Goal: Transaction & Acquisition: Book appointment/travel/reservation

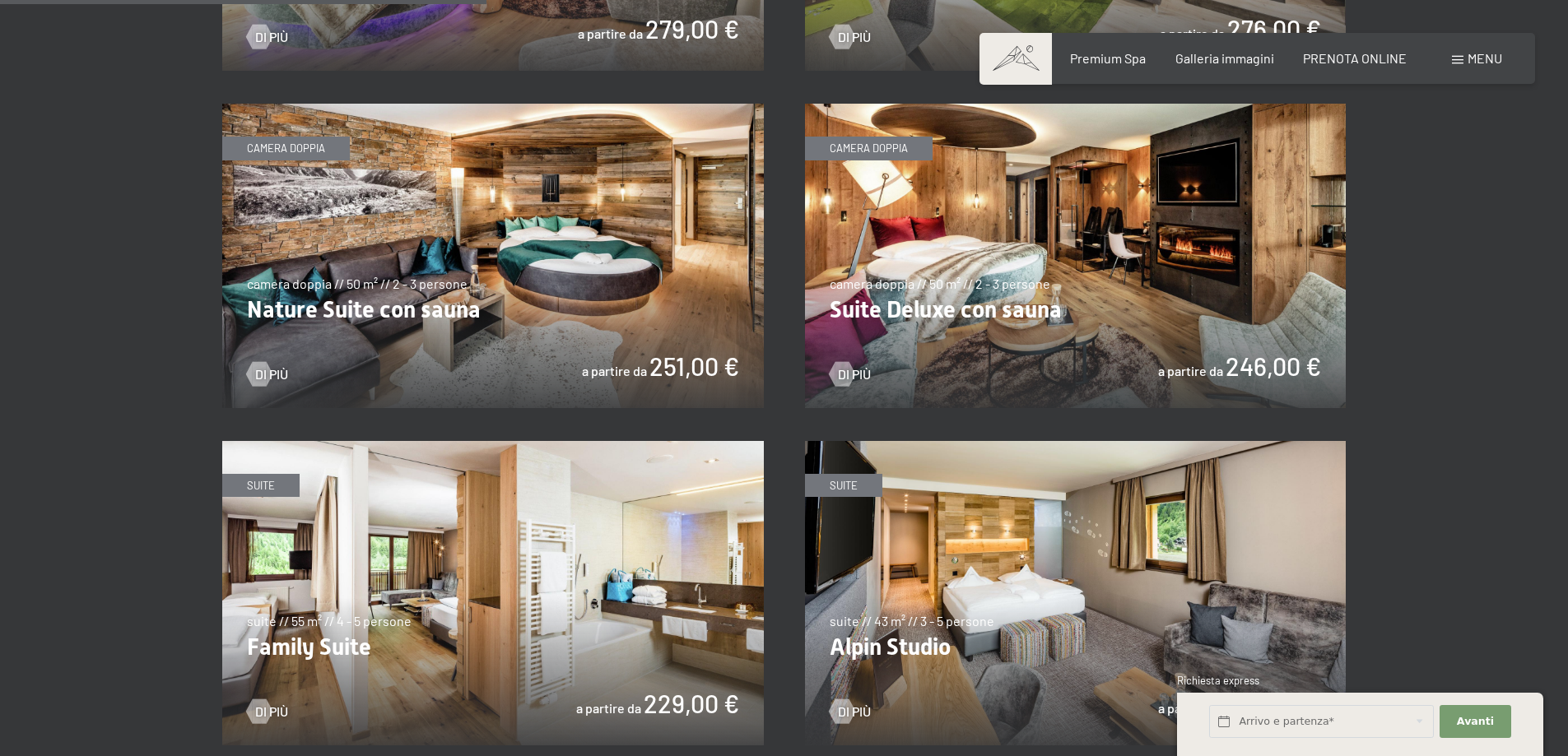
scroll to position [1646, 0]
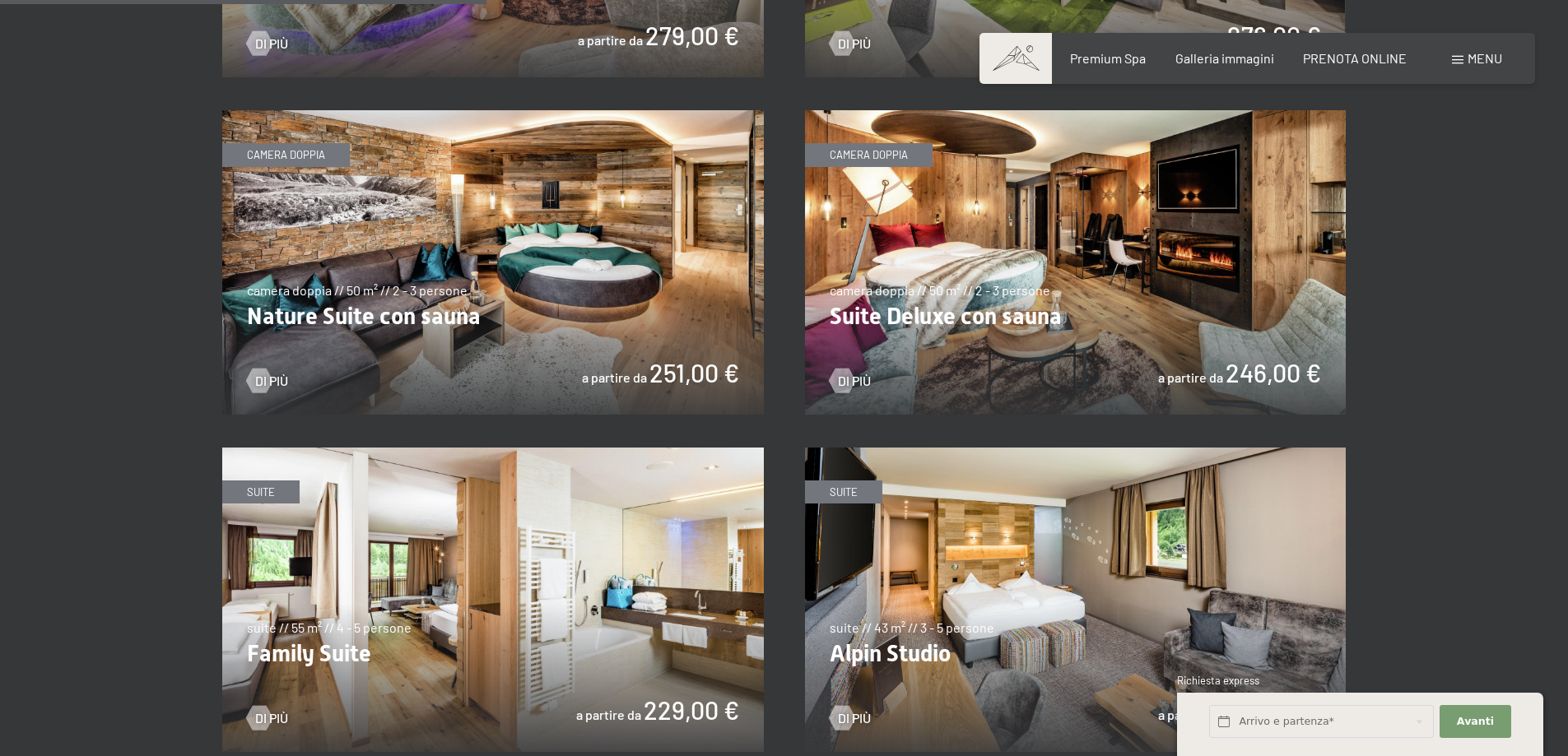
click at [936, 311] on img at bounding box center [1076, 263] width 542 height 304
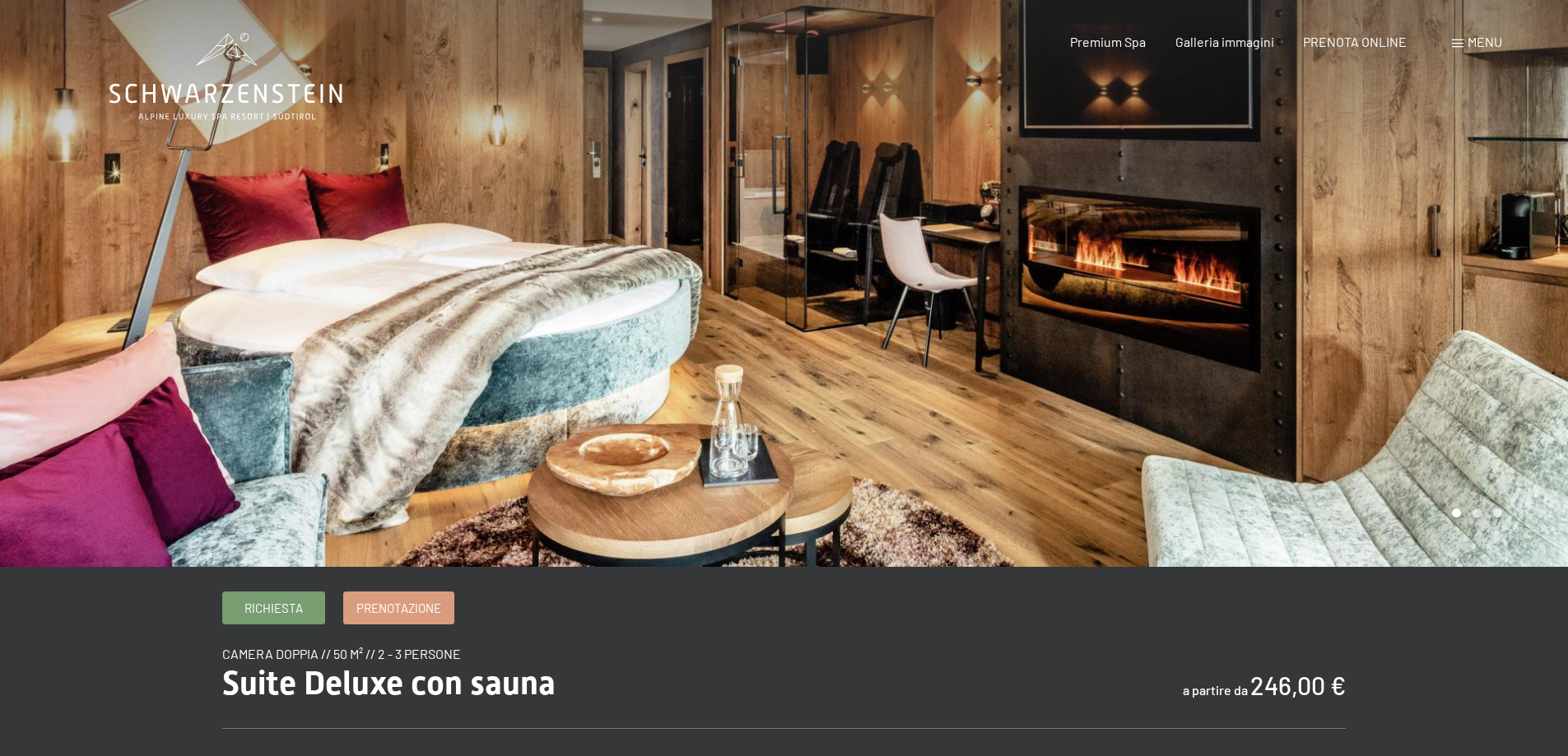
click at [1299, 293] on div at bounding box center [1177, 284] width 784 height 567
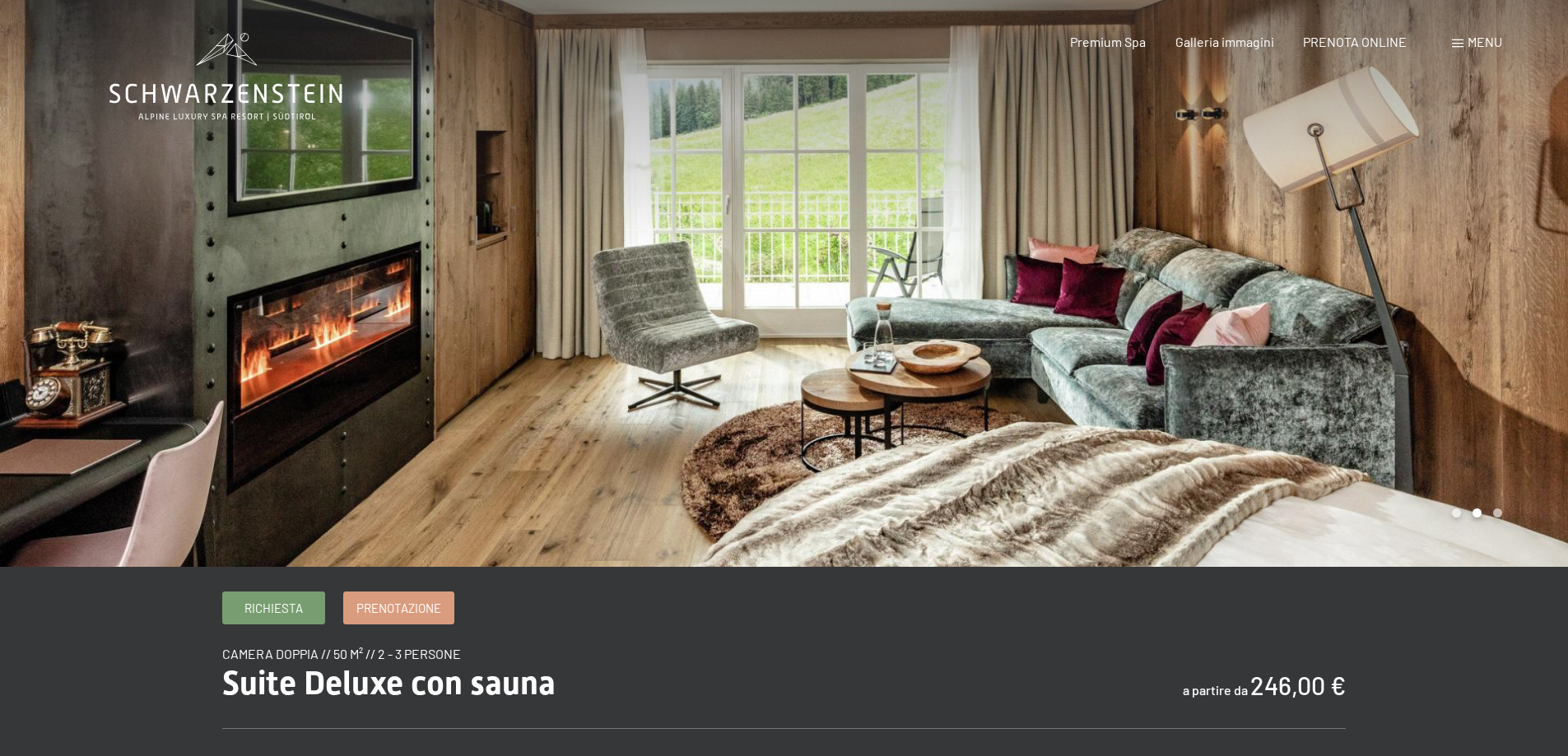
click at [1299, 293] on div at bounding box center [1177, 284] width 784 height 567
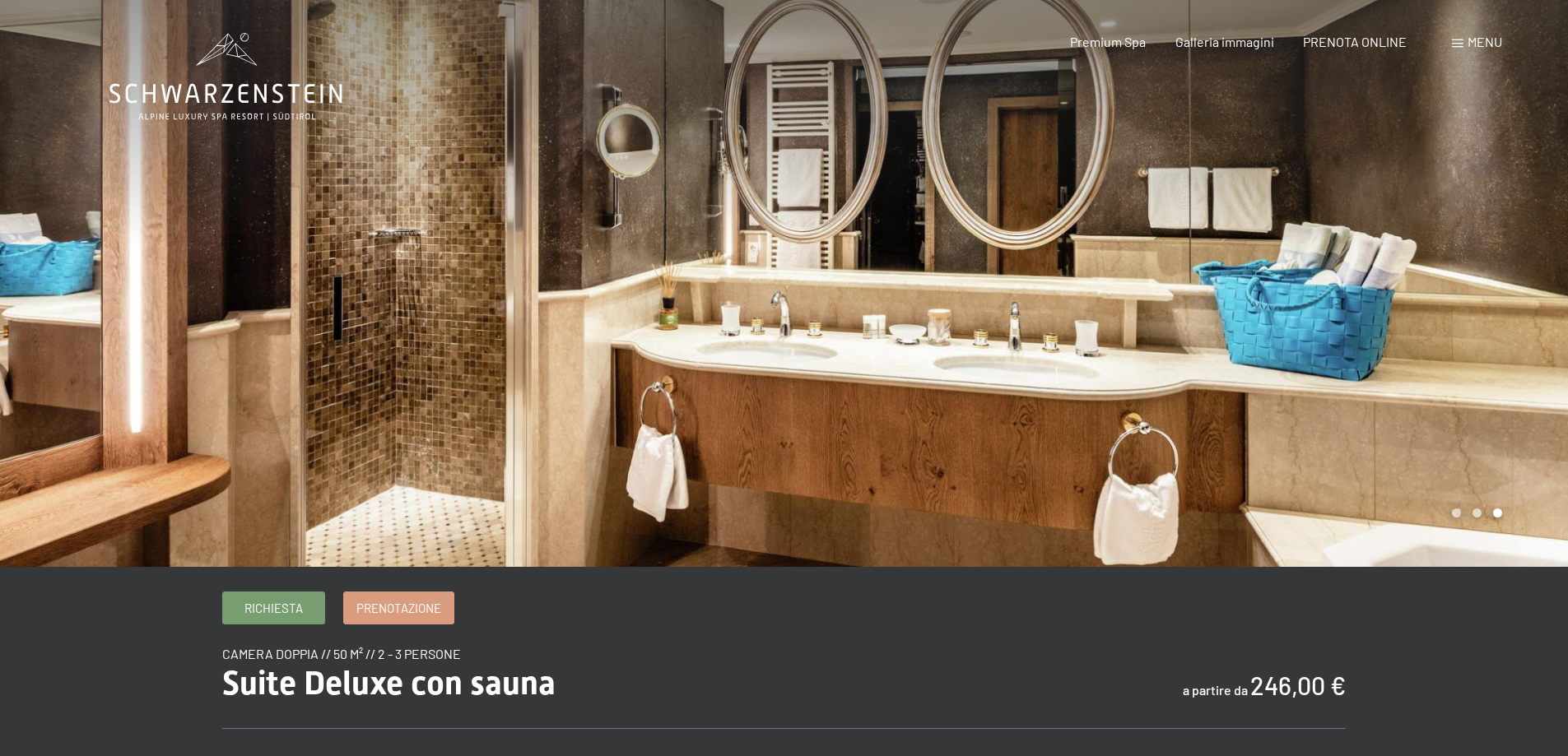
click at [1299, 293] on div at bounding box center [1177, 284] width 784 height 567
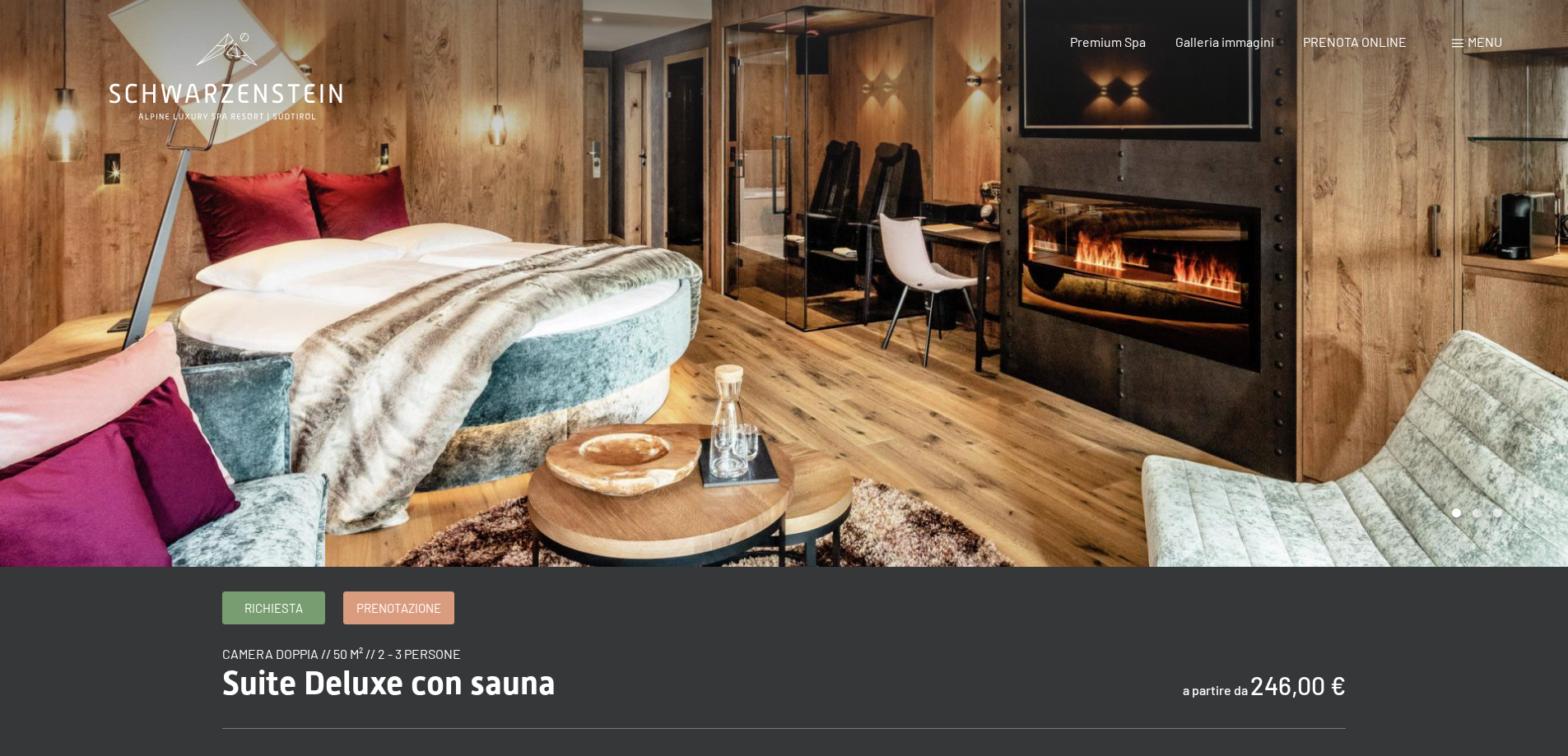
click at [1299, 293] on div at bounding box center [1177, 284] width 784 height 567
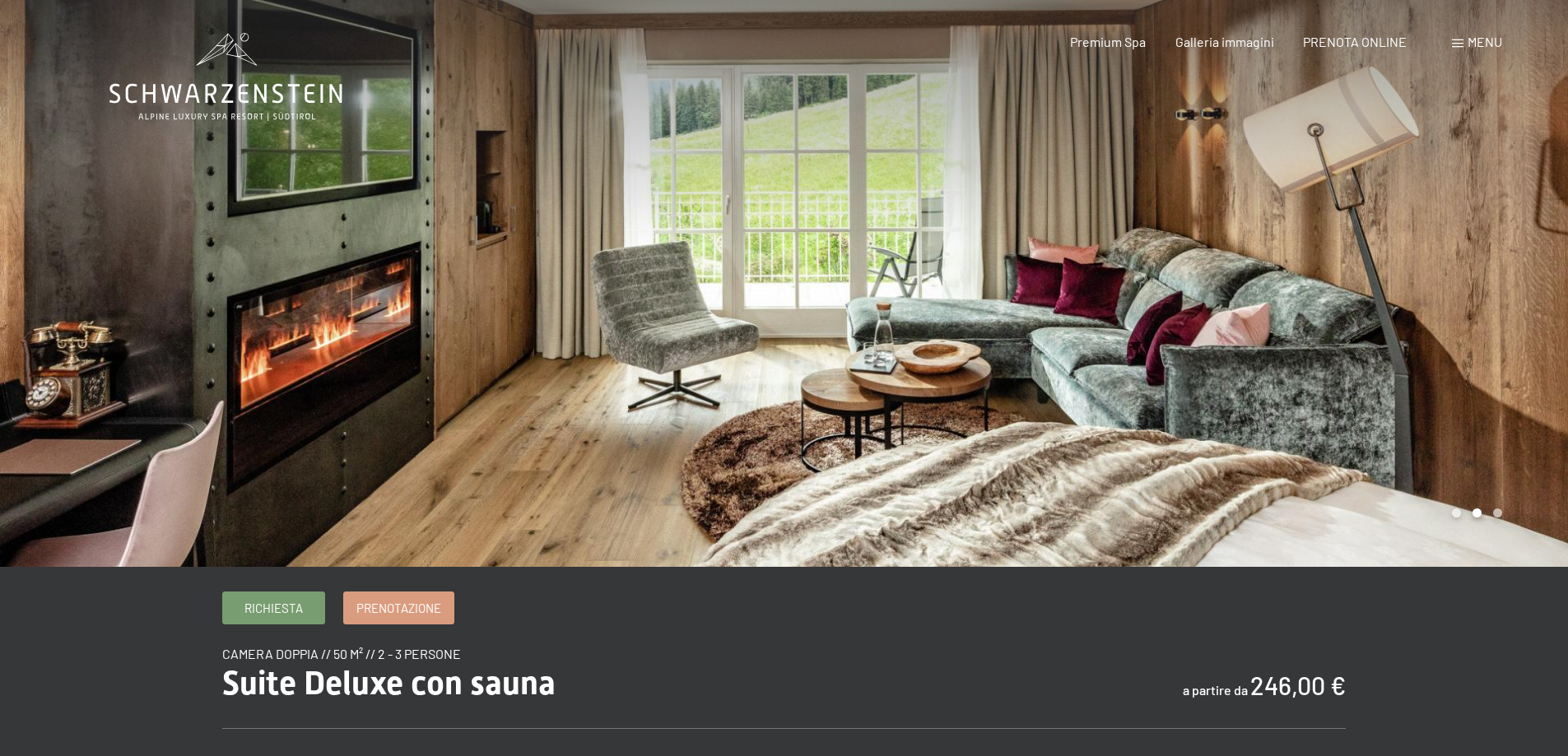
click at [1299, 293] on div at bounding box center [1177, 284] width 784 height 567
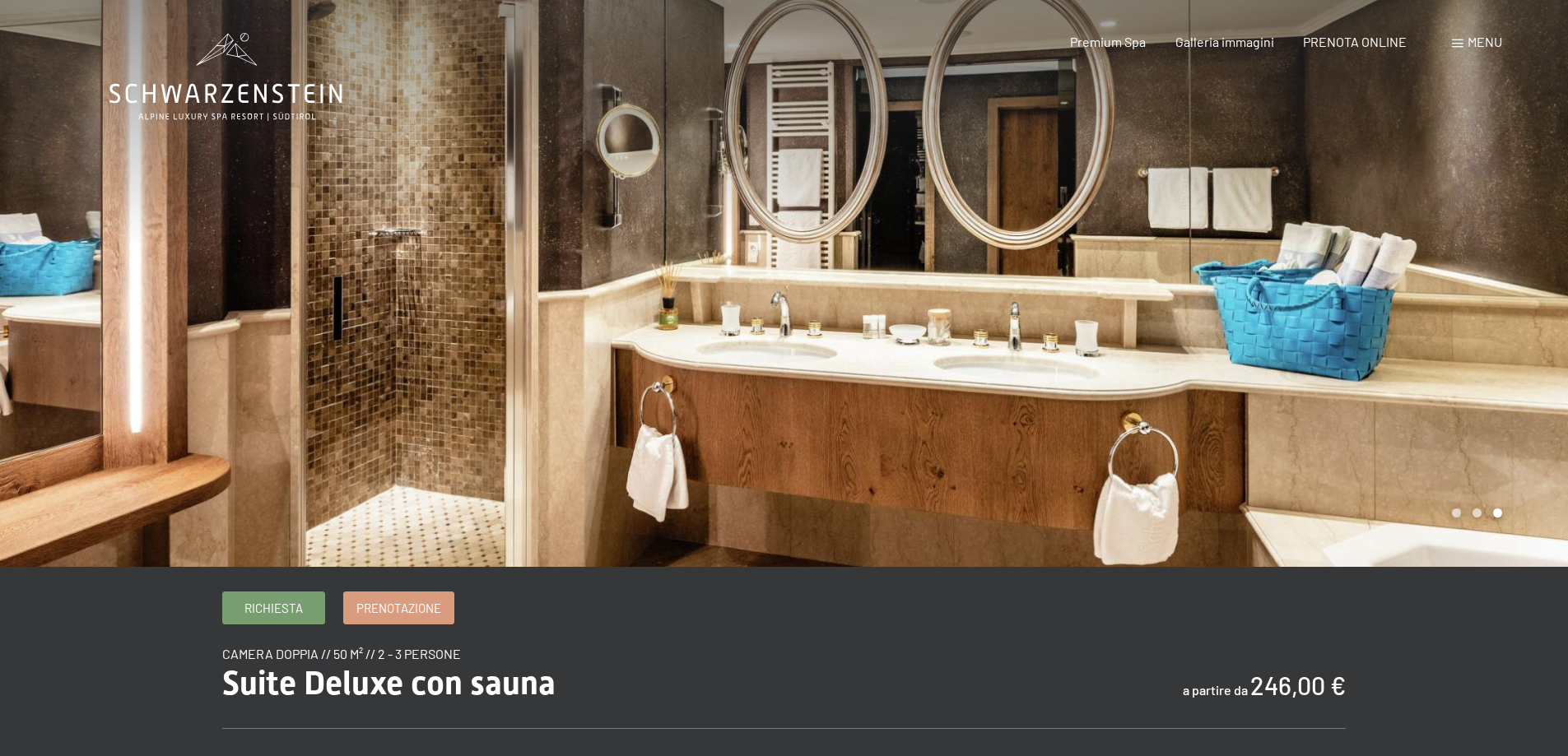
click at [1299, 293] on div at bounding box center [1177, 284] width 784 height 567
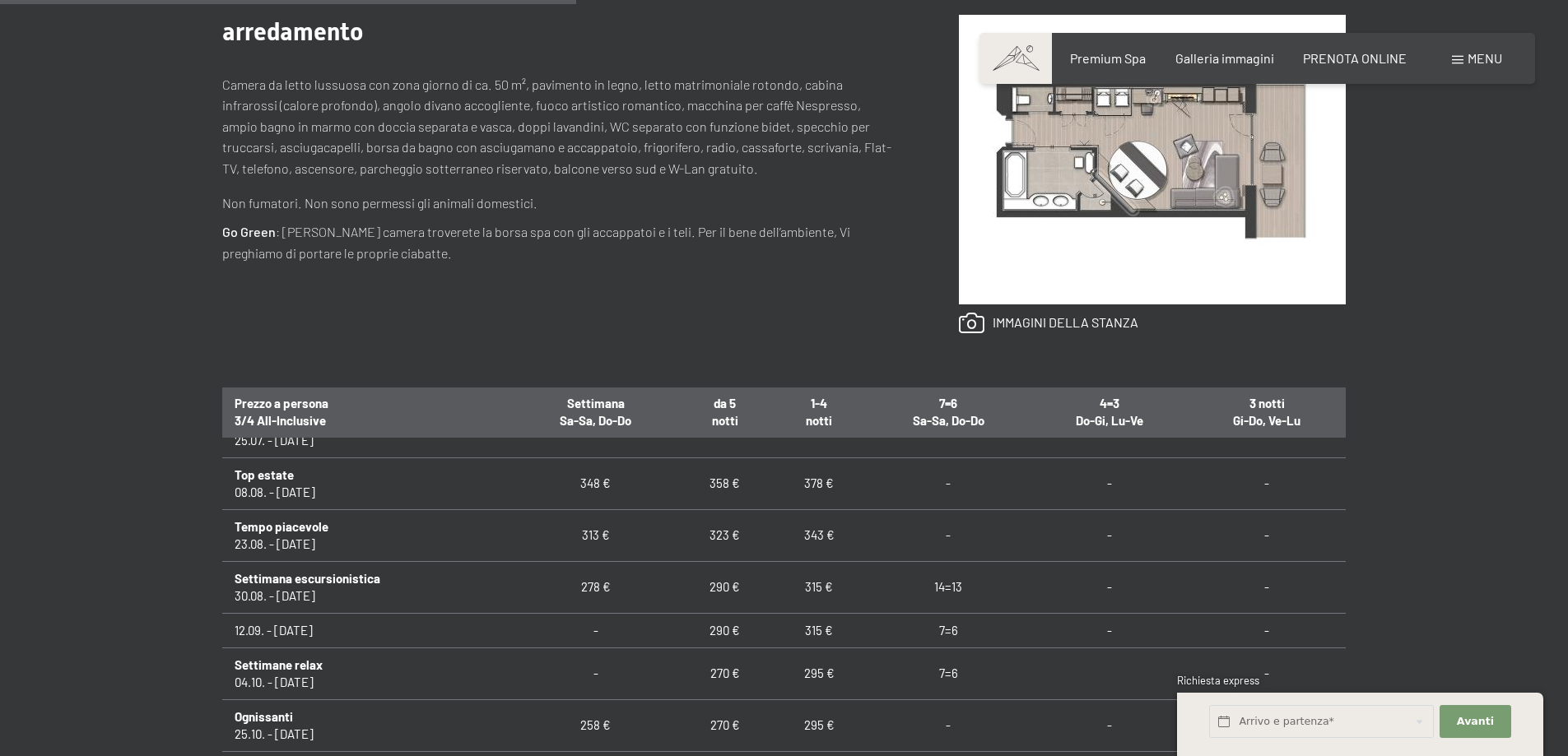
scroll to position [1243, 0]
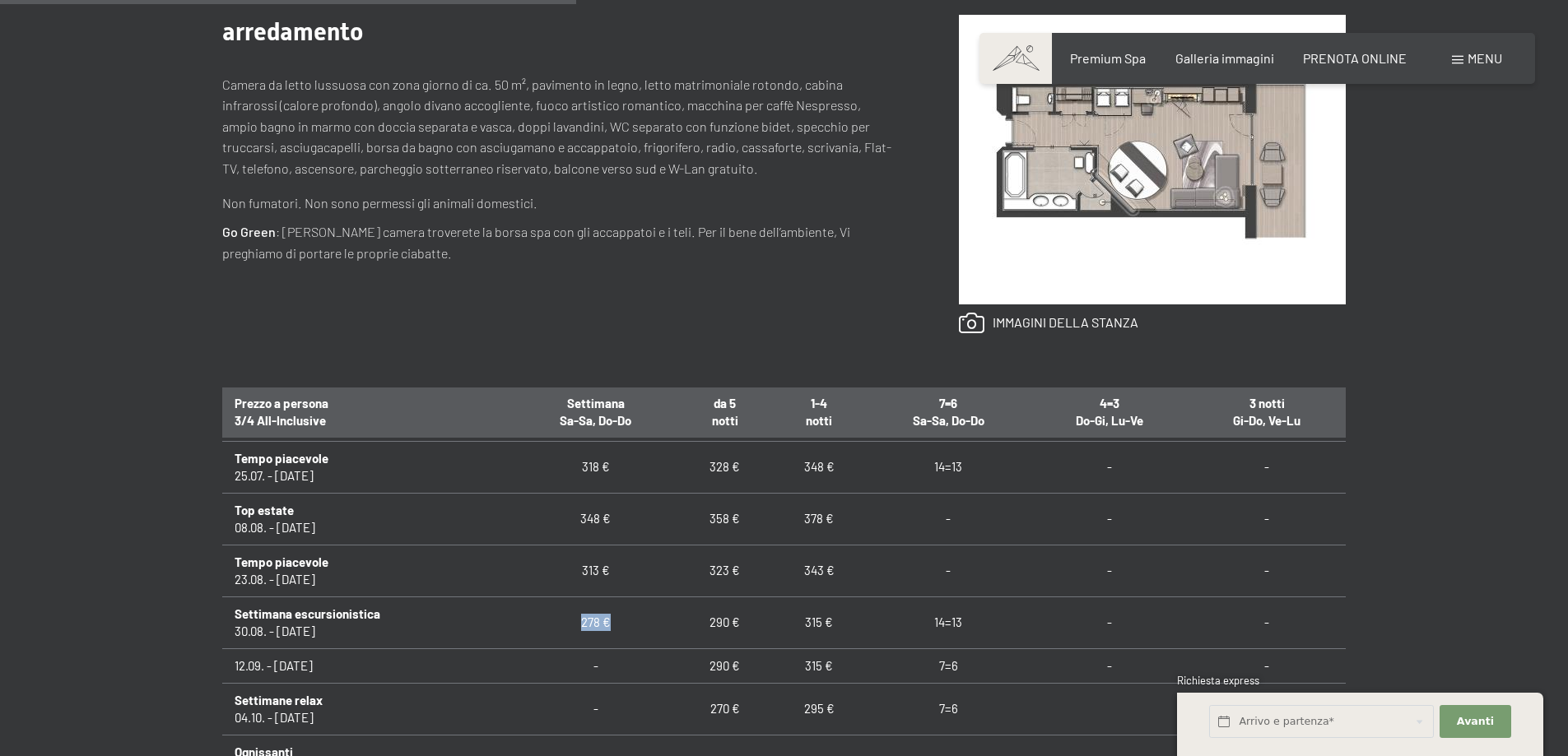
drag, startPoint x: 566, startPoint y: 626, endPoint x: 608, endPoint y: 627, distance: 42.0
click at [608, 627] on td "278 €" at bounding box center [595, 622] width 164 height 52
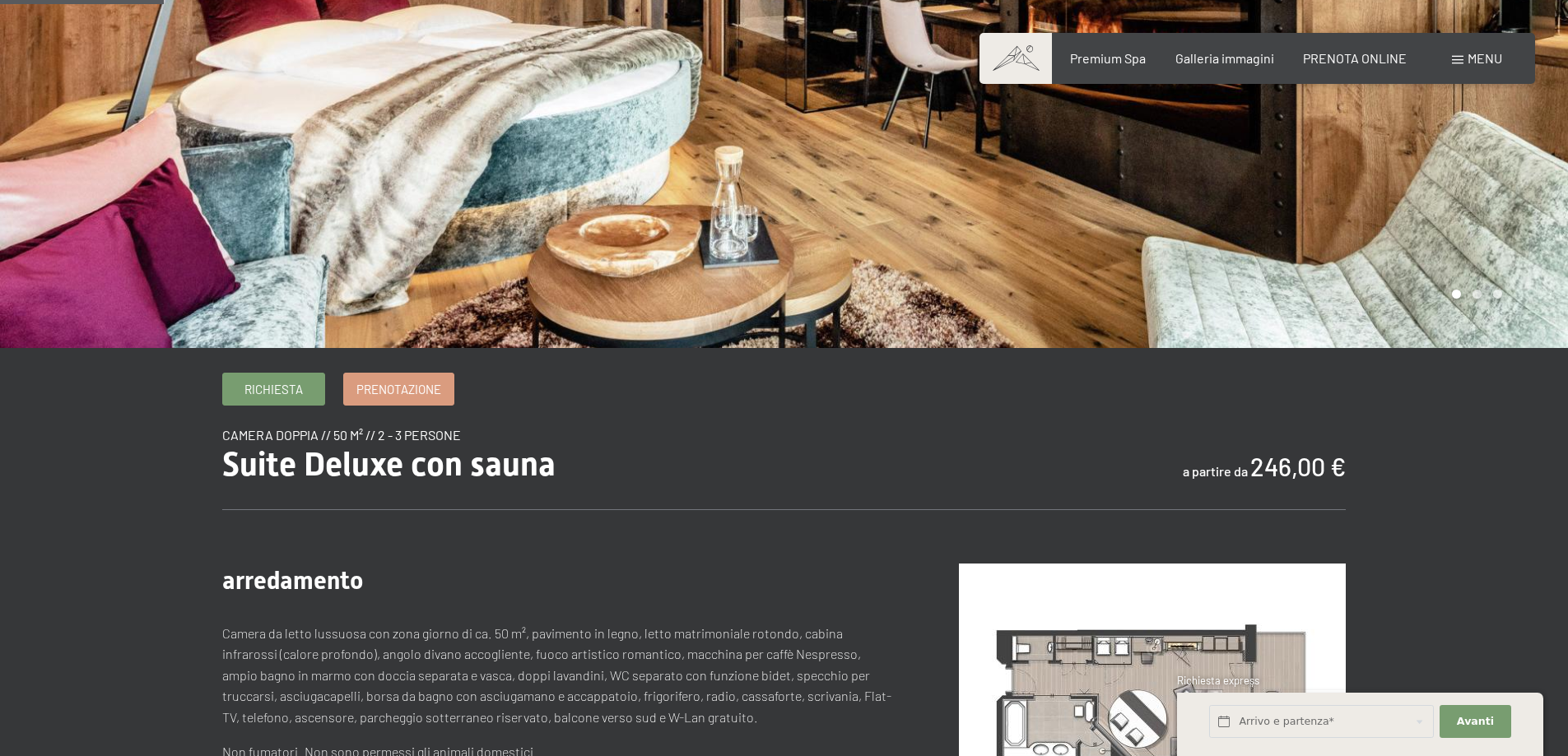
scroll to position [0, 0]
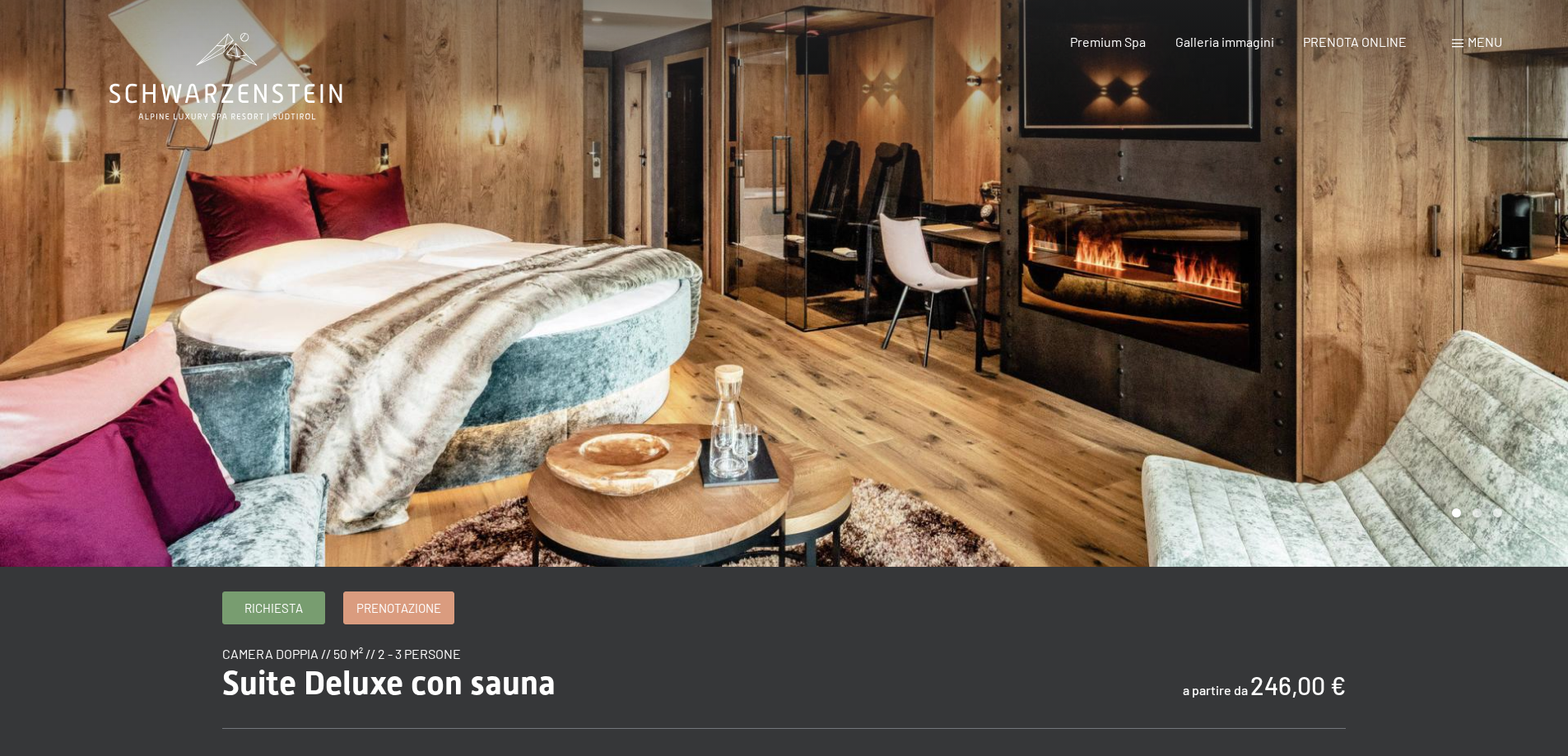
click at [203, 95] on icon at bounding box center [226, 77] width 233 height 88
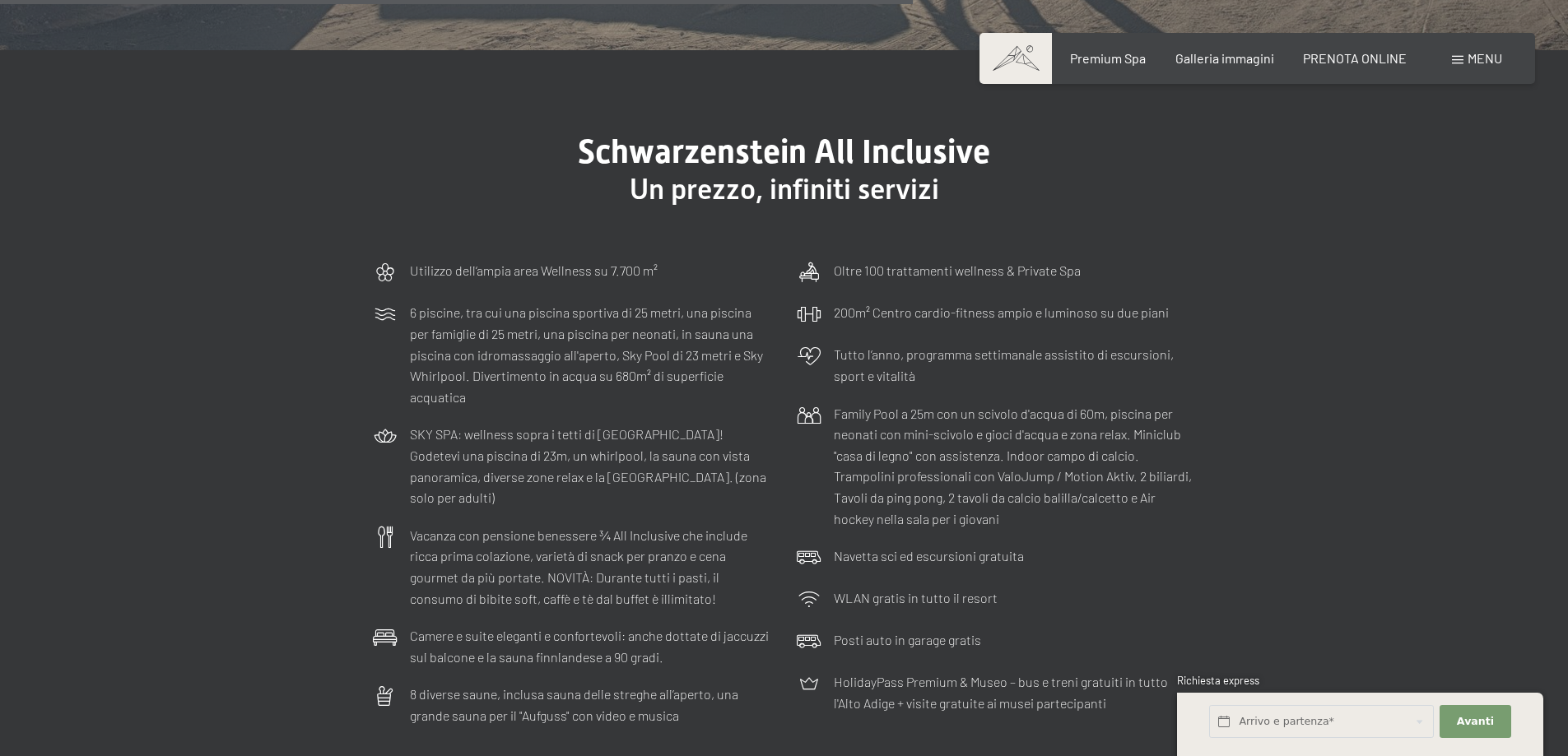
scroll to position [4938, 0]
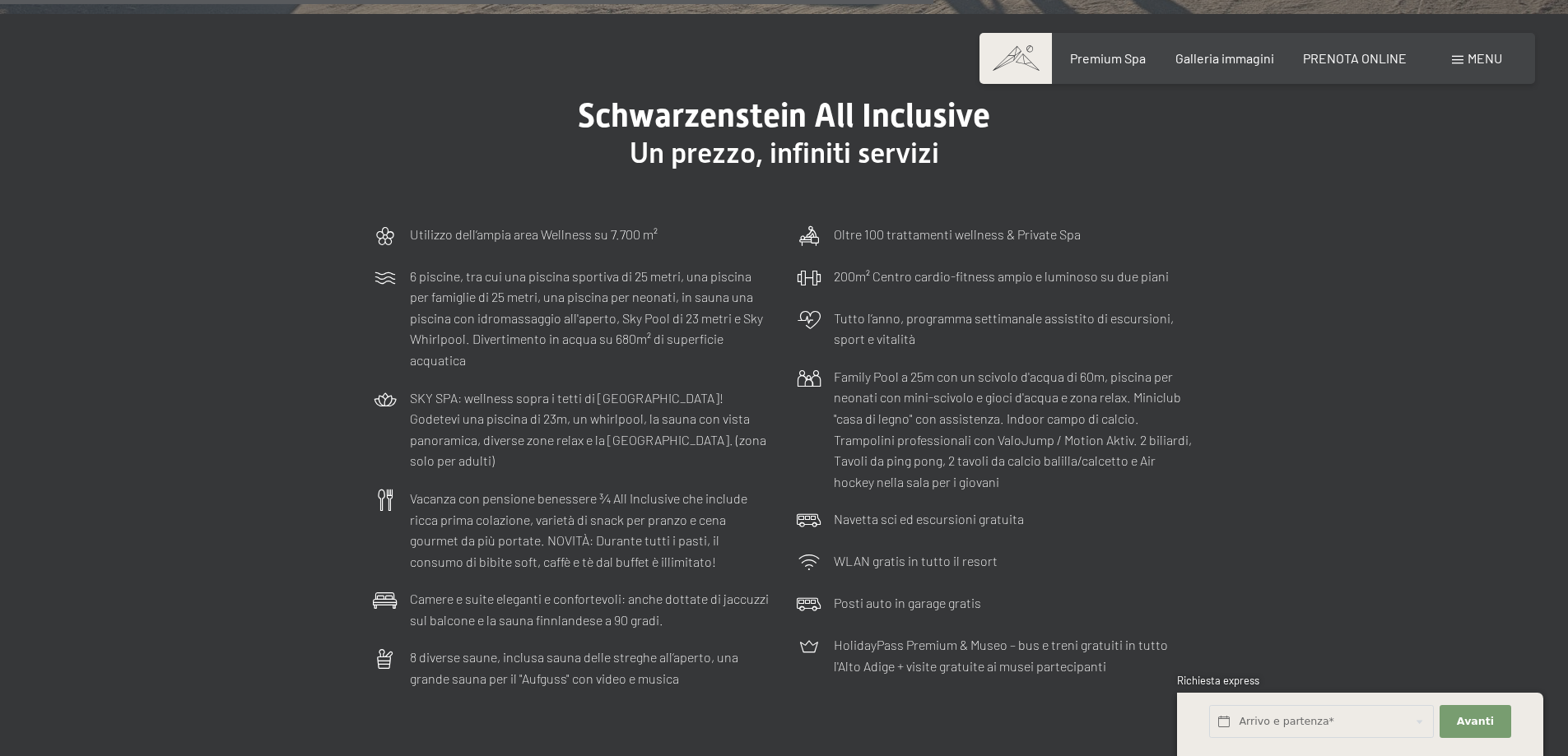
click at [984, 266] on p "200m² Centro cardio-fitness ampio e luminoso su due piani" at bounding box center [1001, 276] width 335 height 22
drag, startPoint x: 1096, startPoint y: 194, endPoint x: 838, endPoint y: 189, distance: 258.0
click at [838, 215] on div "Oltre 100 trattamenti wellness & Private Spa" at bounding box center [996, 236] width 416 height 42
click at [1025, 224] on p "Oltre 100 trattamenti wellness & Private Spa" at bounding box center [956, 234] width 247 height 22
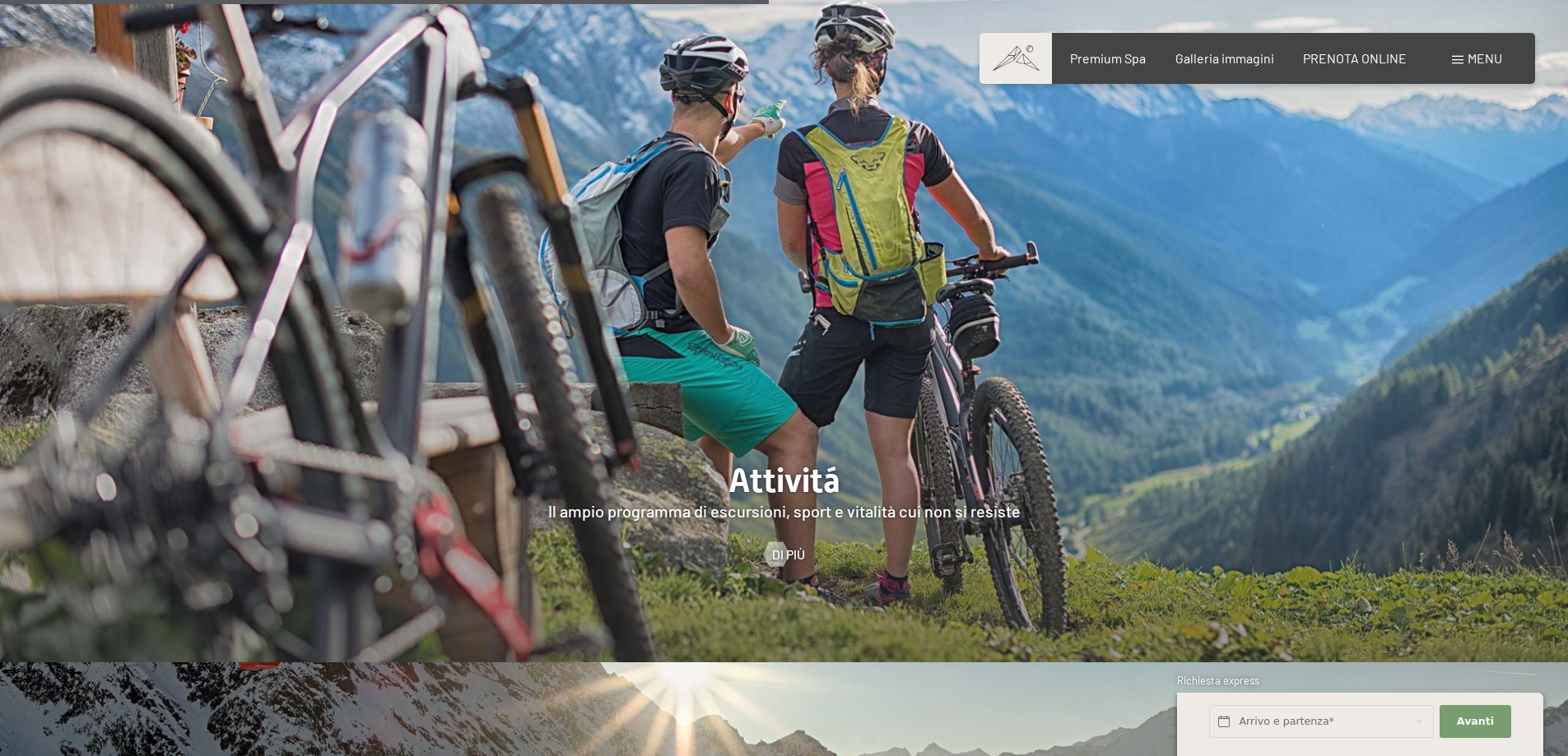
scroll to position [3291, 0]
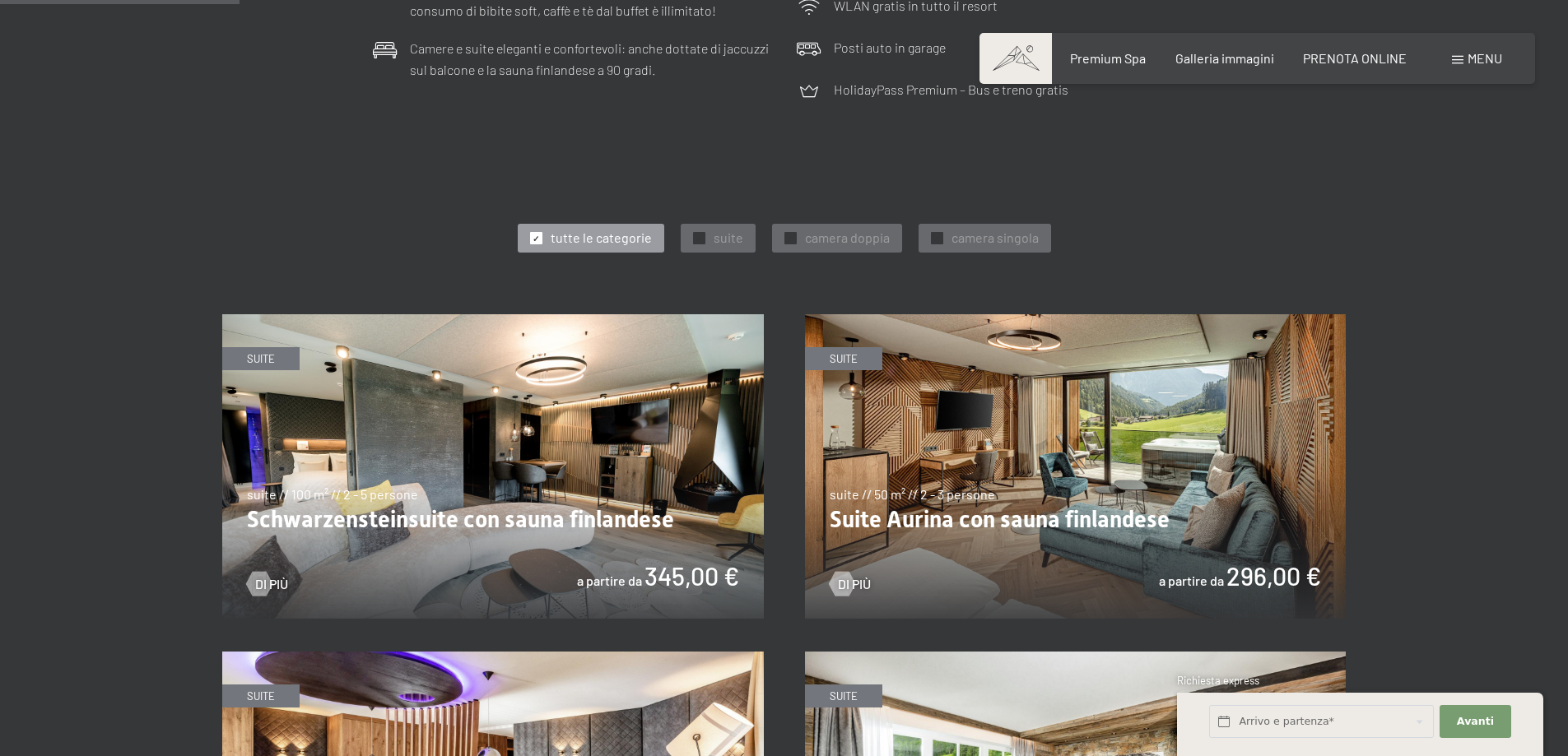
scroll to position [878, 0]
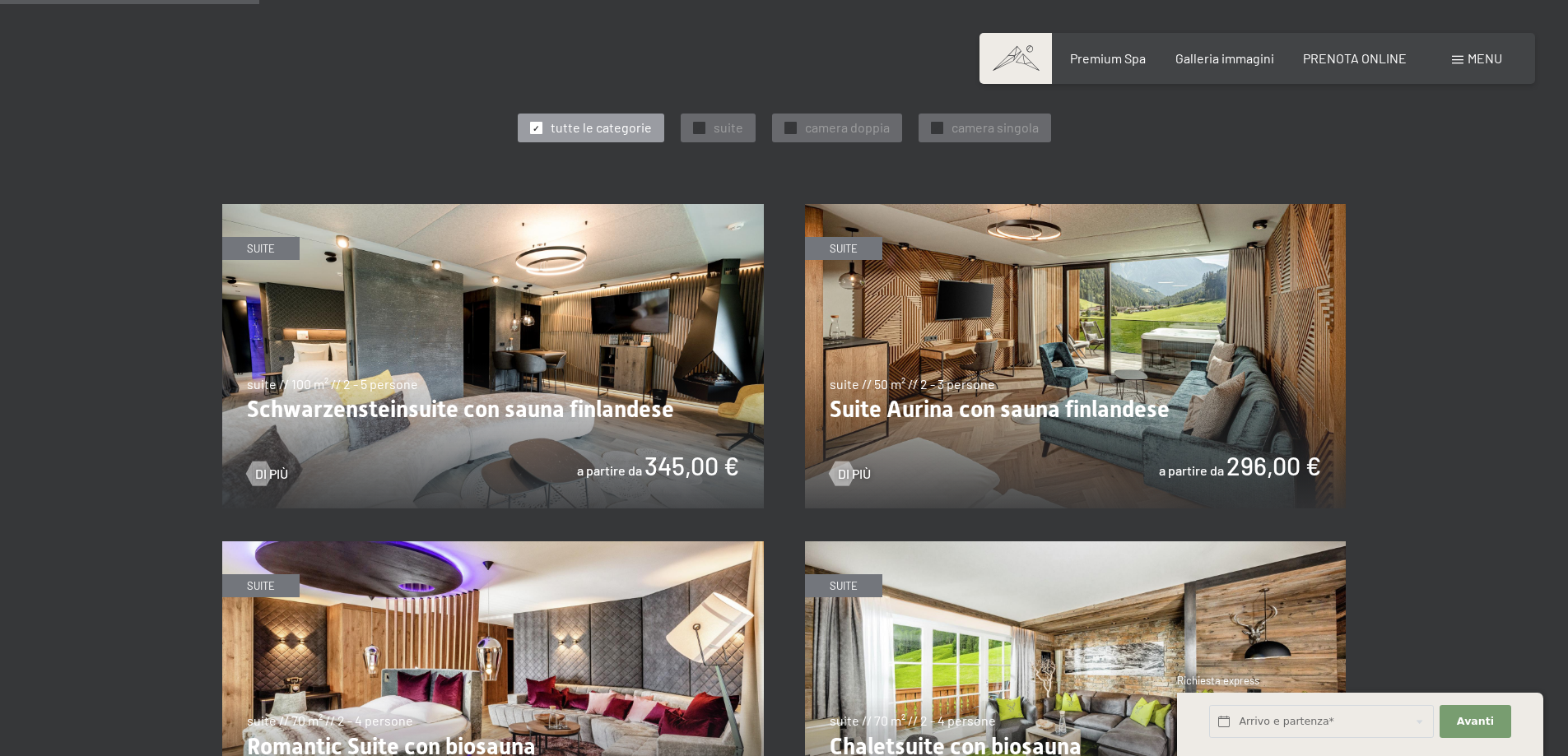
click at [1042, 403] on img at bounding box center [1076, 356] width 542 height 304
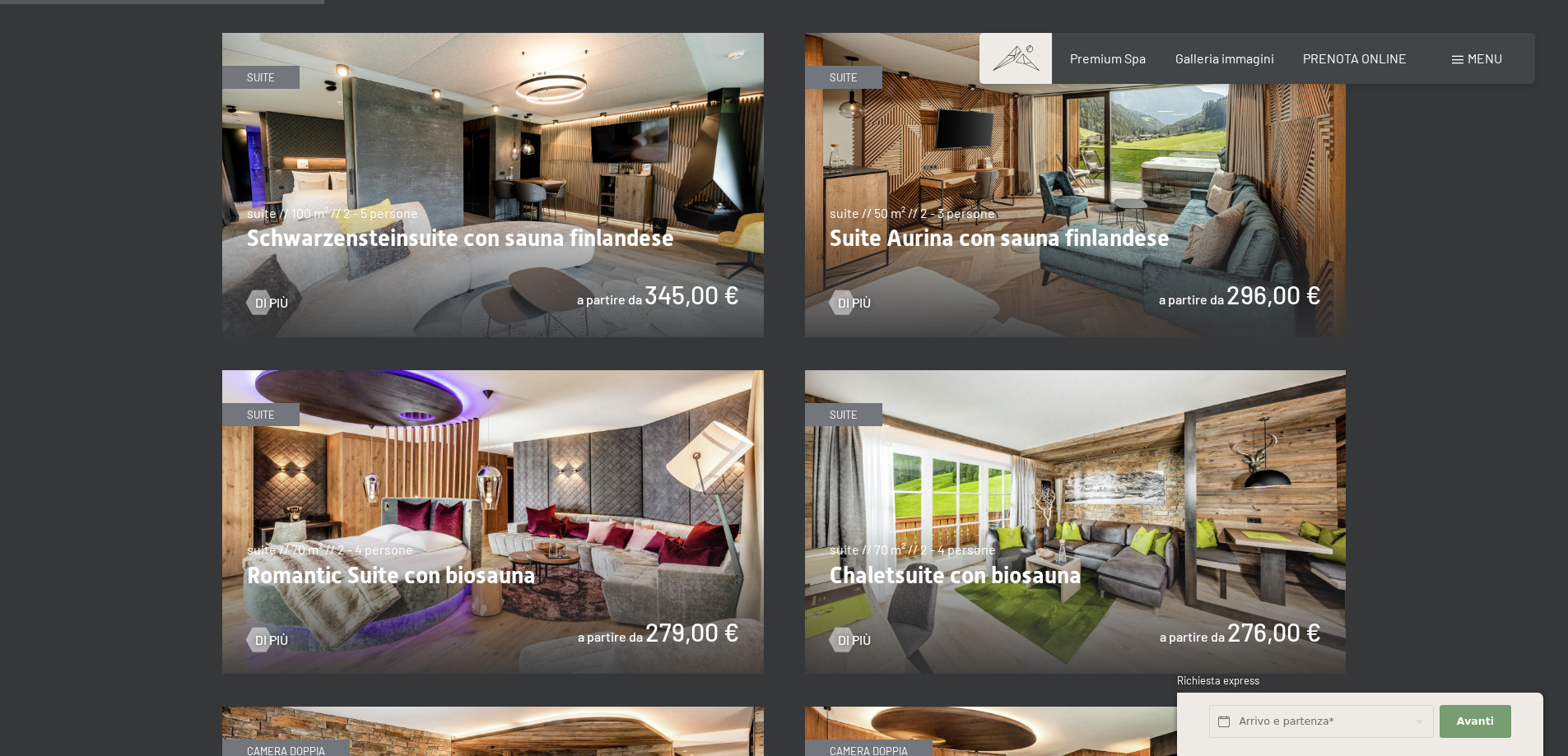
scroll to position [1097, 0]
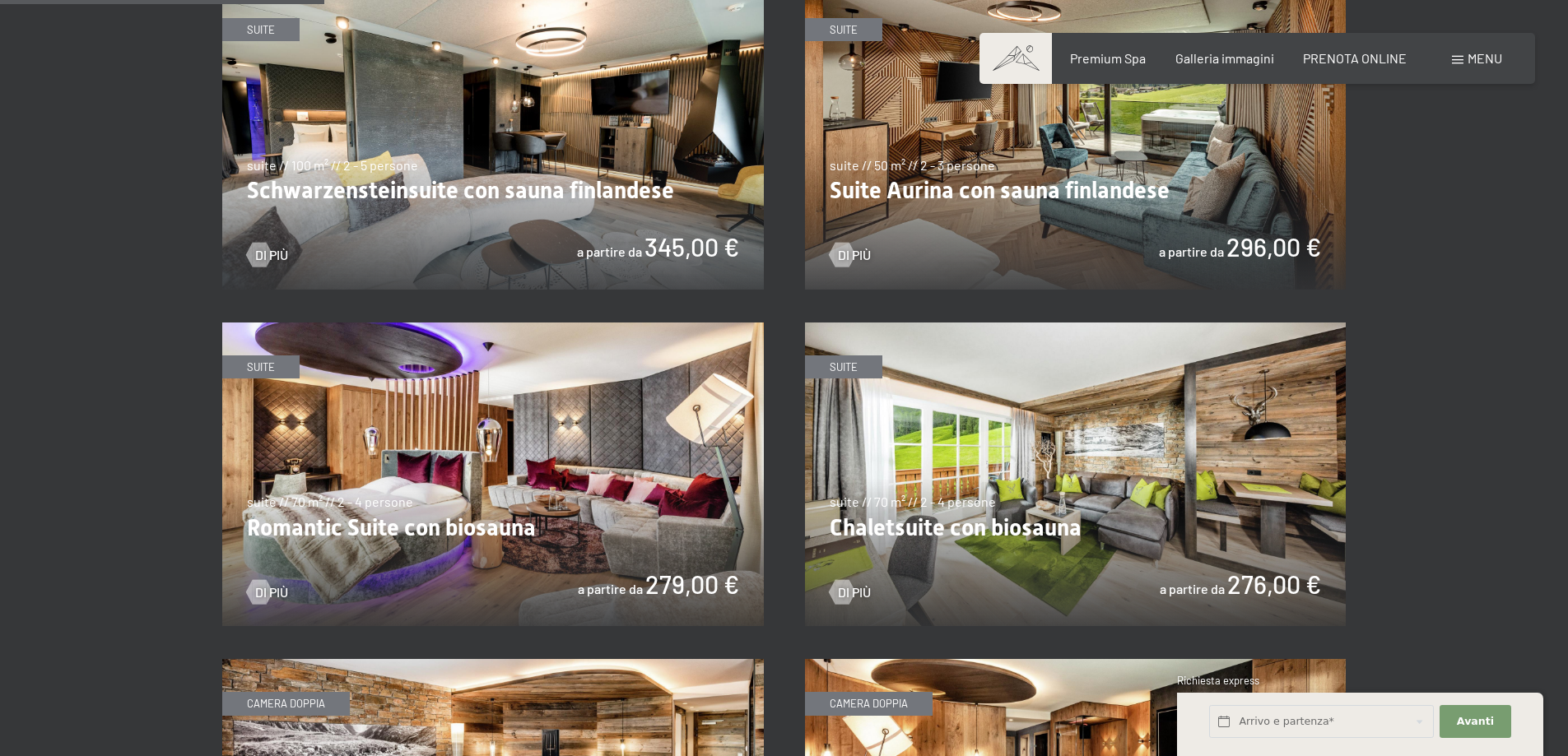
click at [984, 461] on img at bounding box center [1076, 474] width 542 height 304
click at [330, 136] on img at bounding box center [492, 137] width 542 height 304
click at [1125, 177] on img at bounding box center [1076, 137] width 542 height 304
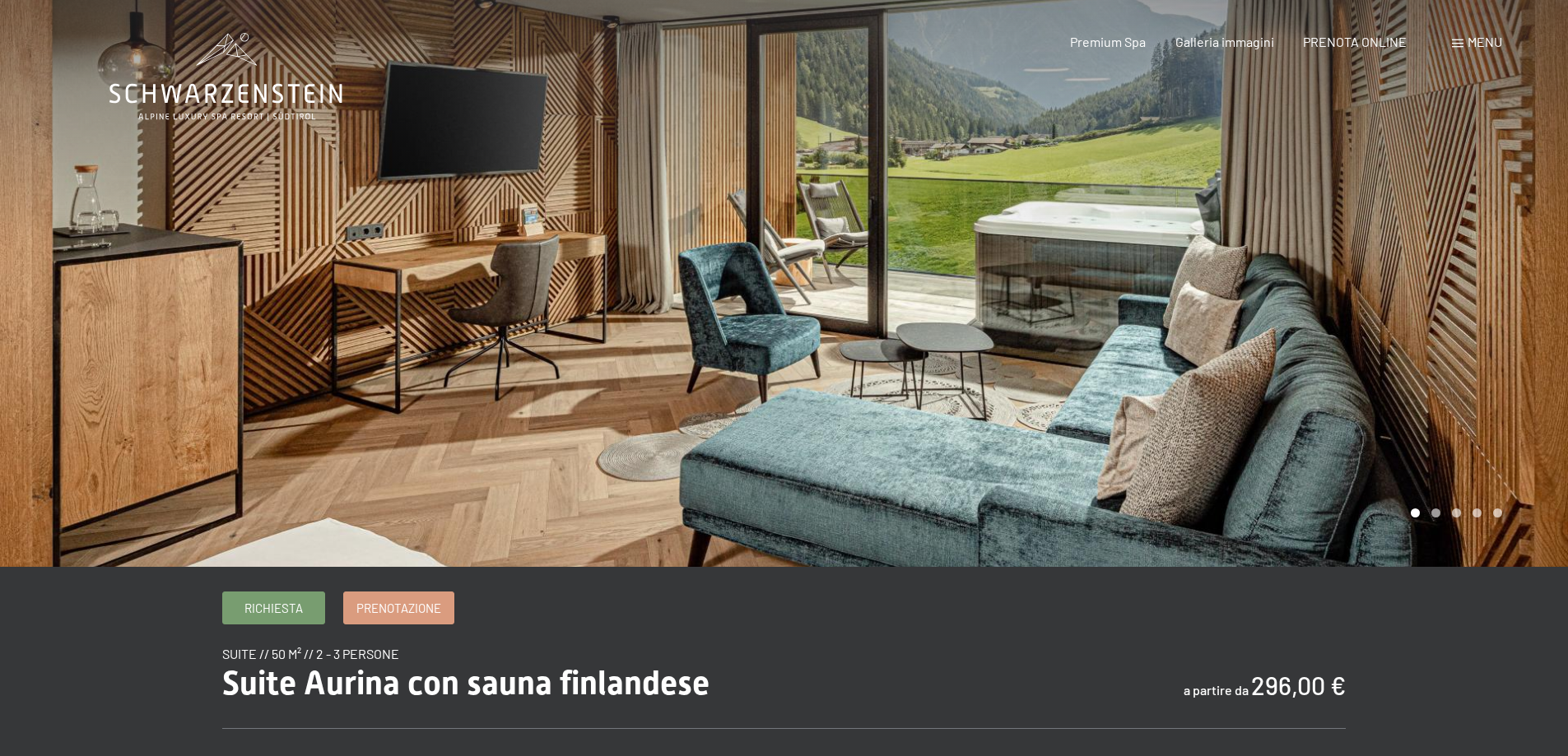
click at [1402, 310] on div at bounding box center [1177, 284] width 784 height 567
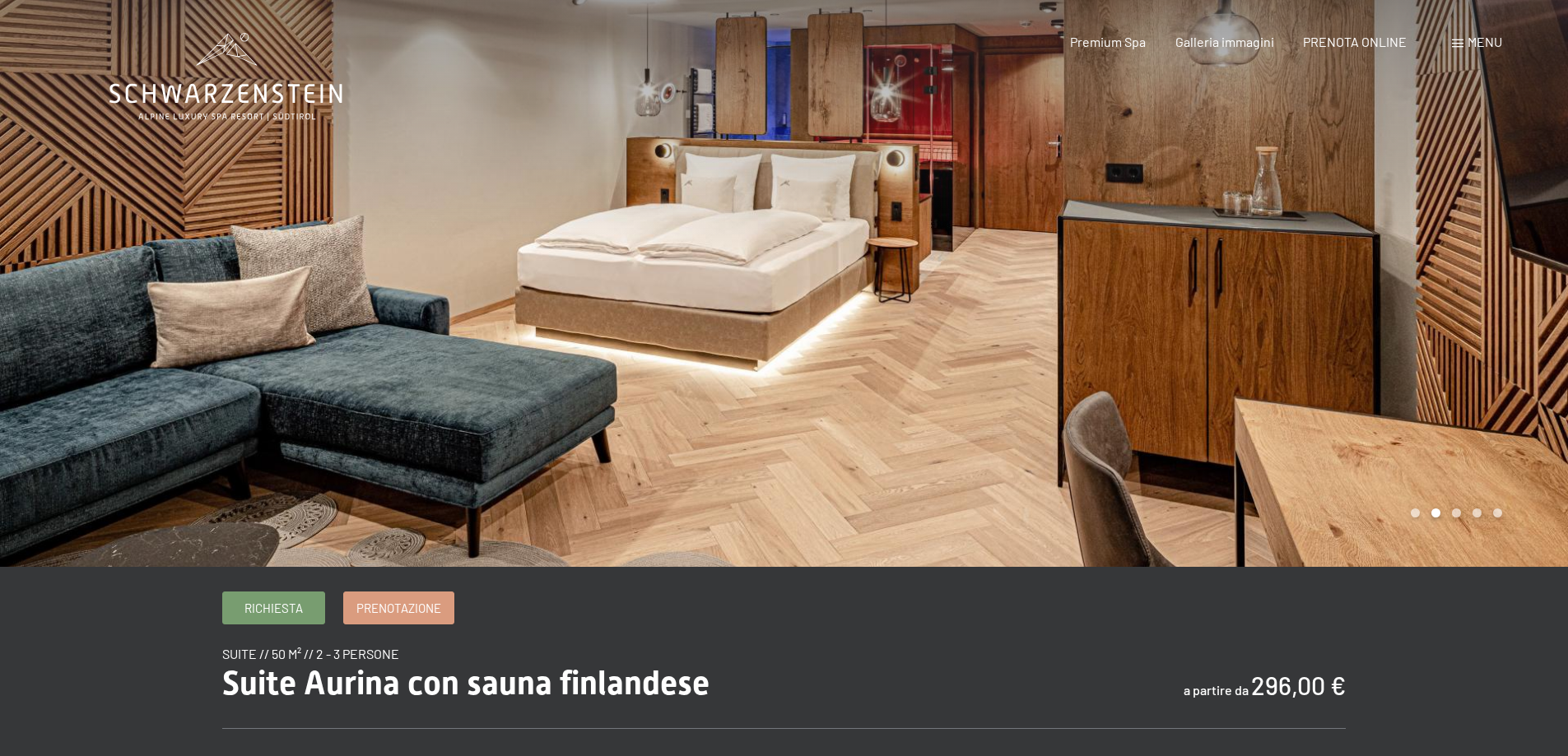
click at [1402, 310] on div at bounding box center [1177, 284] width 784 height 567
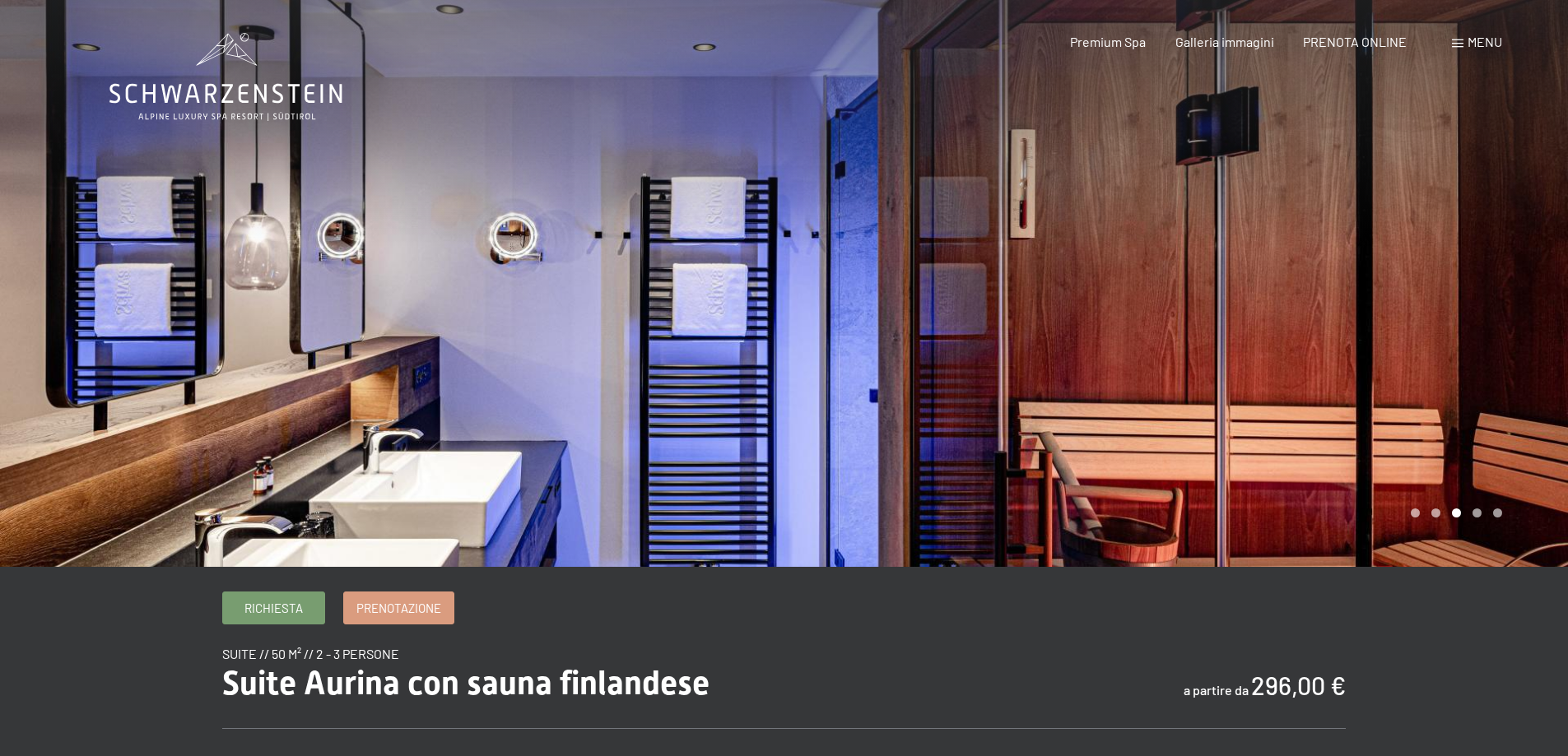
click at [1402, 310] on div at bounding box center [1177, 284] width 784 height 567
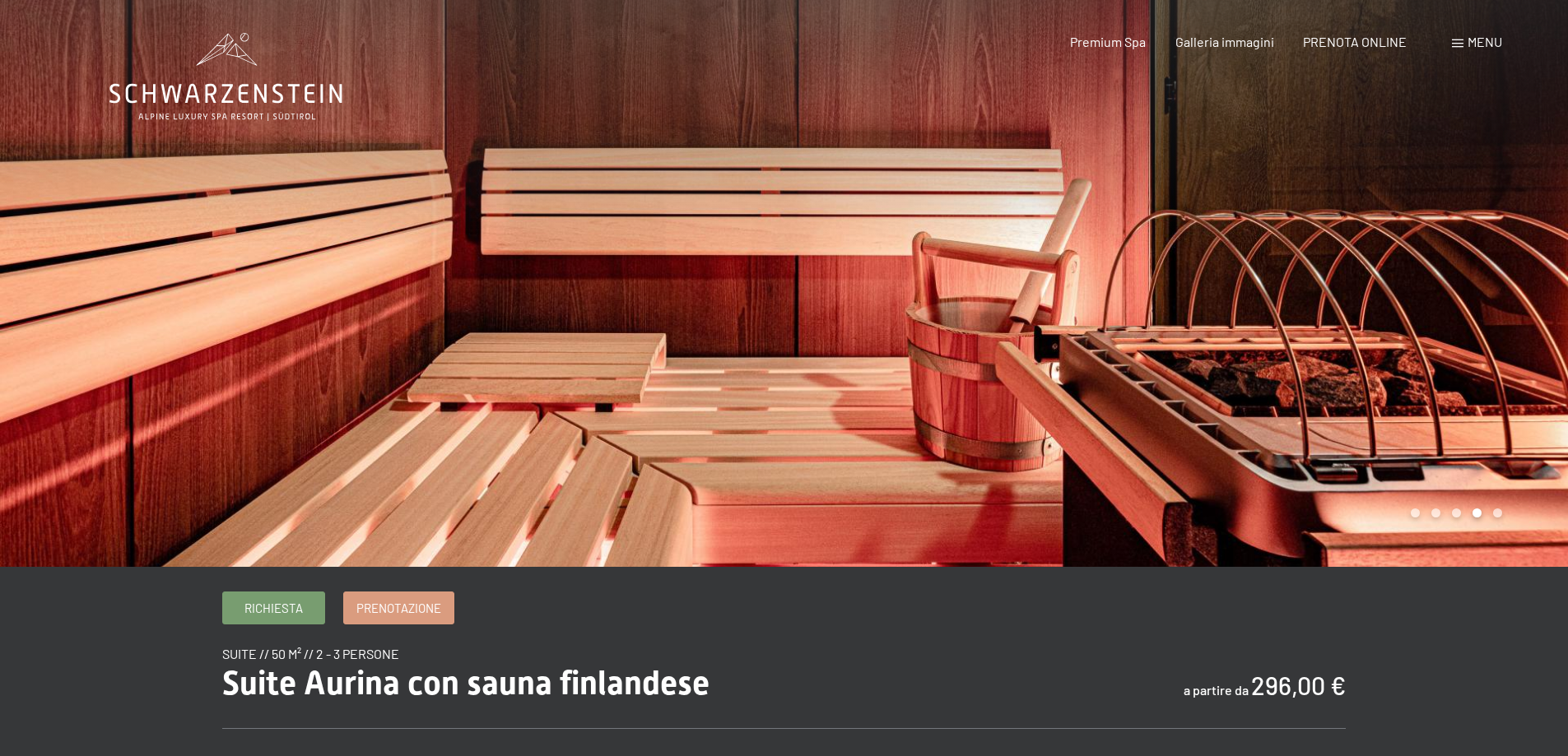
click at [1402, 310] on div at bounding box center [1177, 284] width 784 height 567
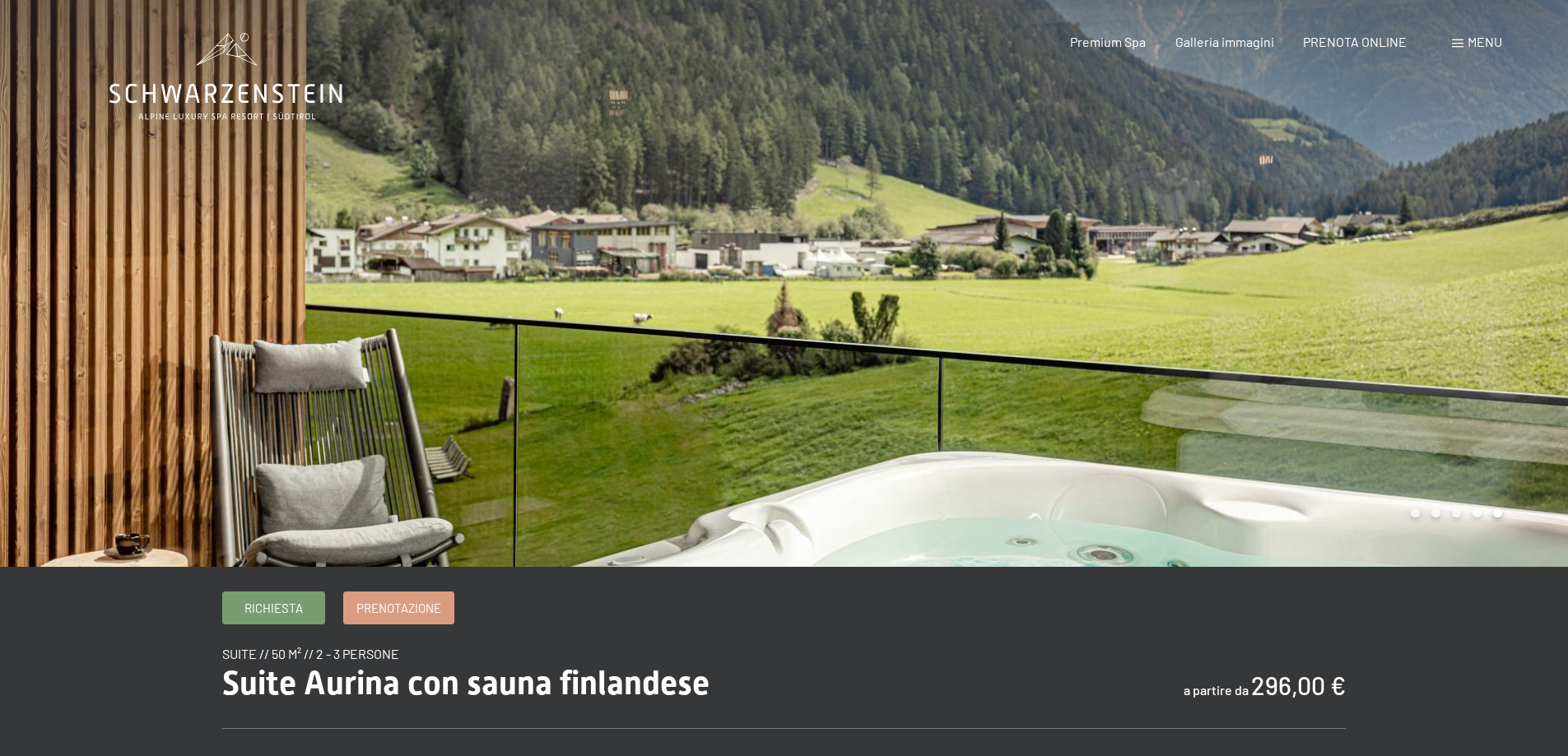
click at [1402, 310] on div at bounding box center [1177, 284] width 784 height 567
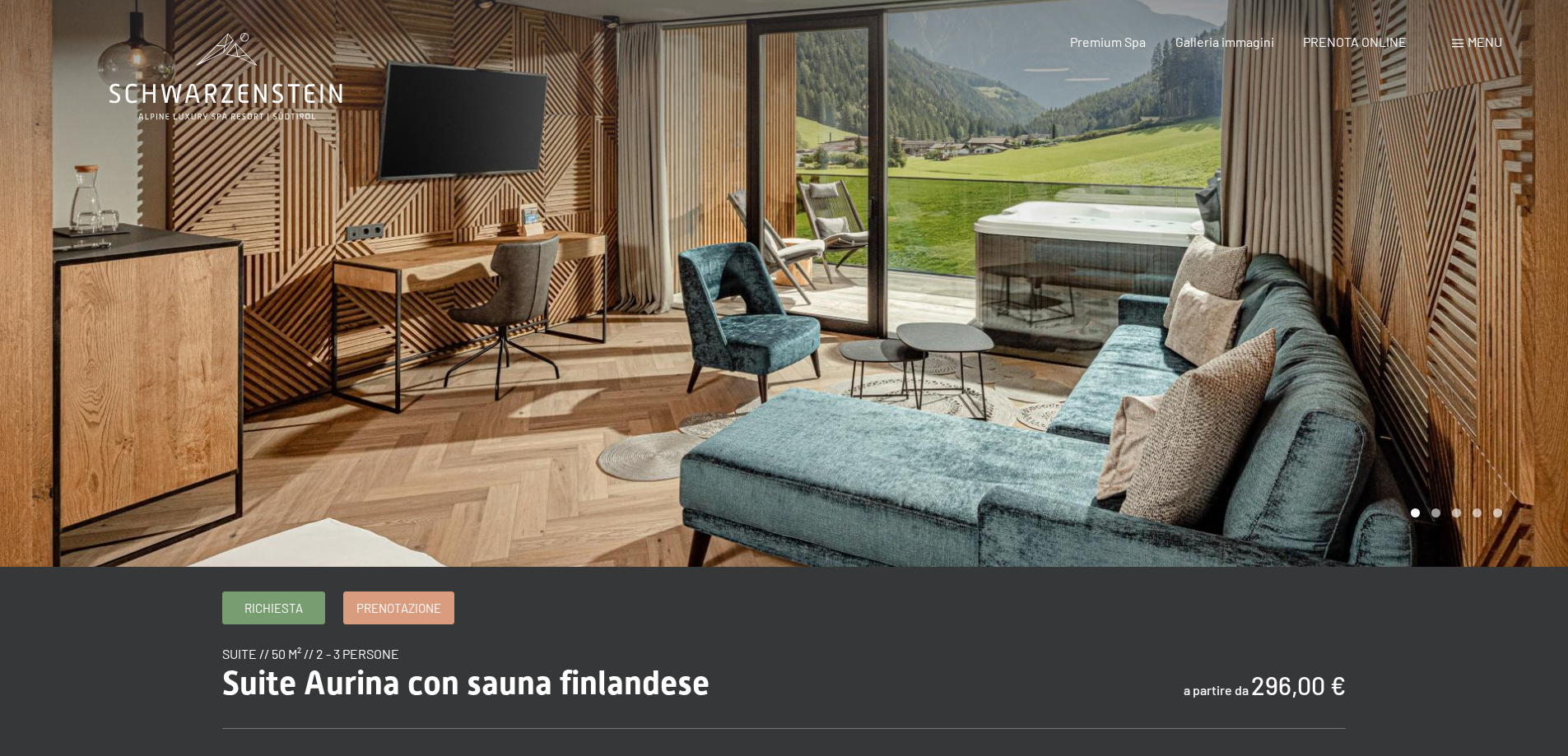
click at [1402, 310] on div at bounding box center [1177, 284] width 784 height 567
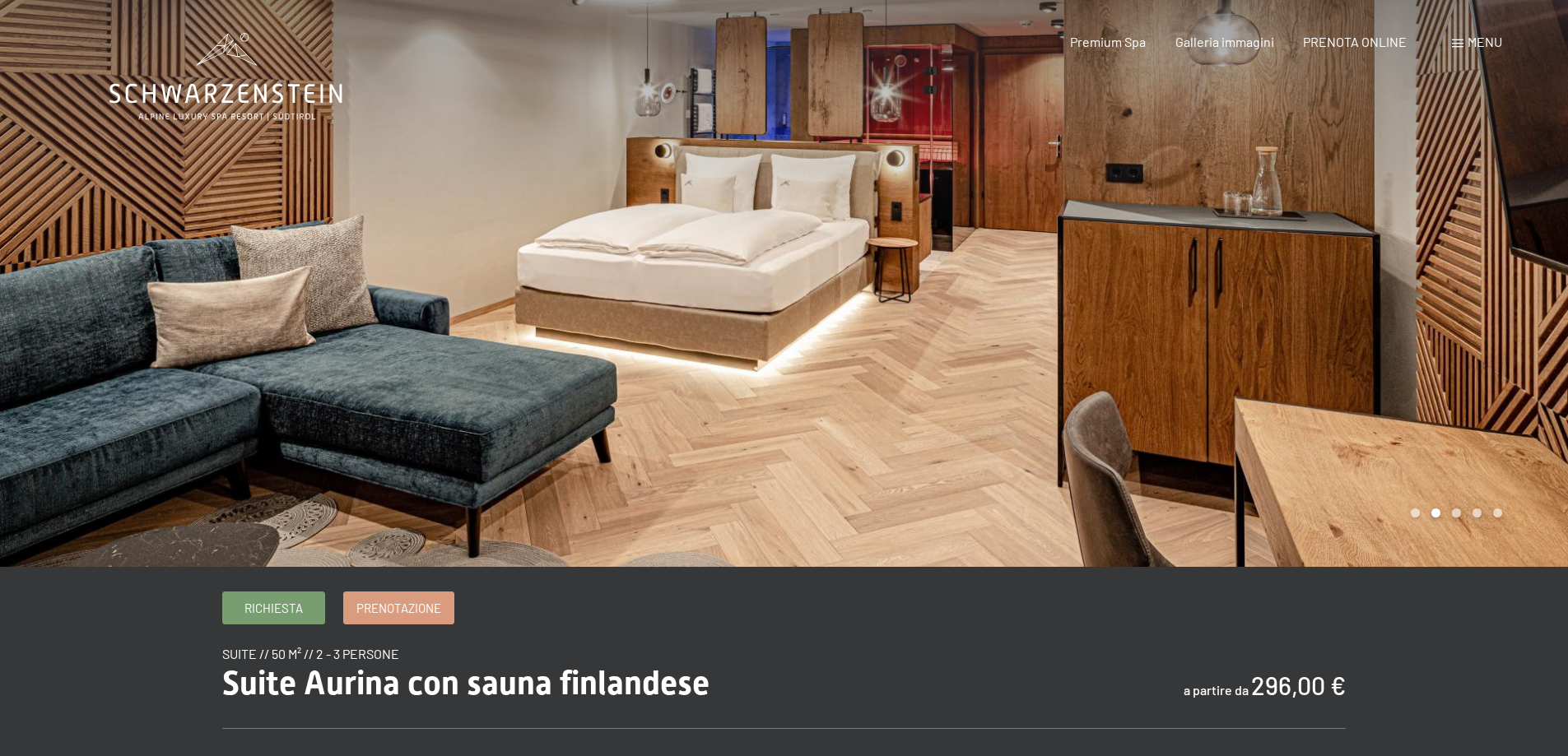
click at [1402, 310] on div at bounding box center [1177, 284] width 784 height 567
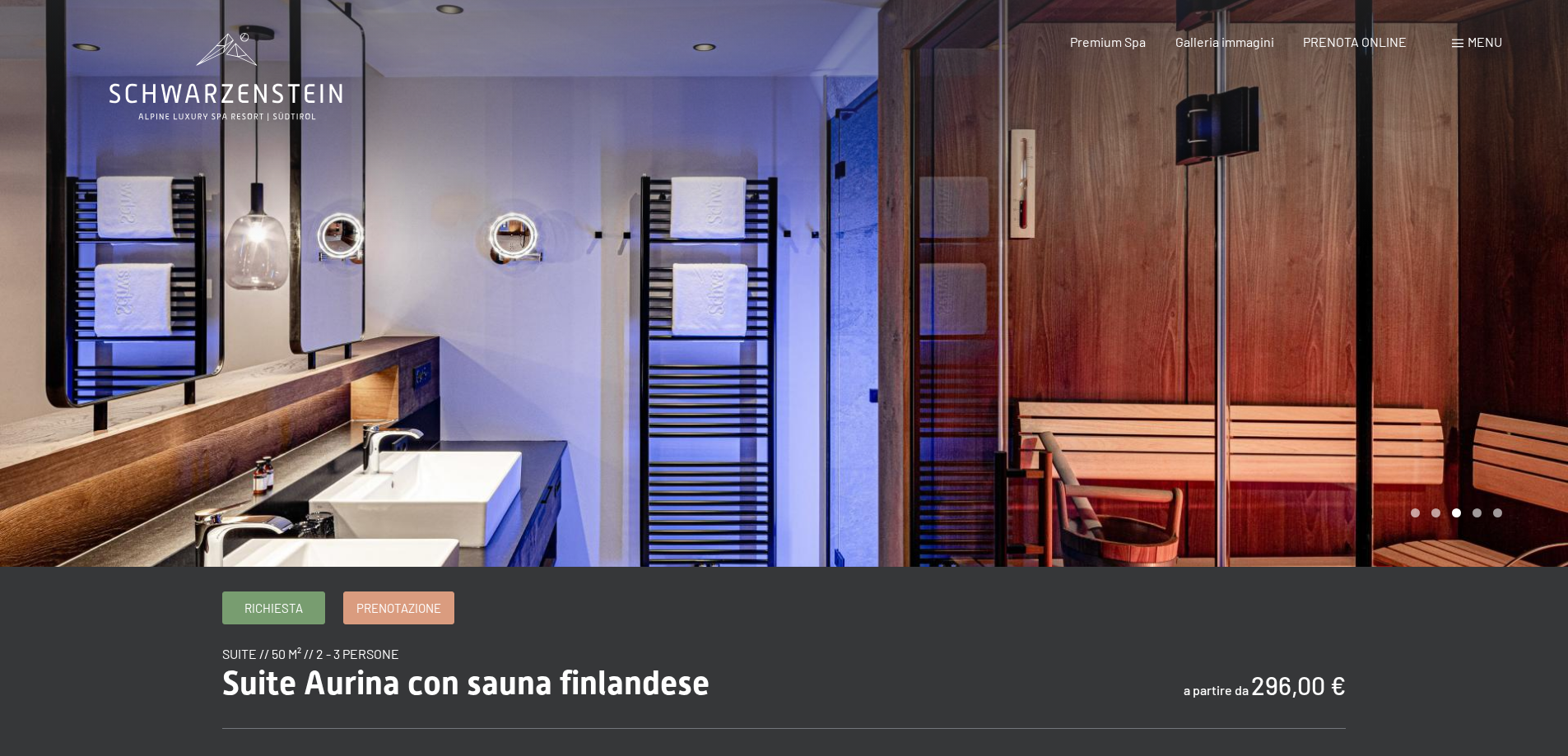
click at [1402, 310] on div at bounding box center [1177, 284] width 784 height 567
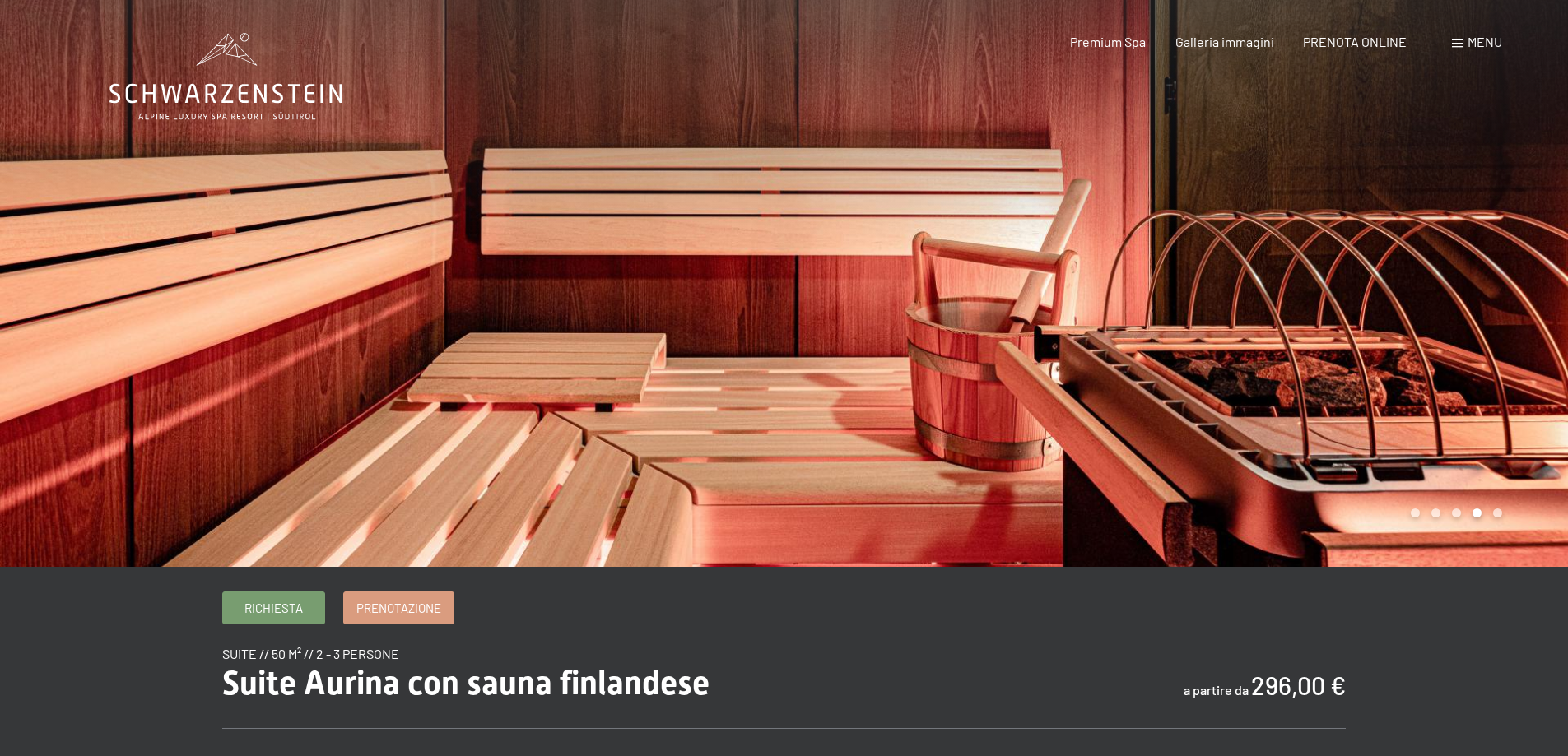
click at [1402, 310] on div at bounding box center [1177, 284] width 784 height 567
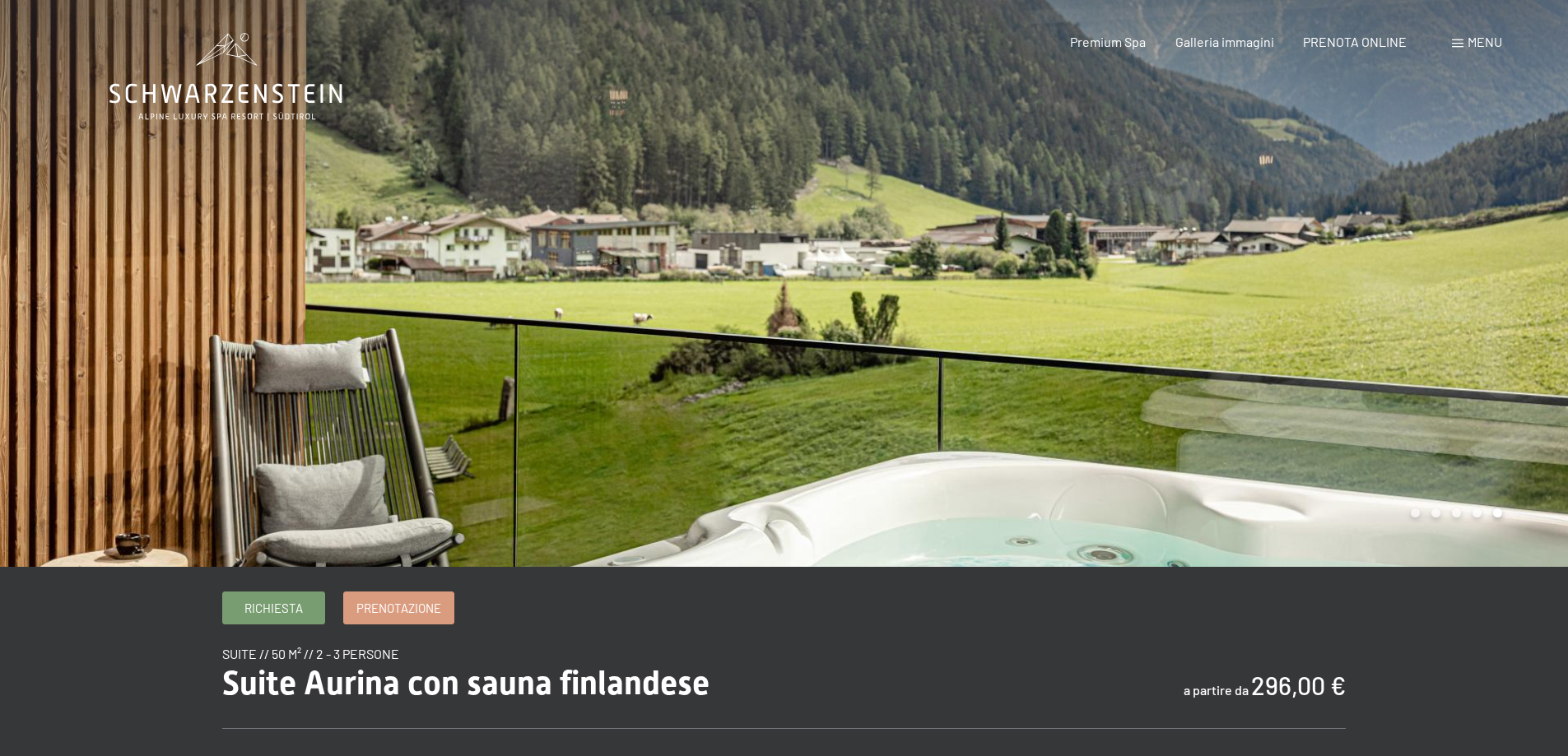
click at [1402, 310] on div at bounding box center [1177, 284] width 784 height 567
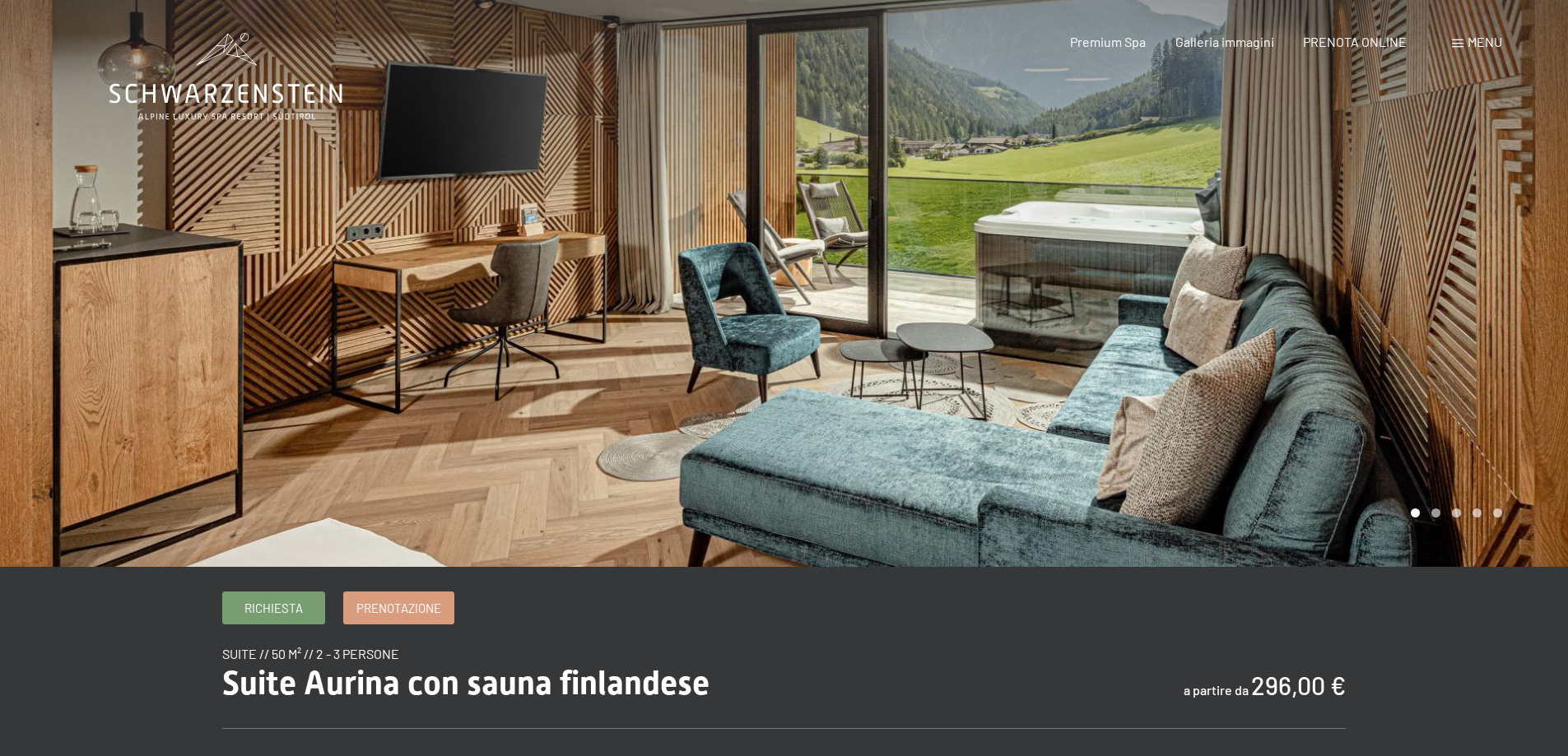
click at [1402, 310] on div at bounding box center [1177, 284] width 784 height 567
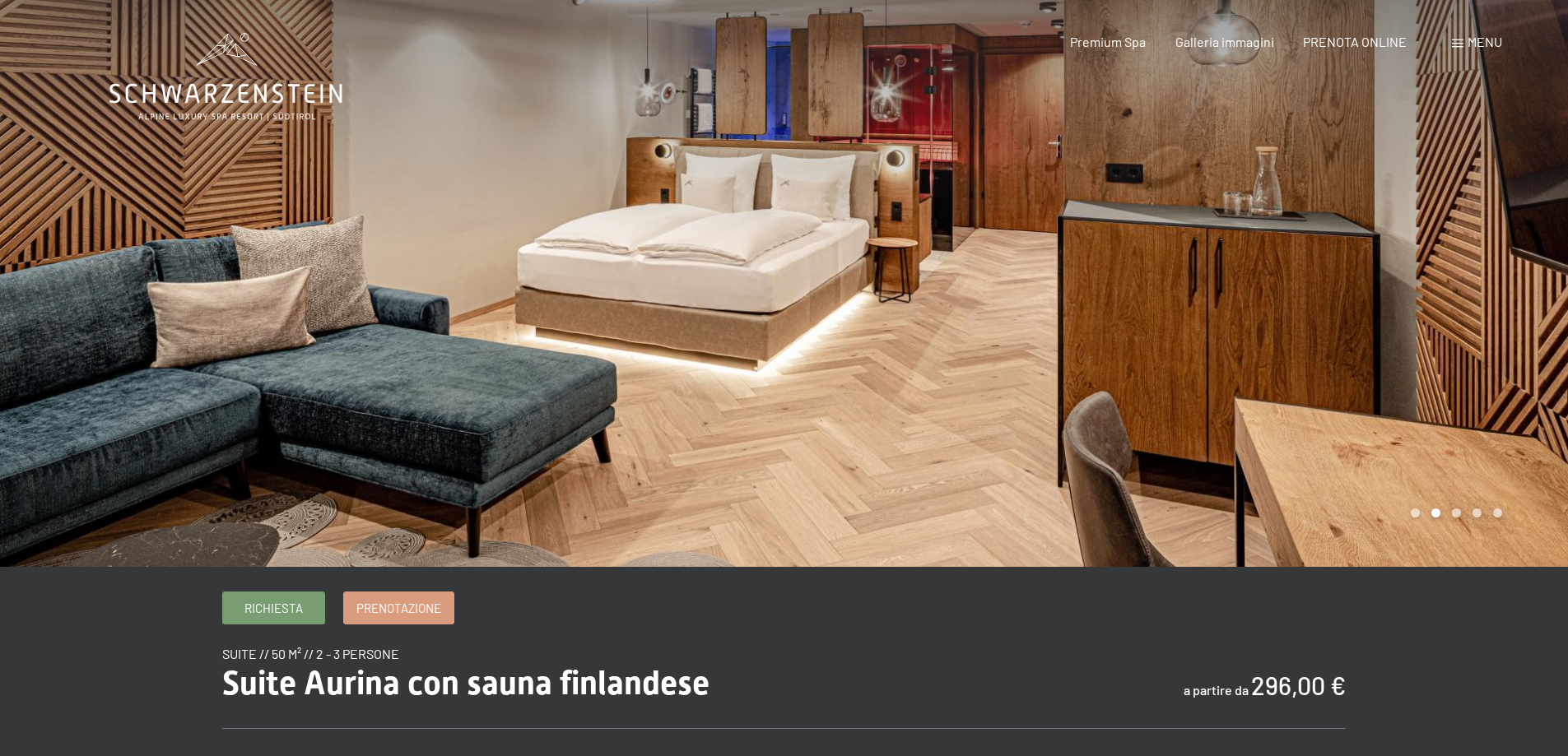
click at [1402, 310] on div at bounding box center [1177, 284] width 784 height 567
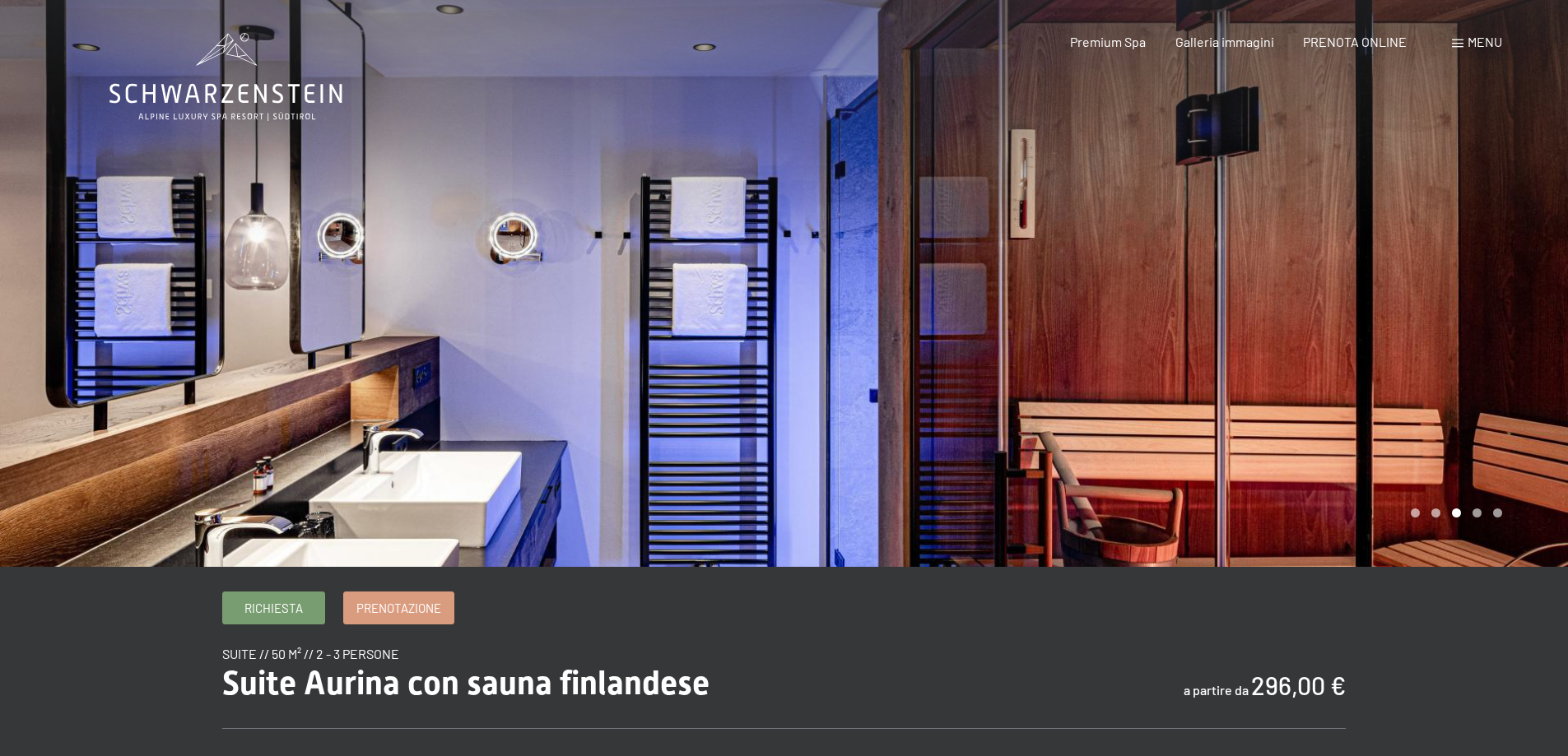
click at [1402, 310] on div at bounding box center [1177, 284] width 784 height 567
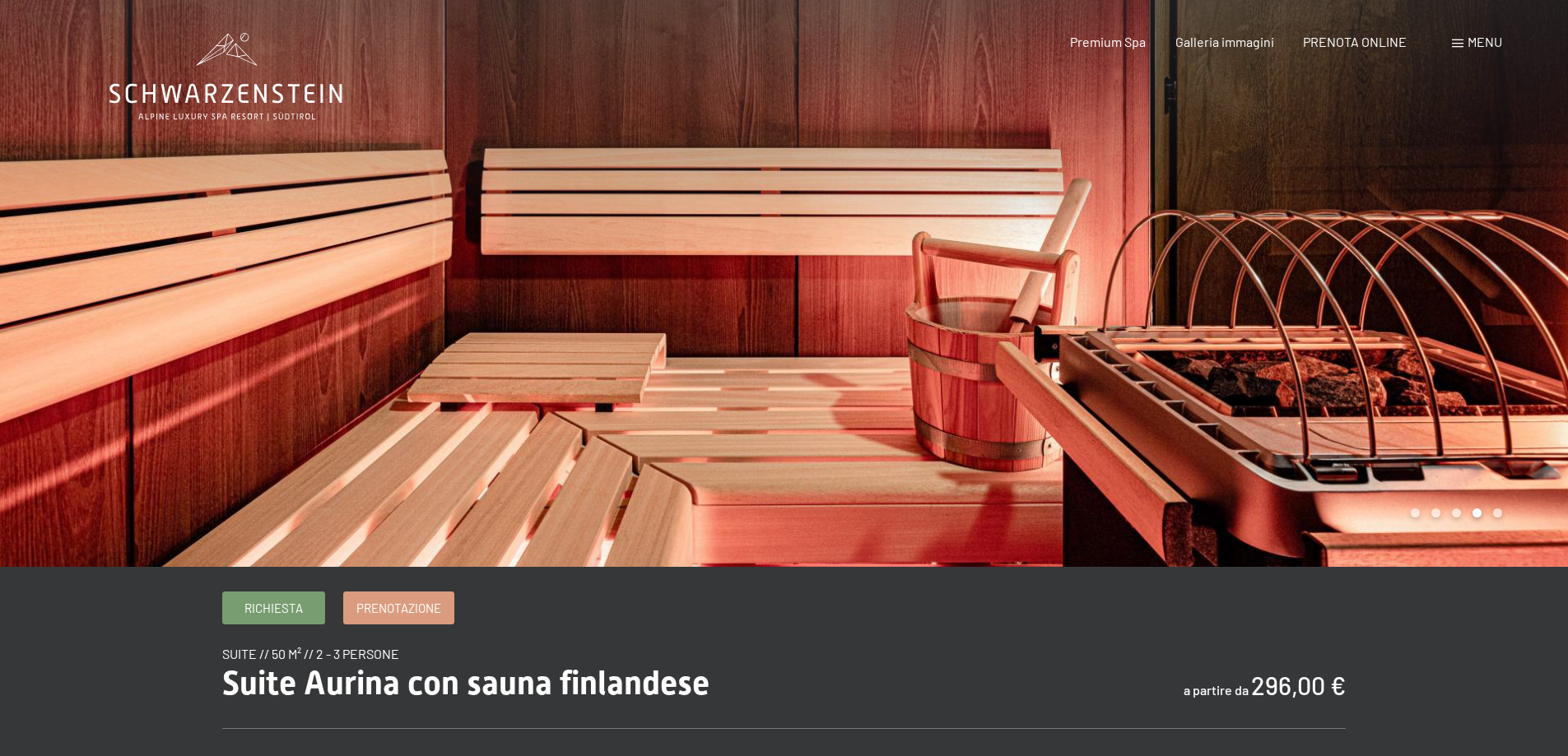
click at [1402, 310] on div at bounding box center [1177, 284] width 784 height 567
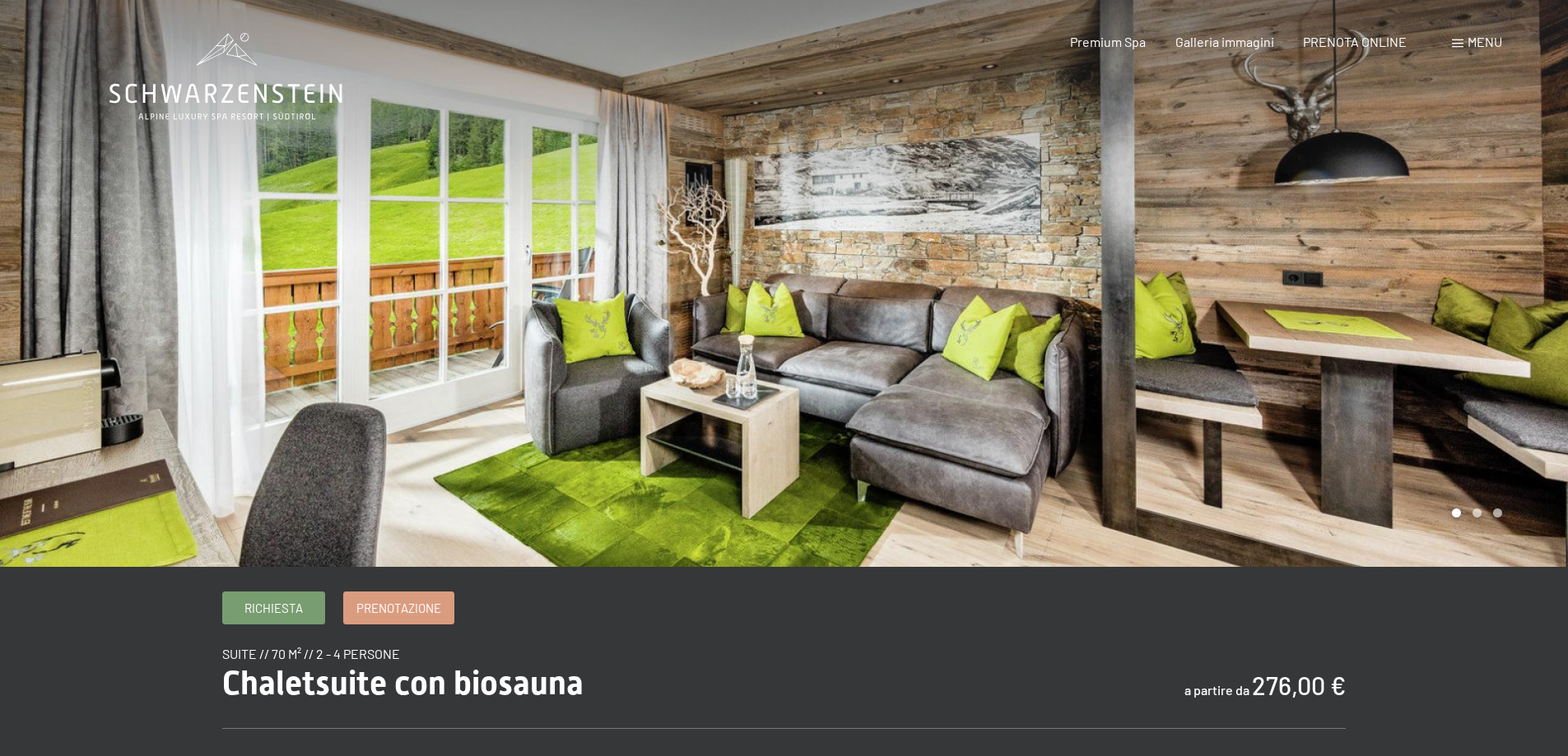
click at [1441, 296] on div at bounding box center [1177, 284] width 784 height 567
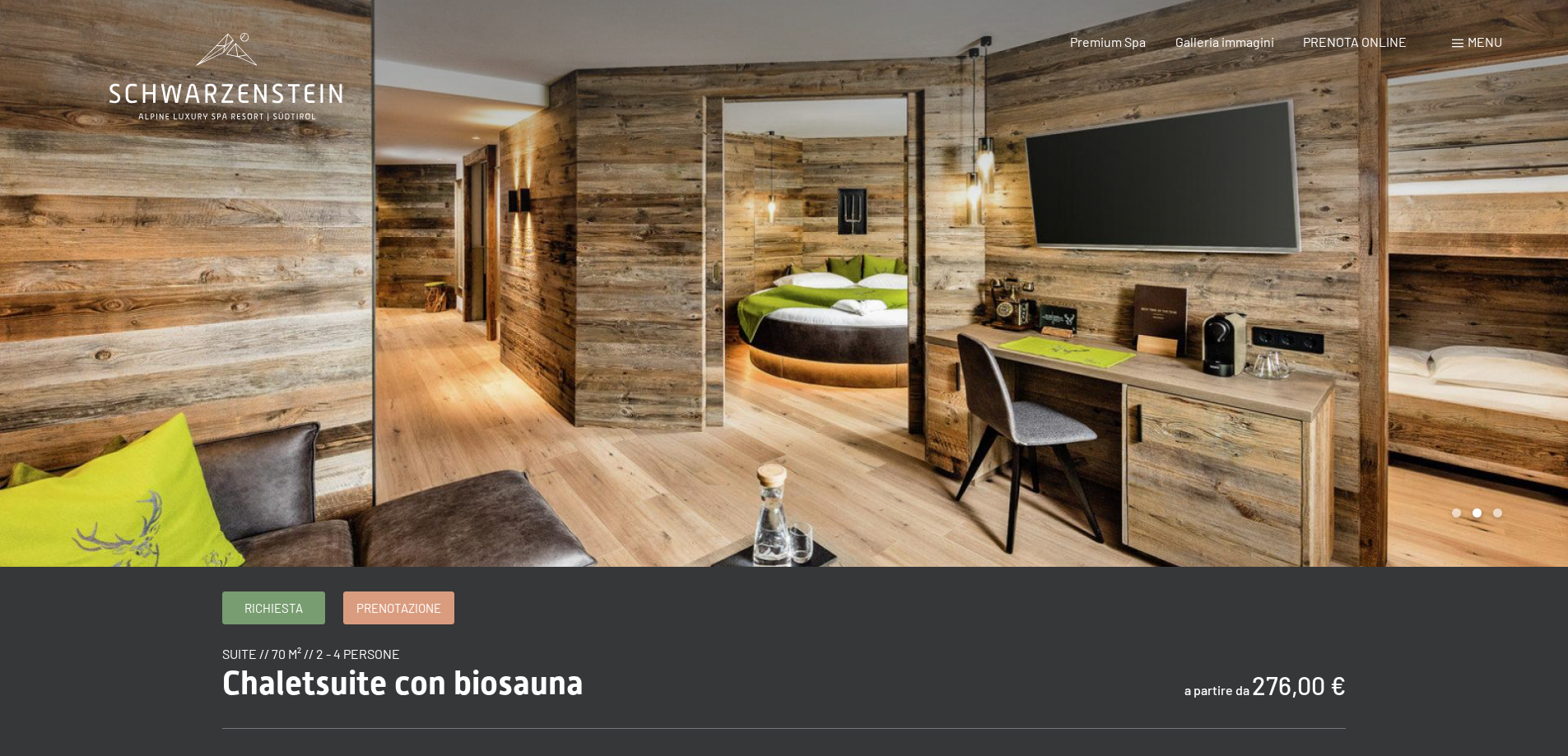
click at [1380, 288] on div at bounding box center [1177, 284] width 784 height 567
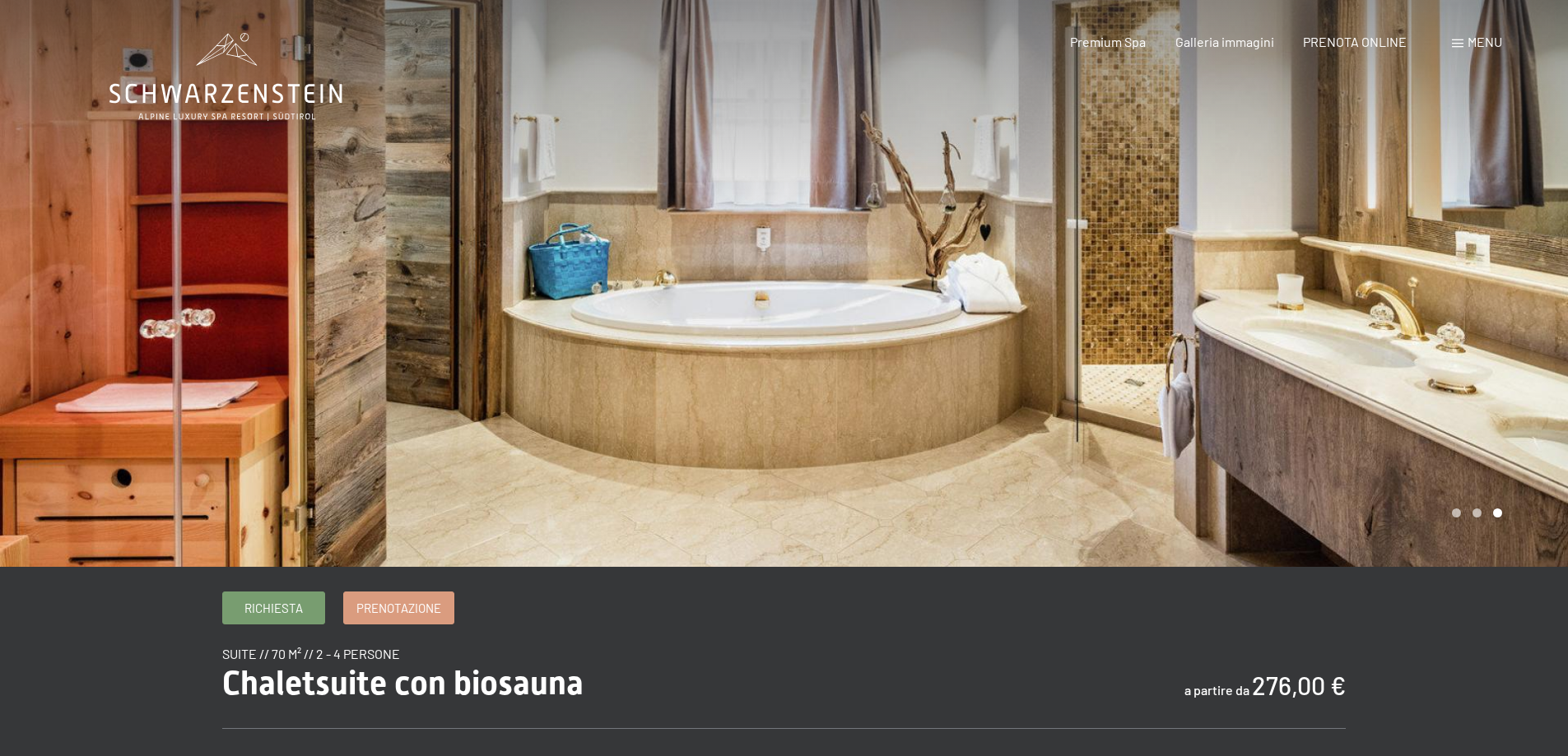
click at [1380, 288] on div at bounding box center [1177, 284] width 784 height 567
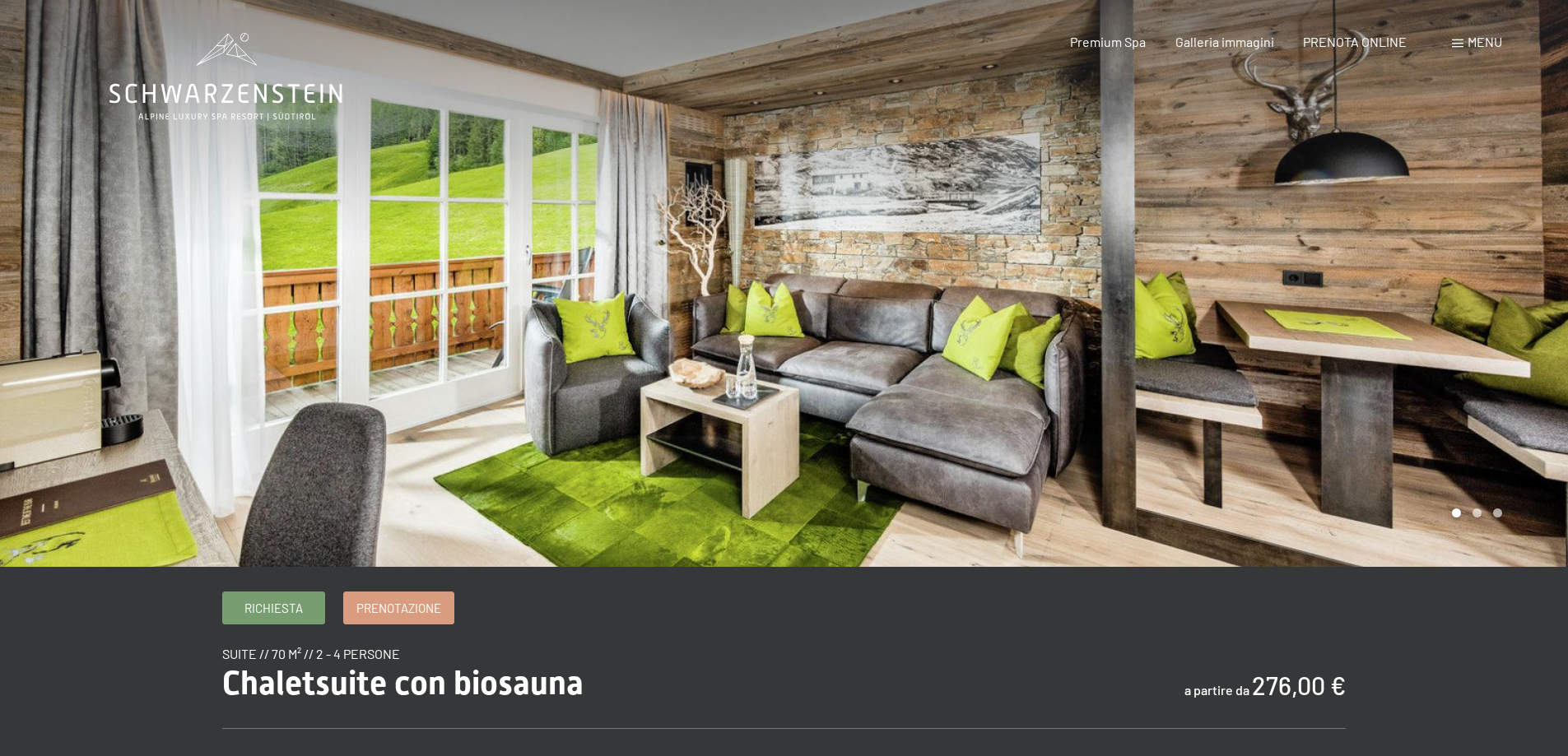
click at [1380, 288] on div at bounding box center [1177, 284] width 784 height 567
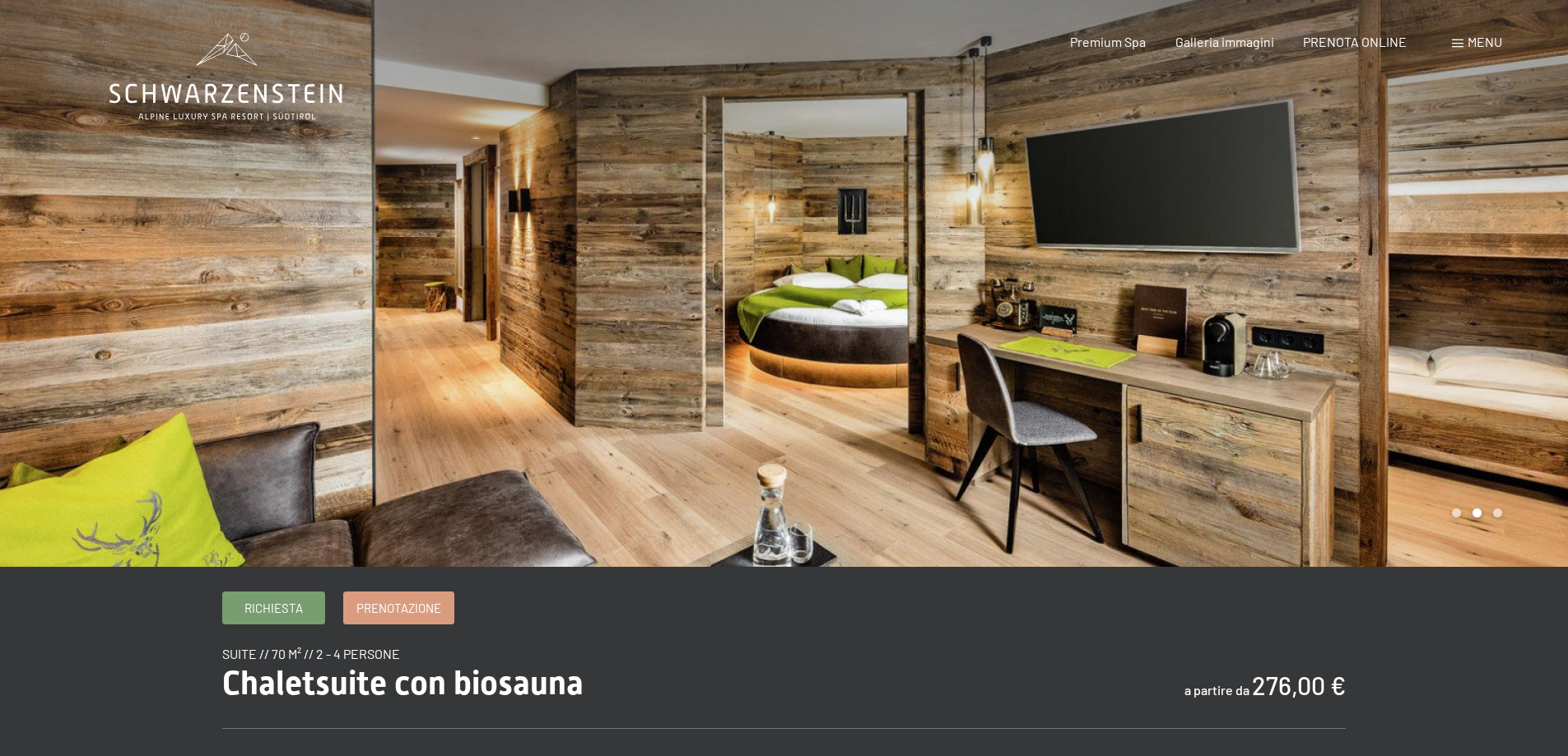
click at [1380, 288] on div at bounding box center [1177, 284] width 784 height 567
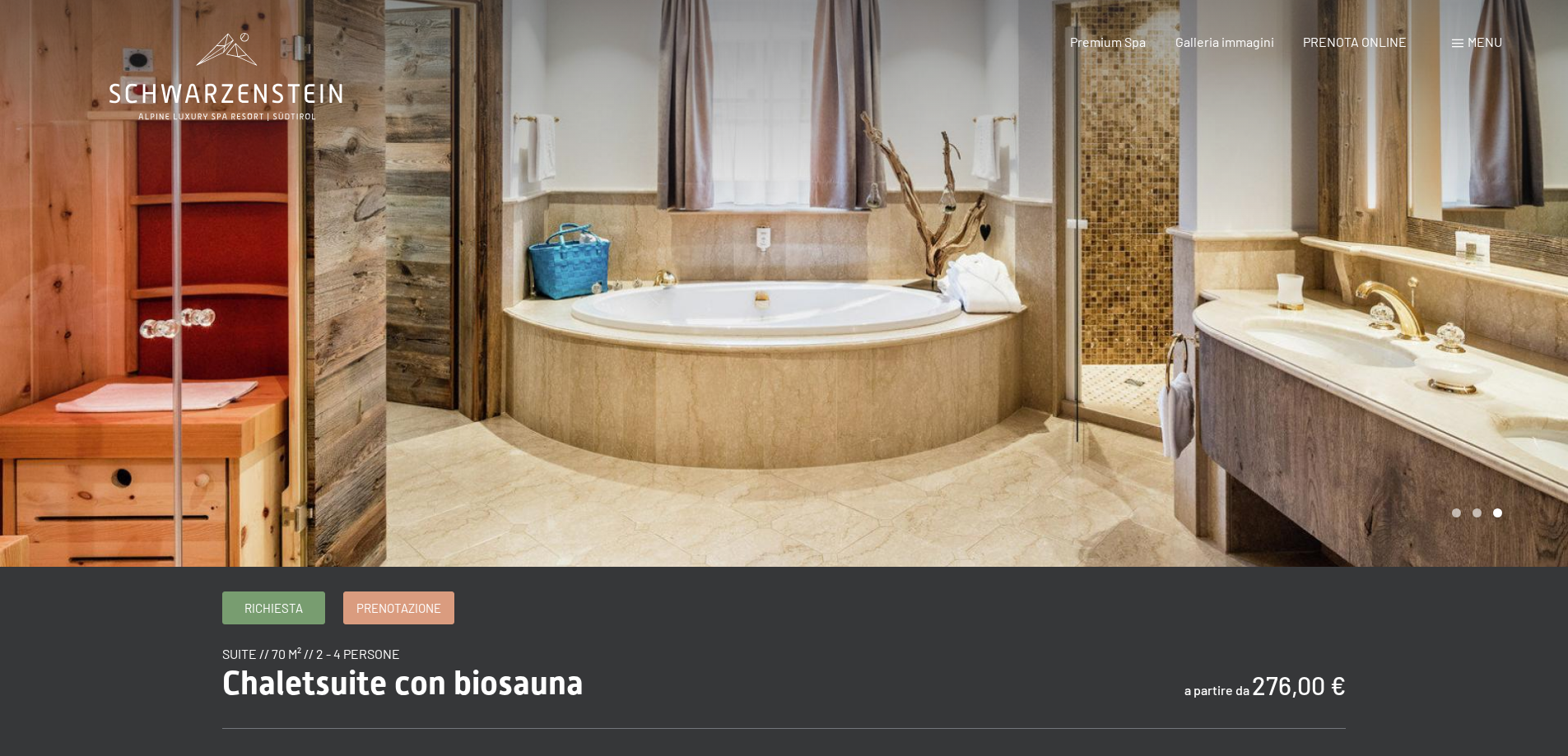
click at [1380, 288] on div at bounding box center [1177, 284] width 784 height 567
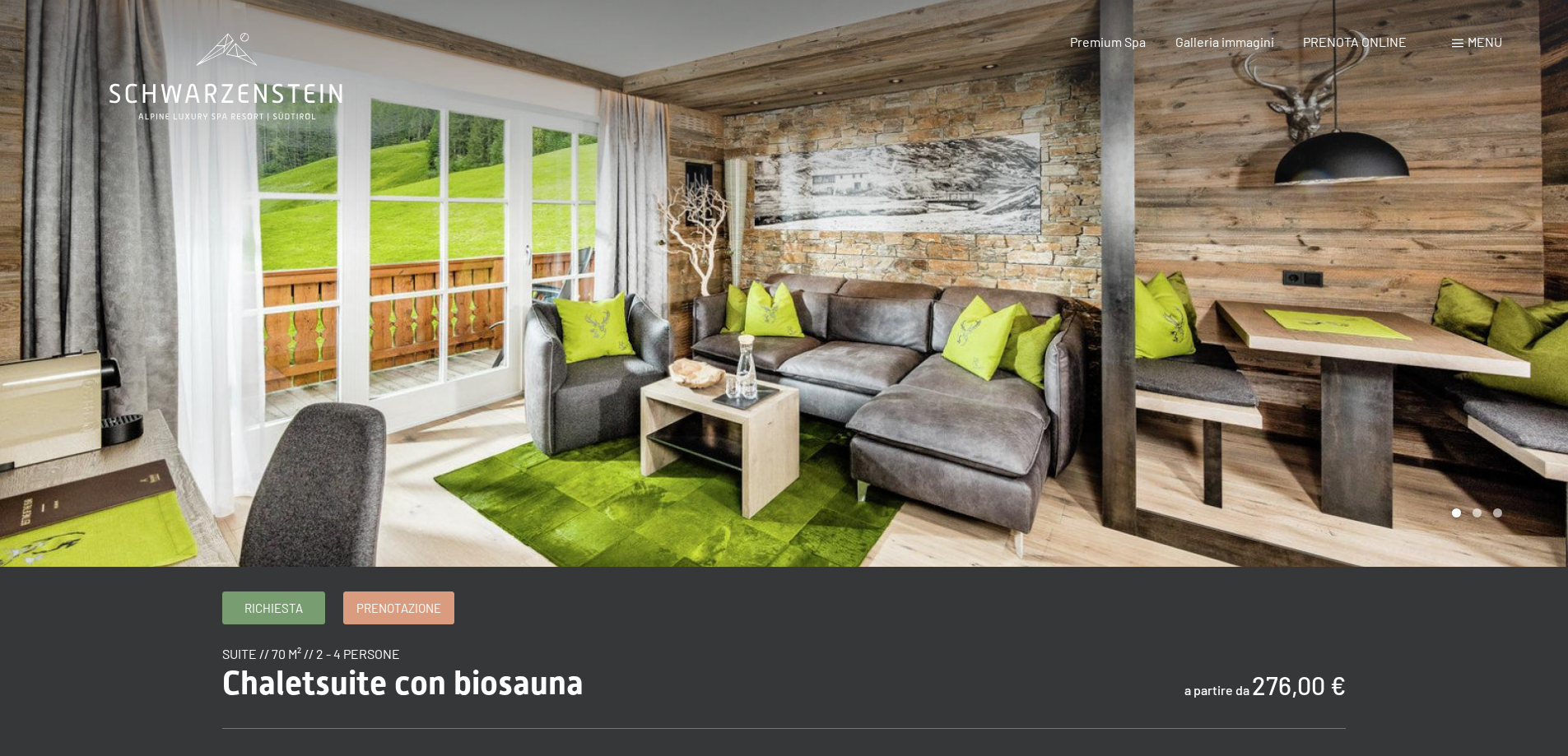
click at [1380, 288] on div at bounding box center [1177, 284] width 784 height 567
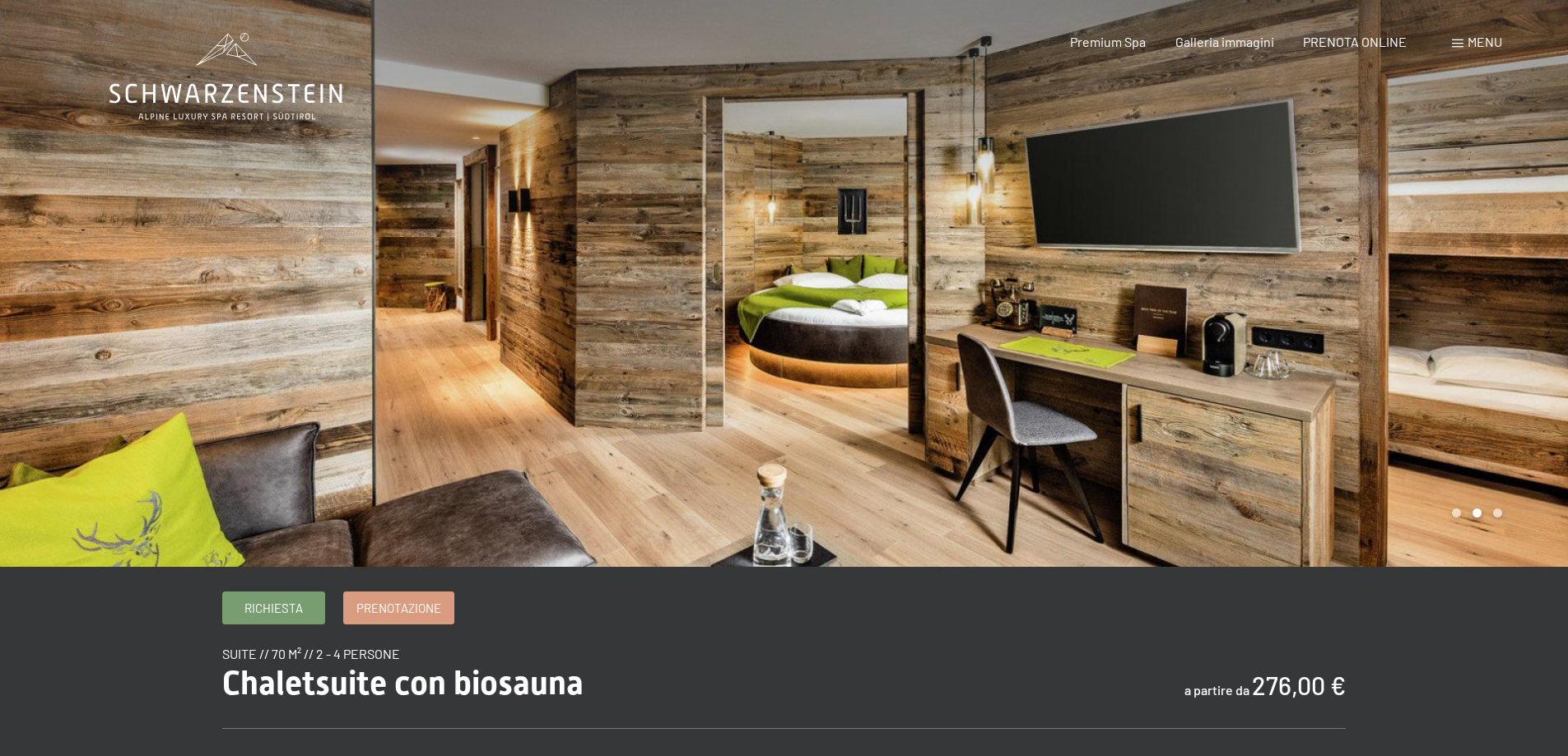
click at [1380, 288] on div at bounding box center [1177, 284] width 784 height 567
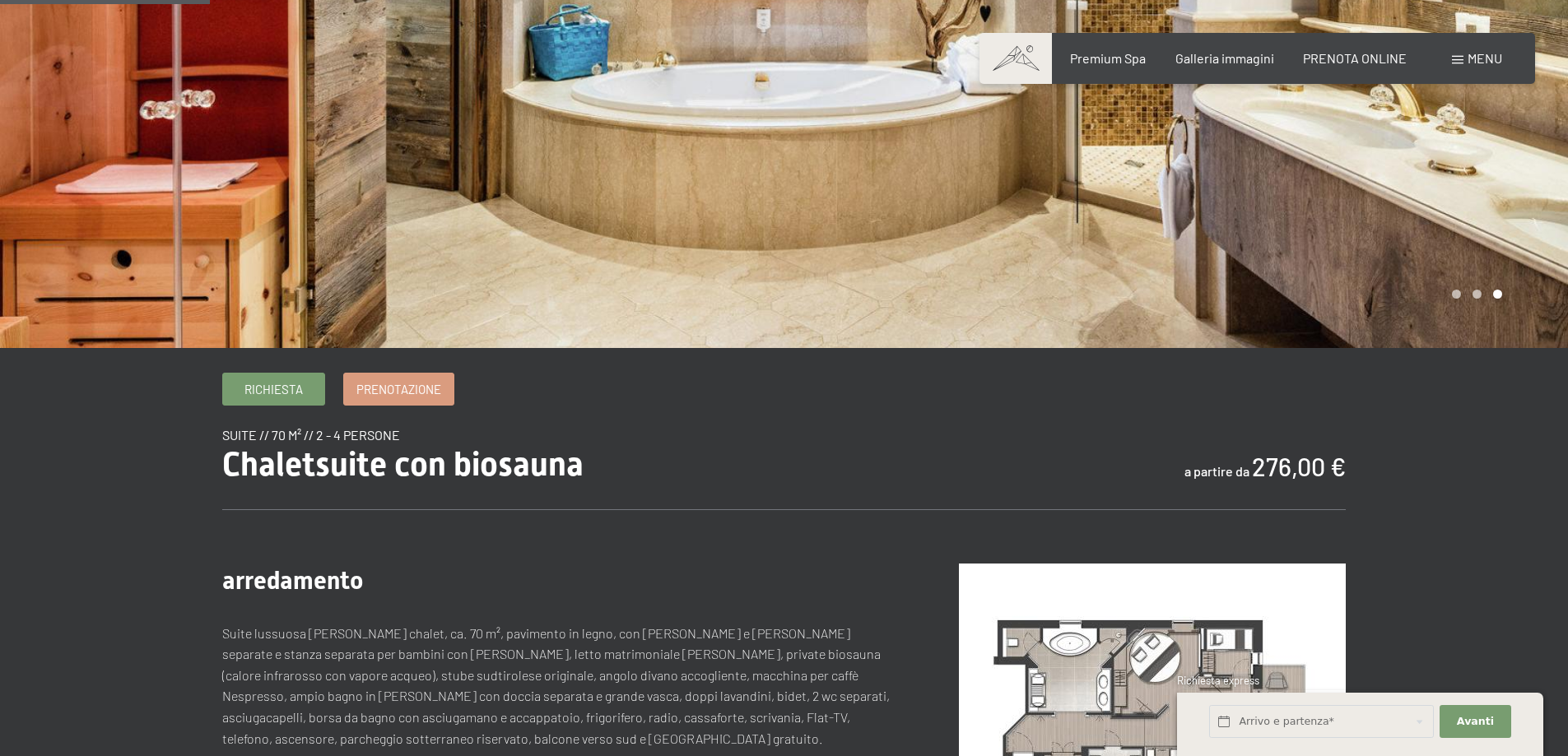
scroll to position [329, 0]
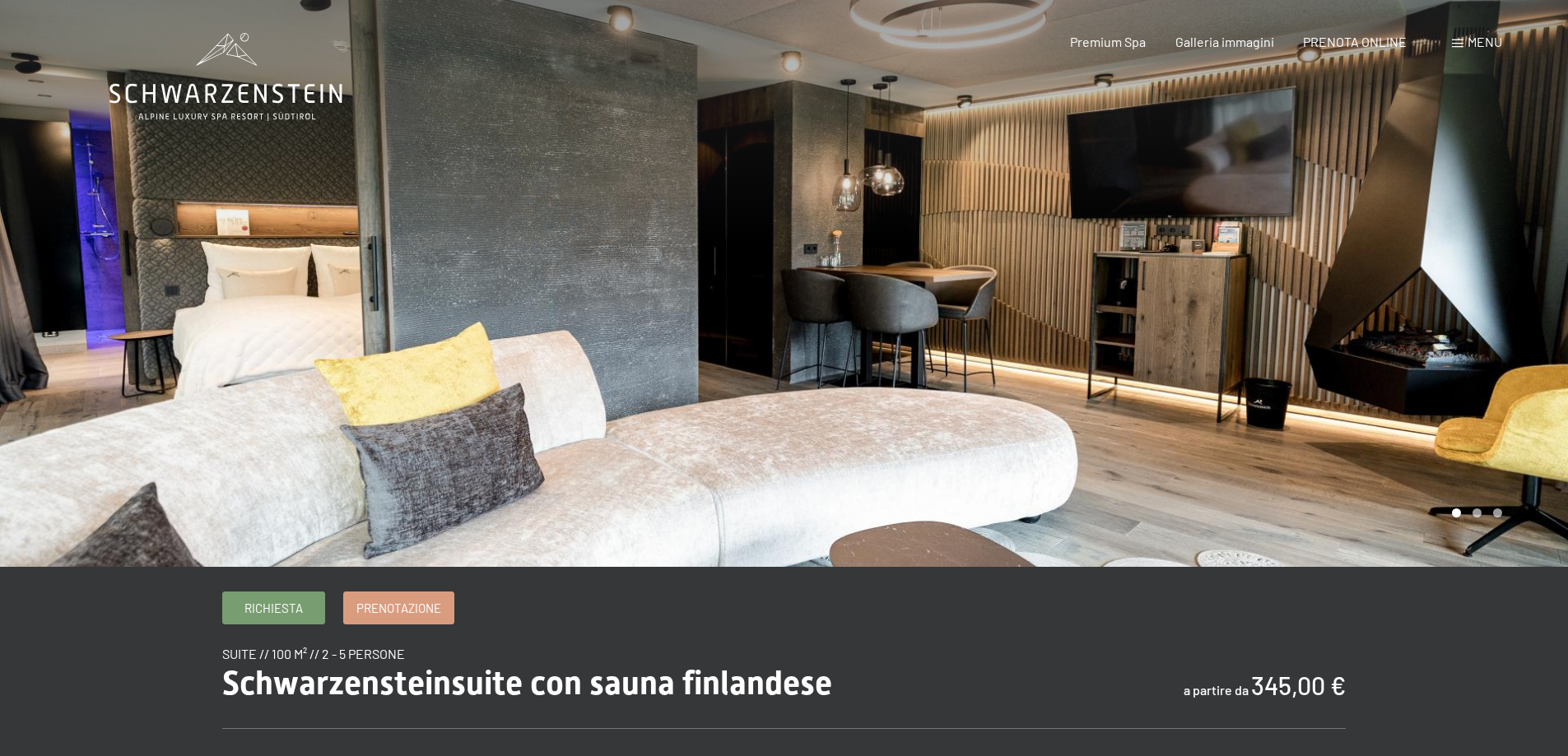
click at [1142, 188] on div at bounding box center [1177, 284] width 784 height 567
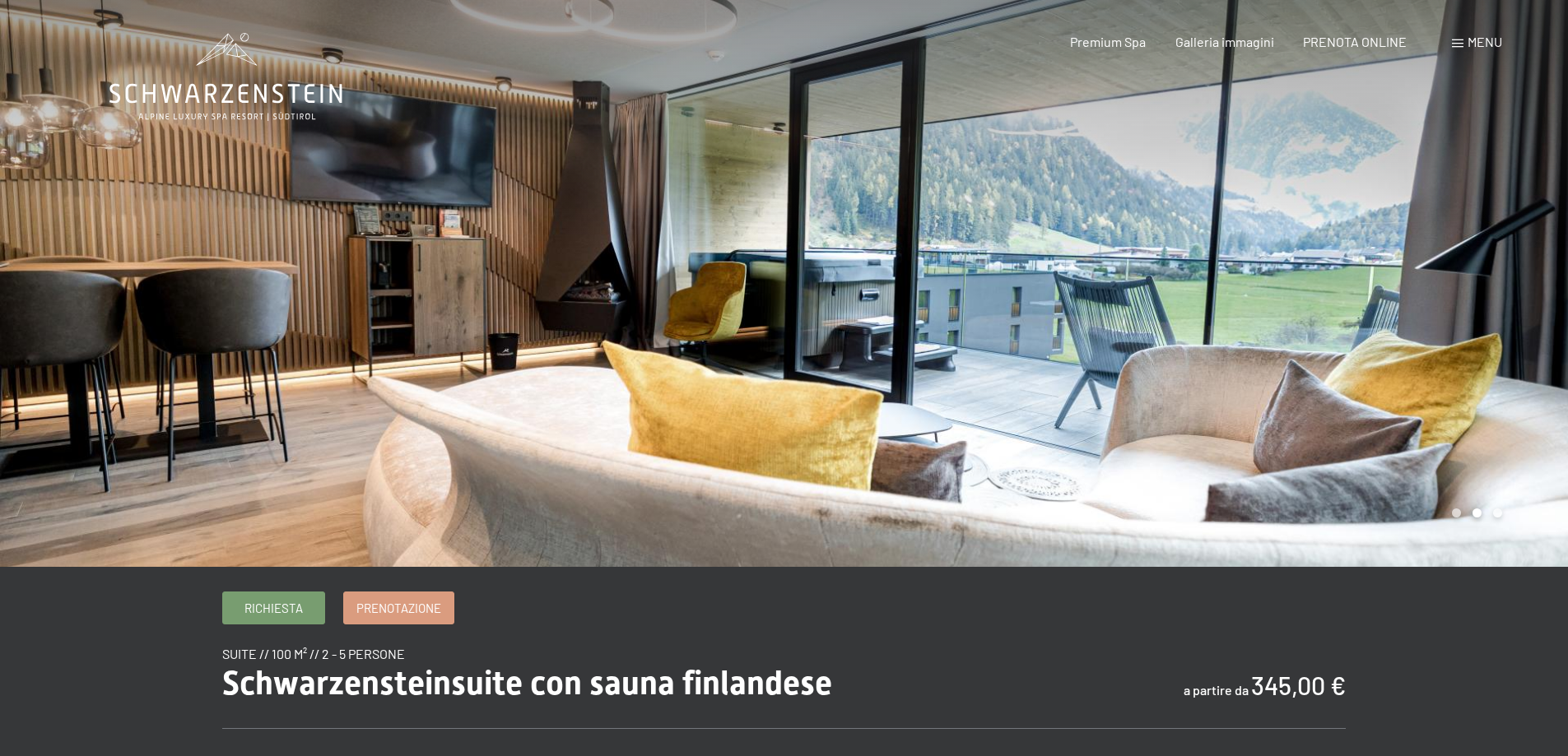
click at [1142, 188] on div at bounding box center [1177, 284] width 784 height 567
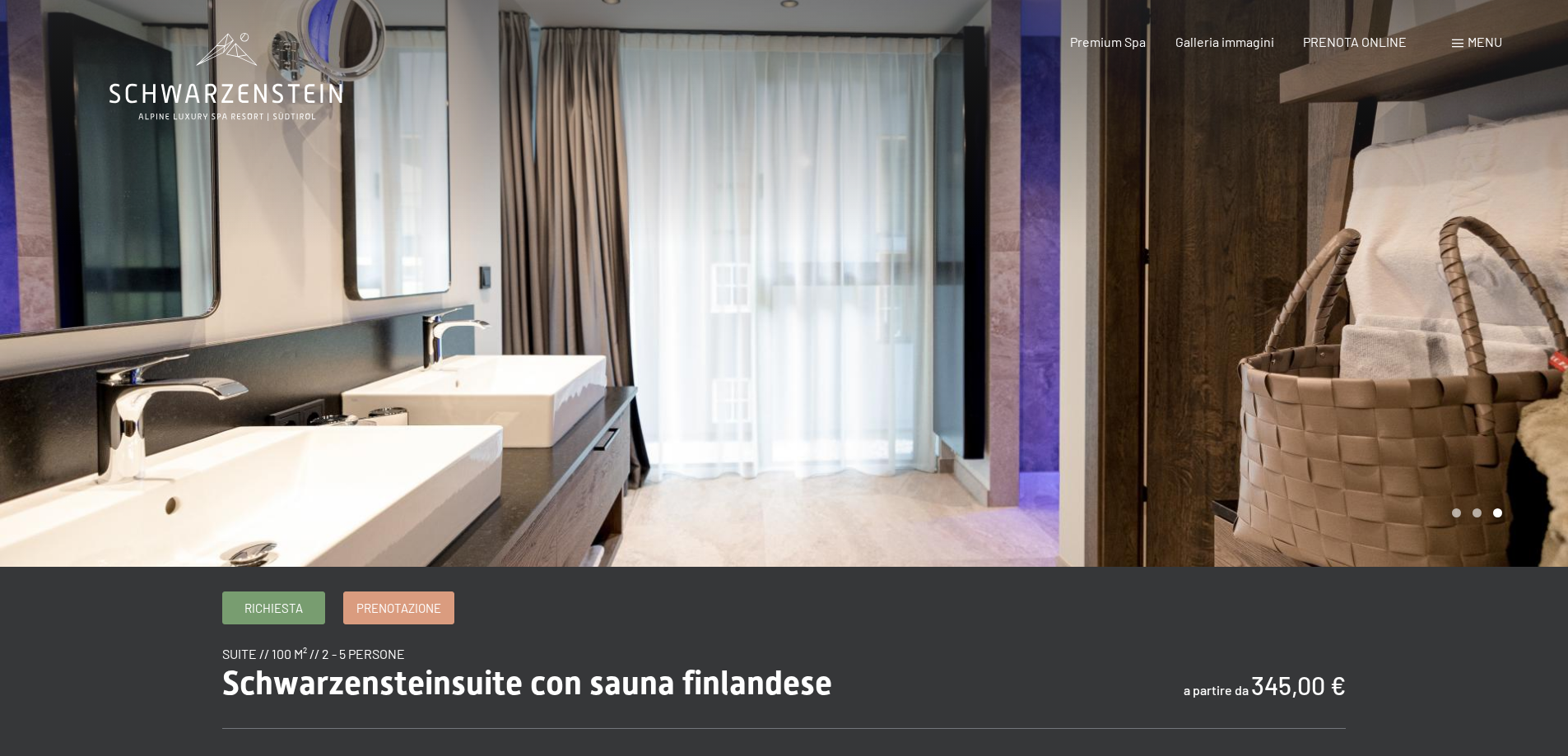
click at [1142, 188] on div at bounding box center [1177, 284] width 784 height 567
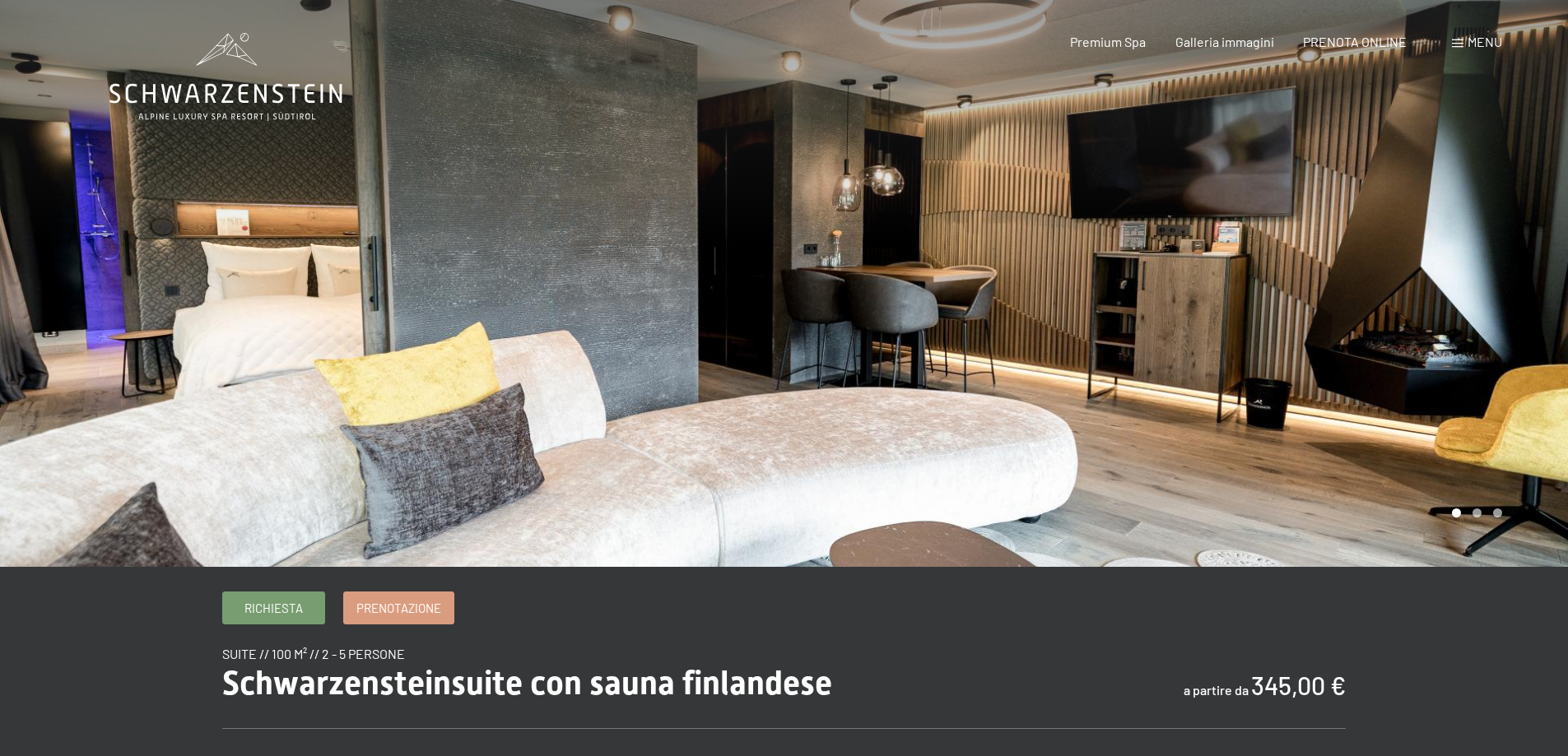
click at [1142, 188] on div at bounding box center [1177, 284] width 784 height 567
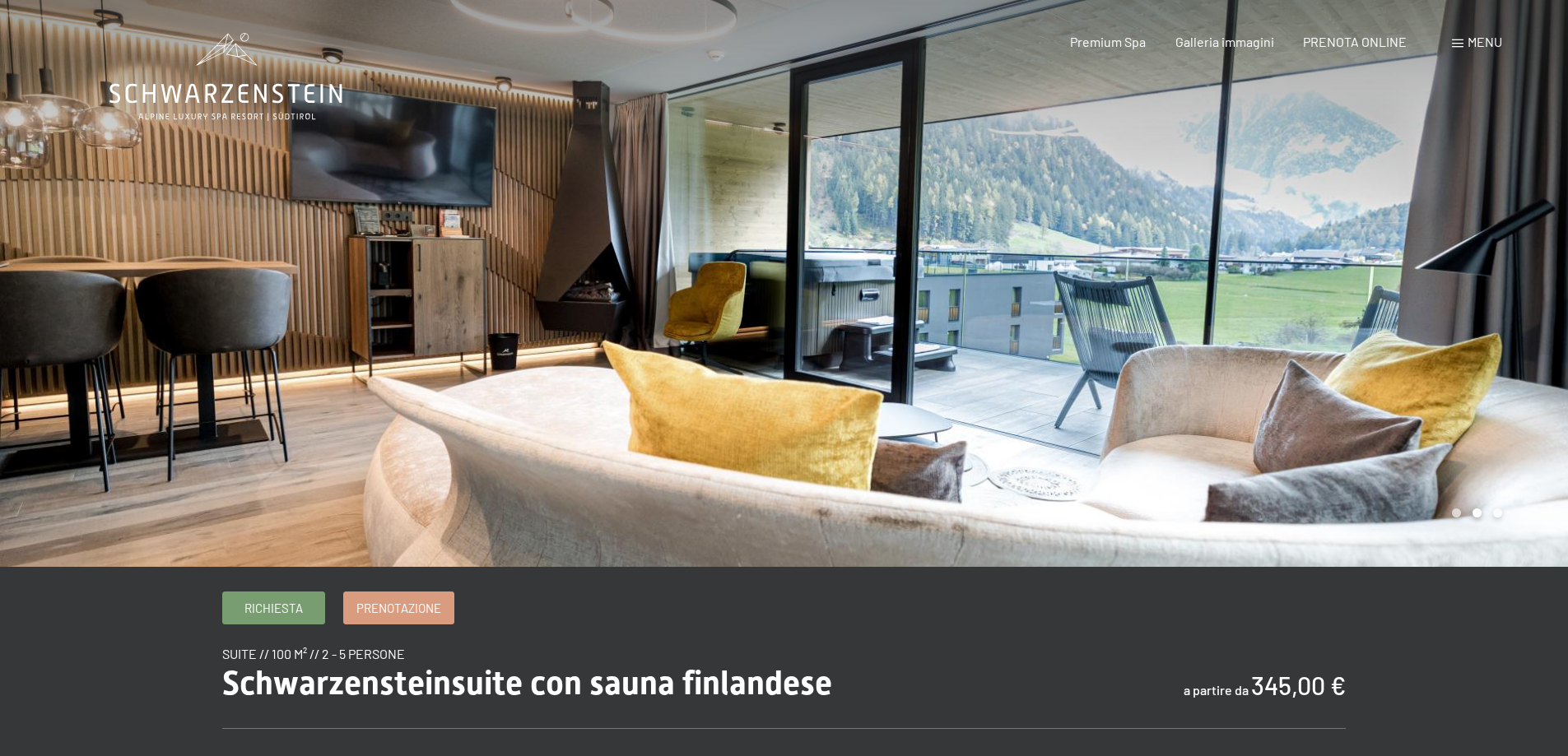
click at [1142, 188] on div at bounding box center [1177, 284] width 784 height 567
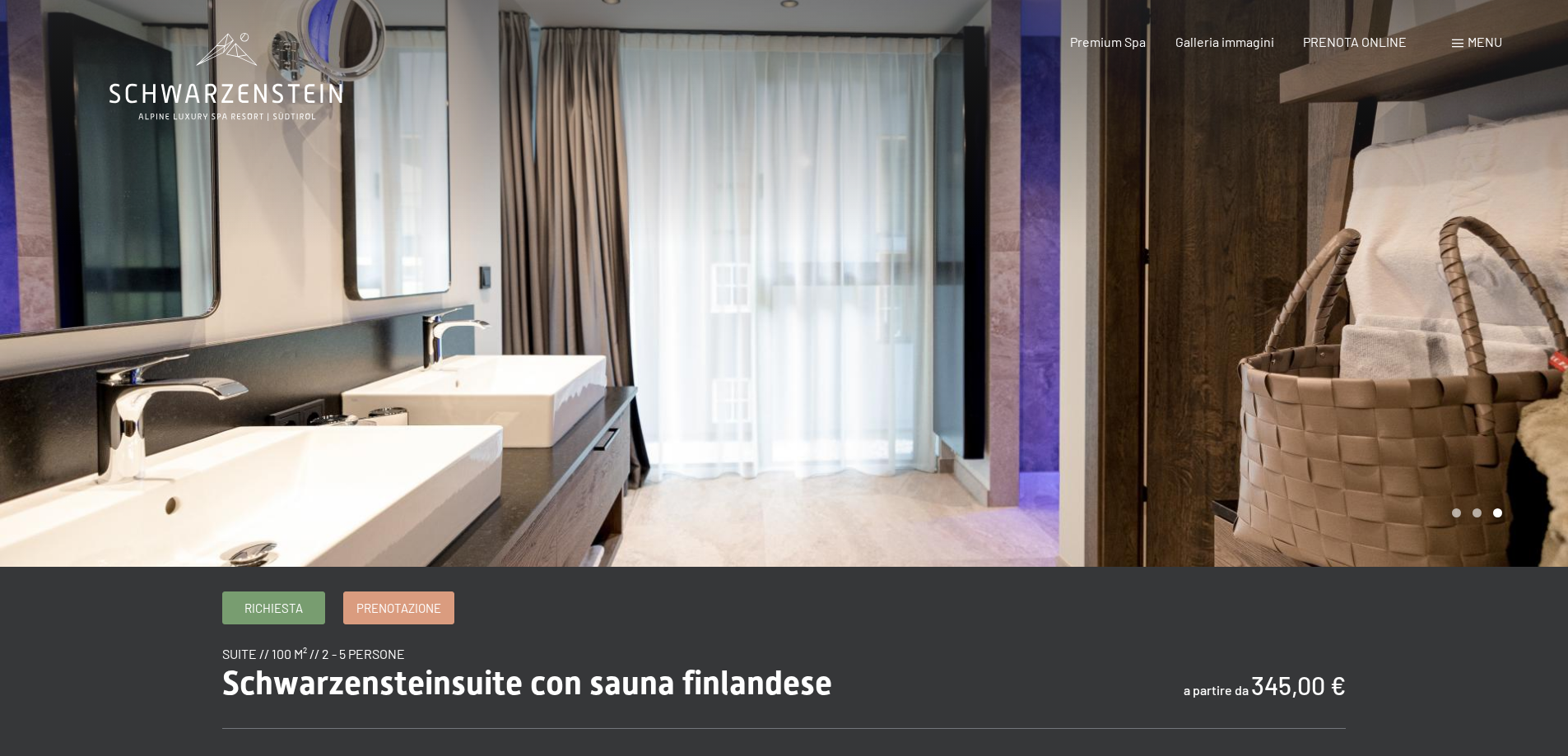
click at [1142, 188] on div at bounding box center [1177, 284] width 784 height 567
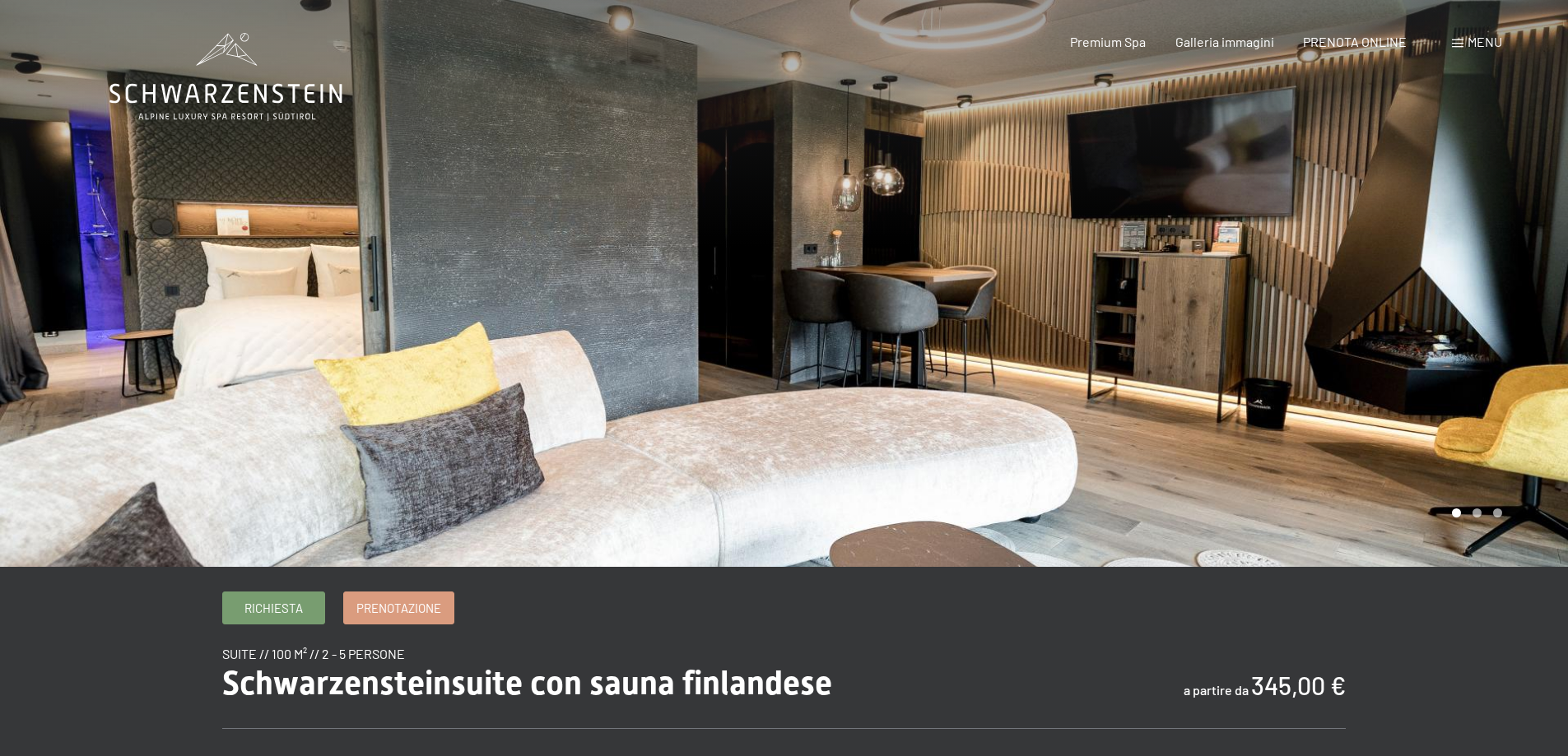
click at [1142, 188] on div at bounding box center [1177, 284] width 784 height 567
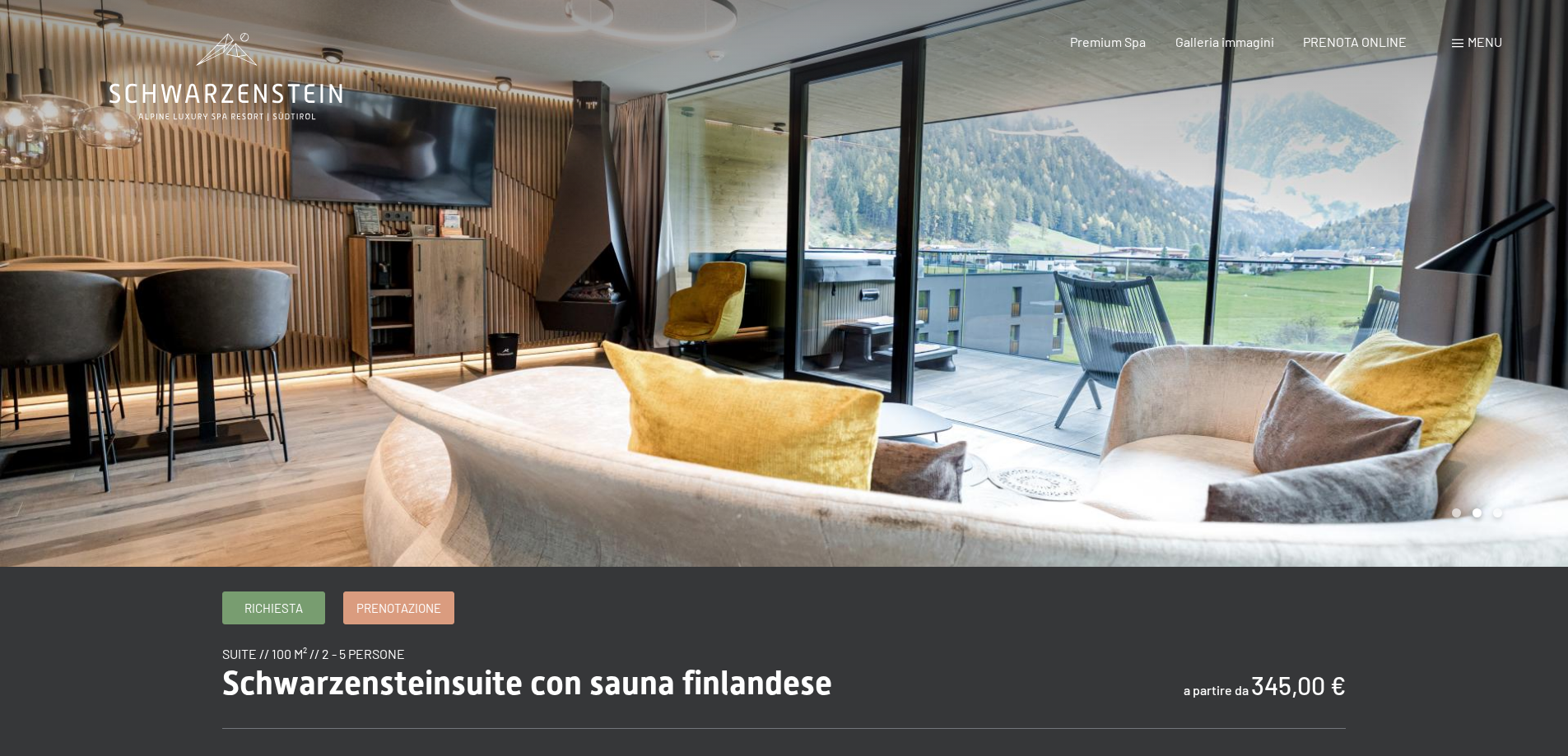
click at [1142, 188] on div at bounding box center [1177, 284] width 784 height 567
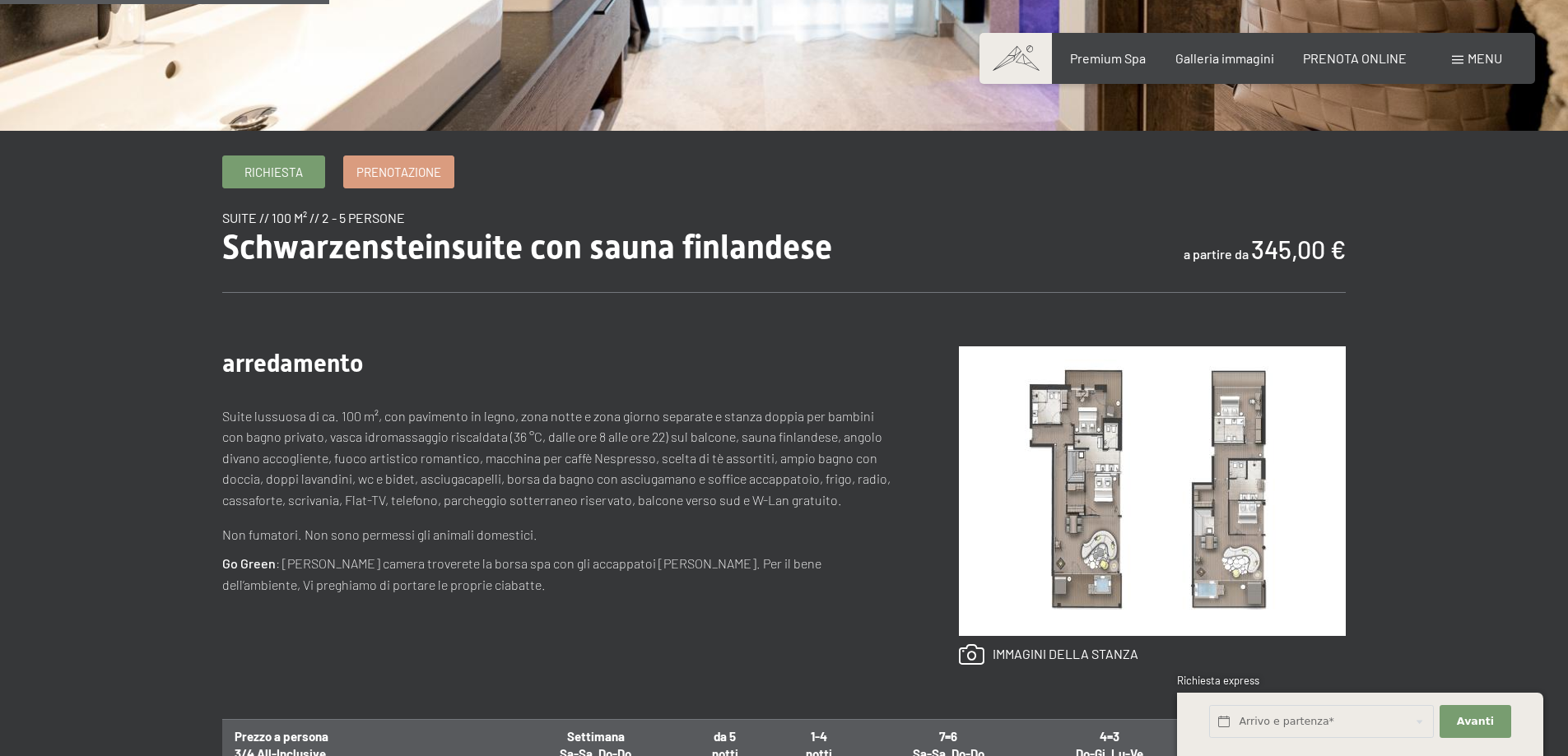
scroll to position [438, 0]
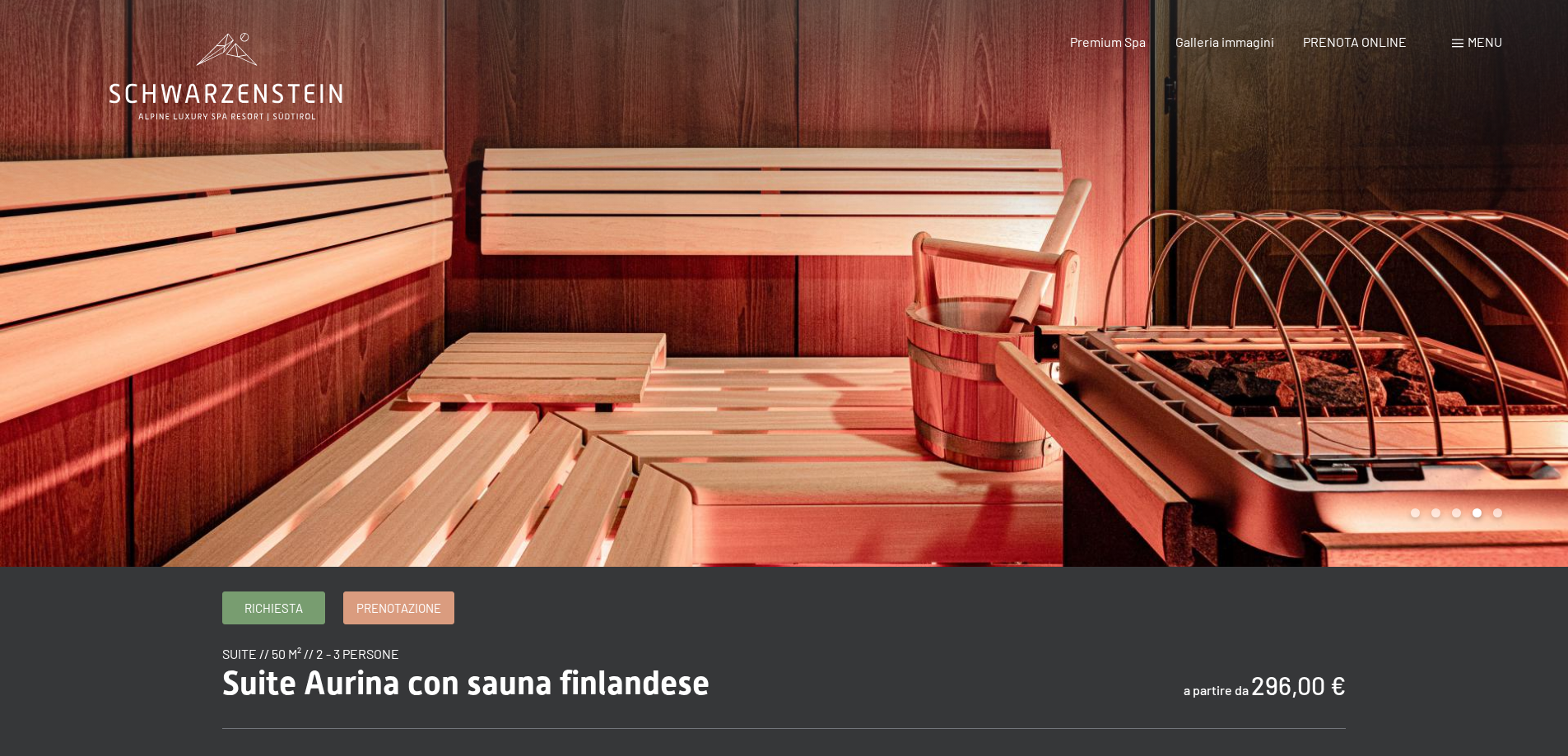
click at [1326, 245] on div at bounding box center [1177, 284] width 784 height 567
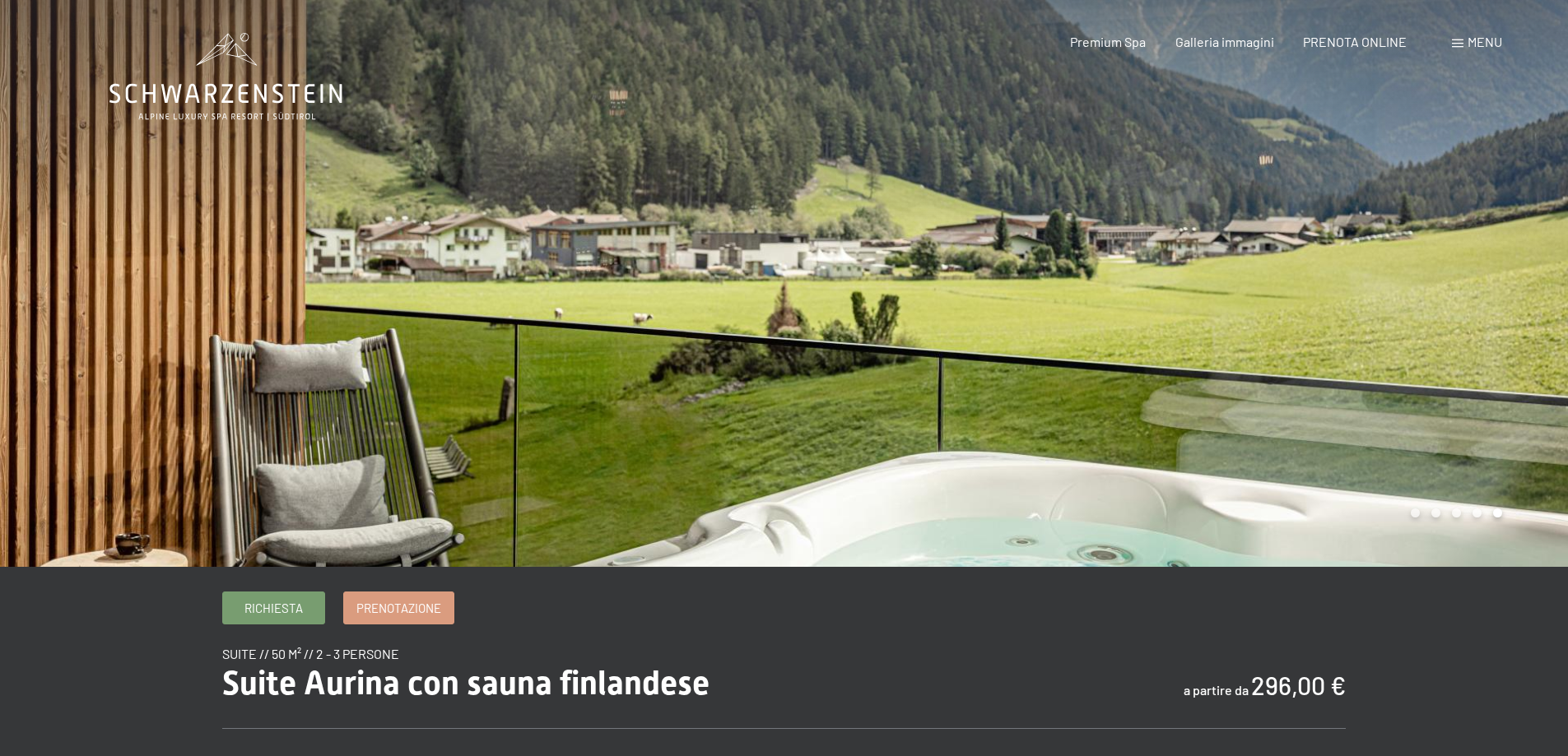
click at [1326, 245] on div at bounding box center [1177, 284] width 784 height 567
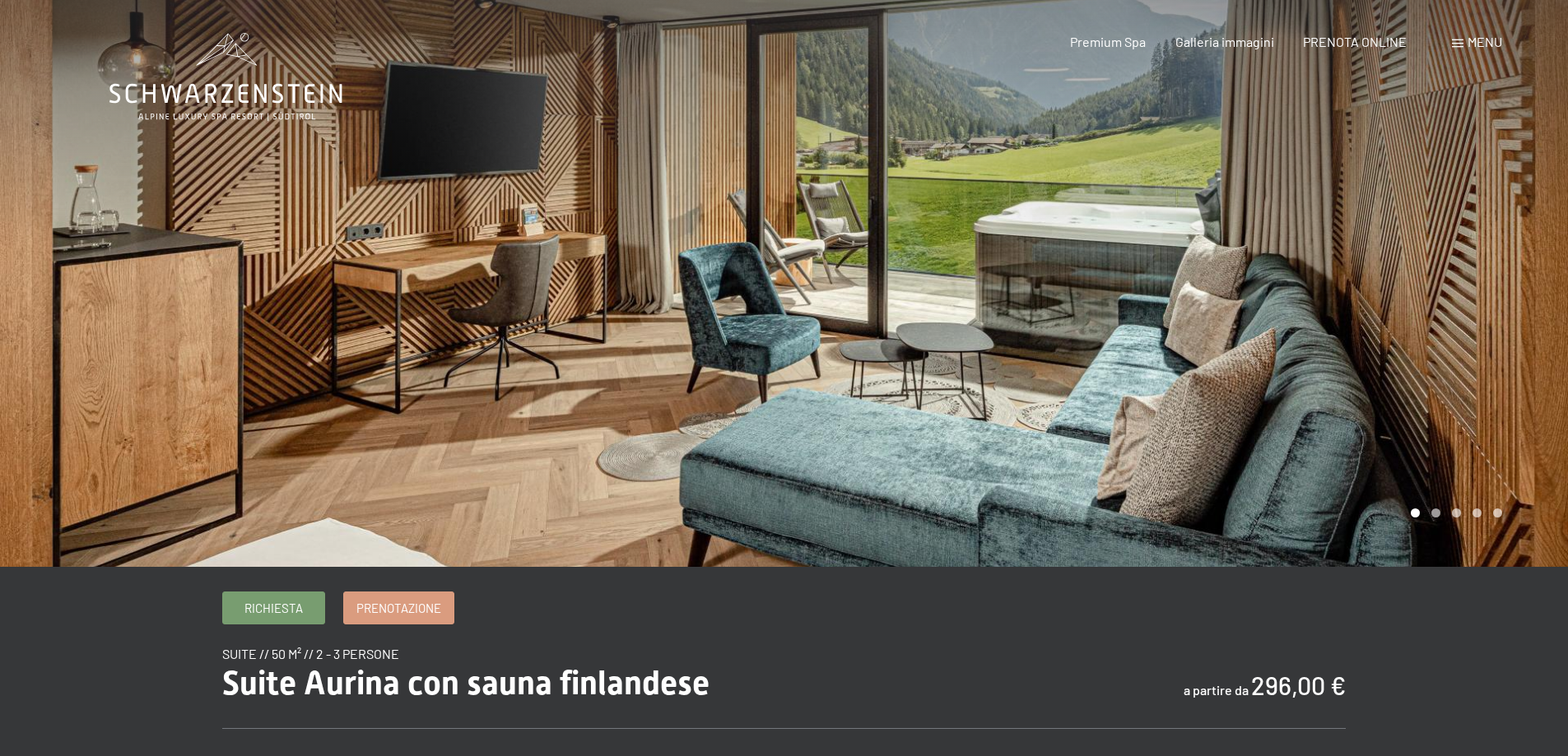
click at [1243, 268] on div at bounding box center [1177, 284] width 784 height 567
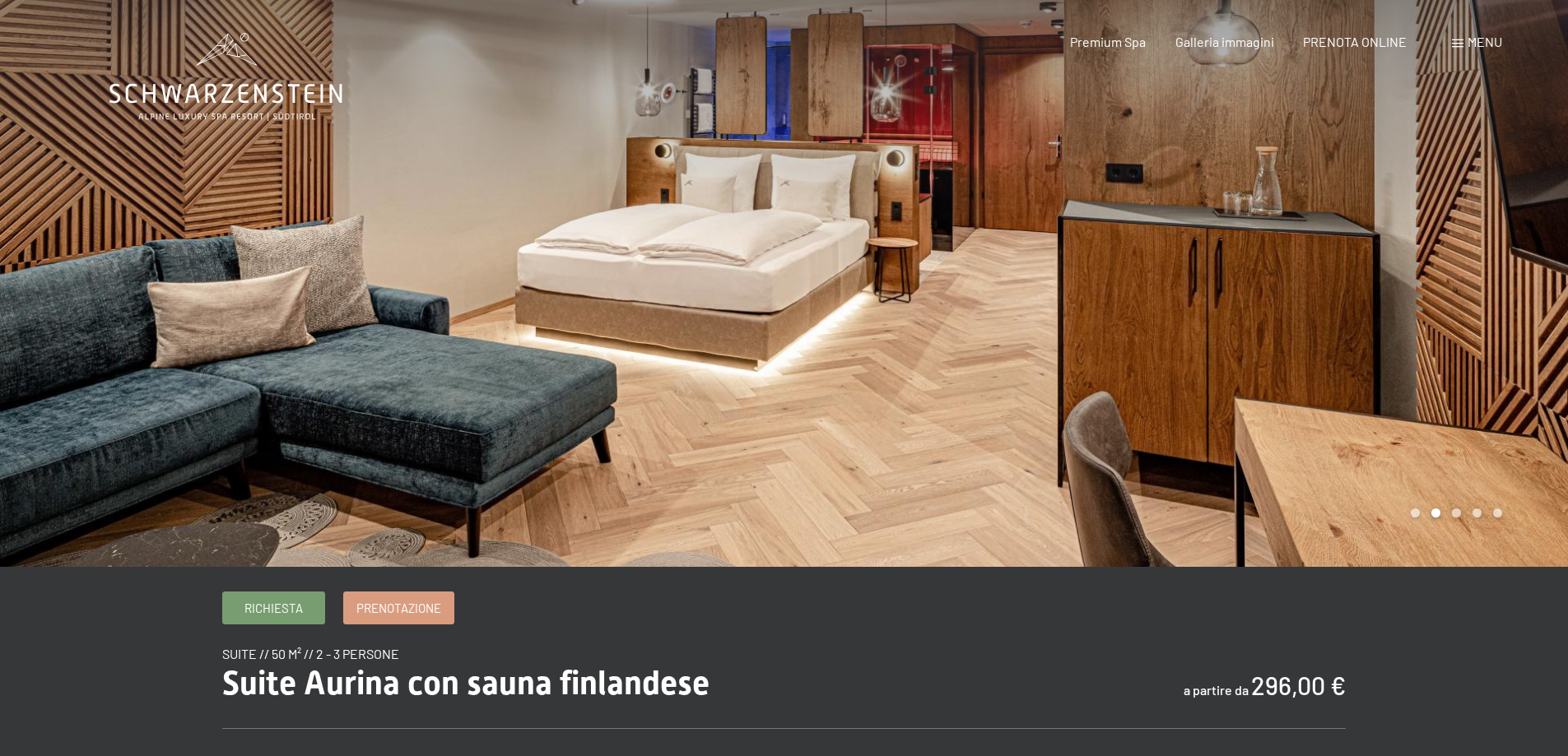
click at [1243, 268] on div at bounding box center [1177, 284] width 784 height 567
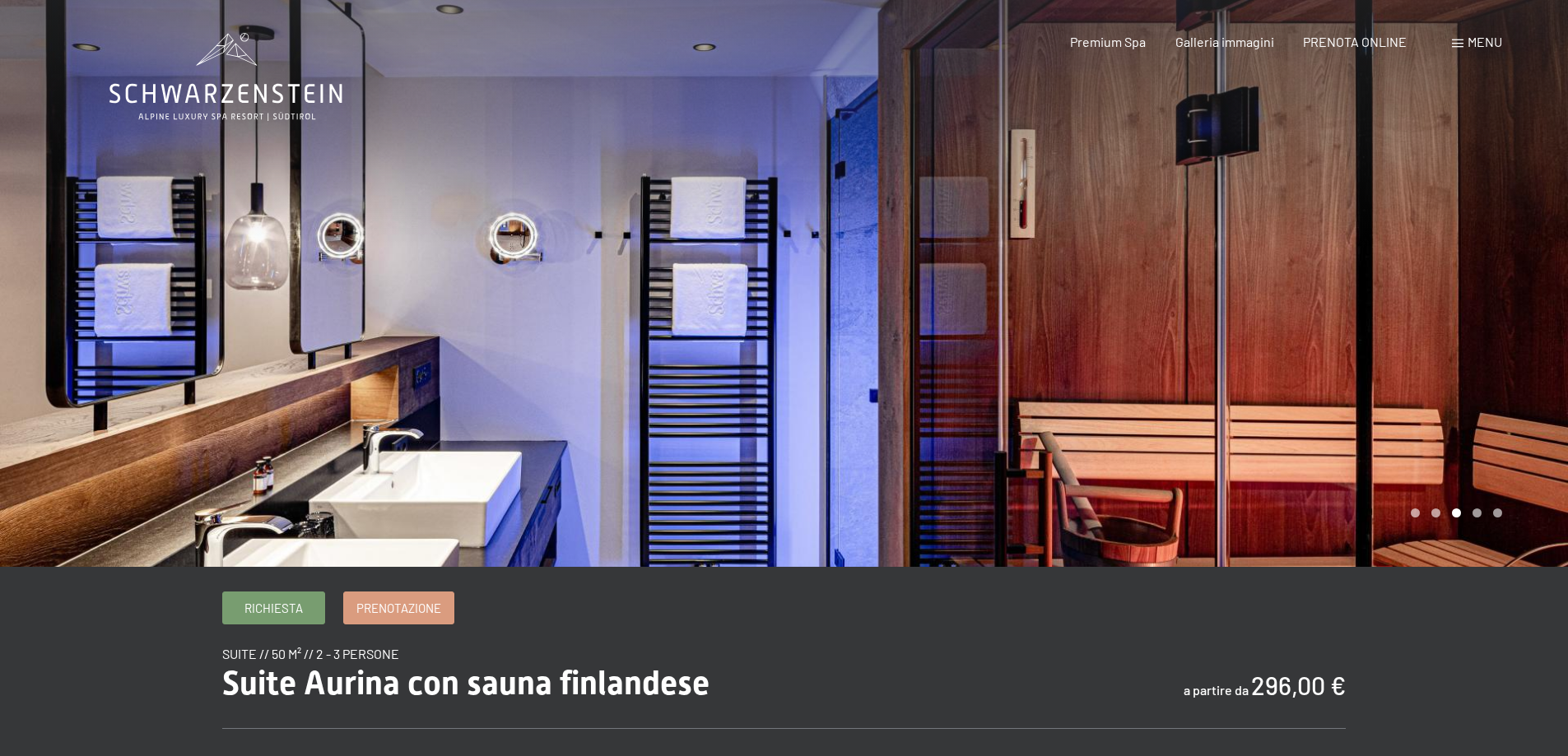
click at [1243, 268] on div at bounding box center [1177, 284] width 784 height 567
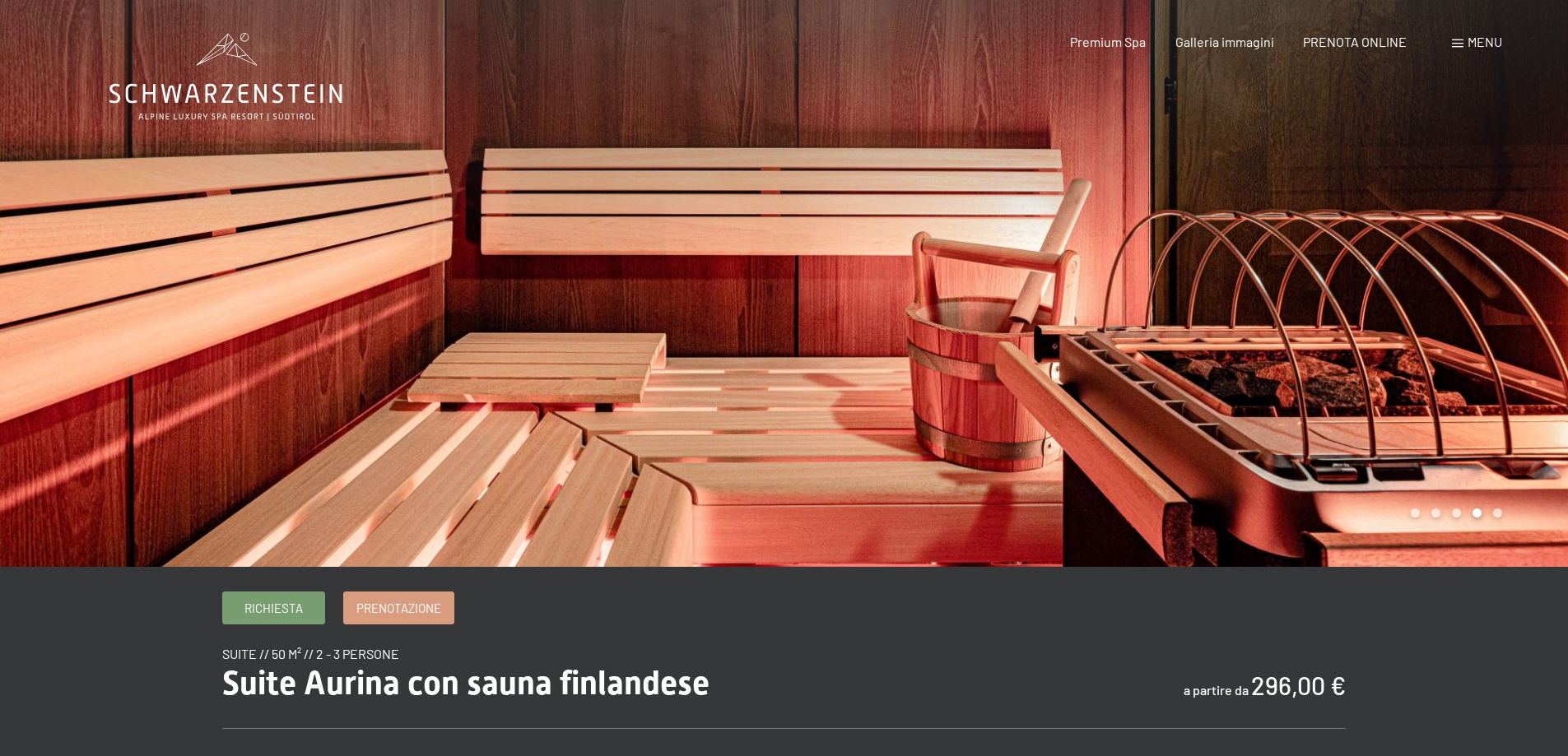
click at [1243, 268] on div at bounding box center [1177, 284] width 784 height 567
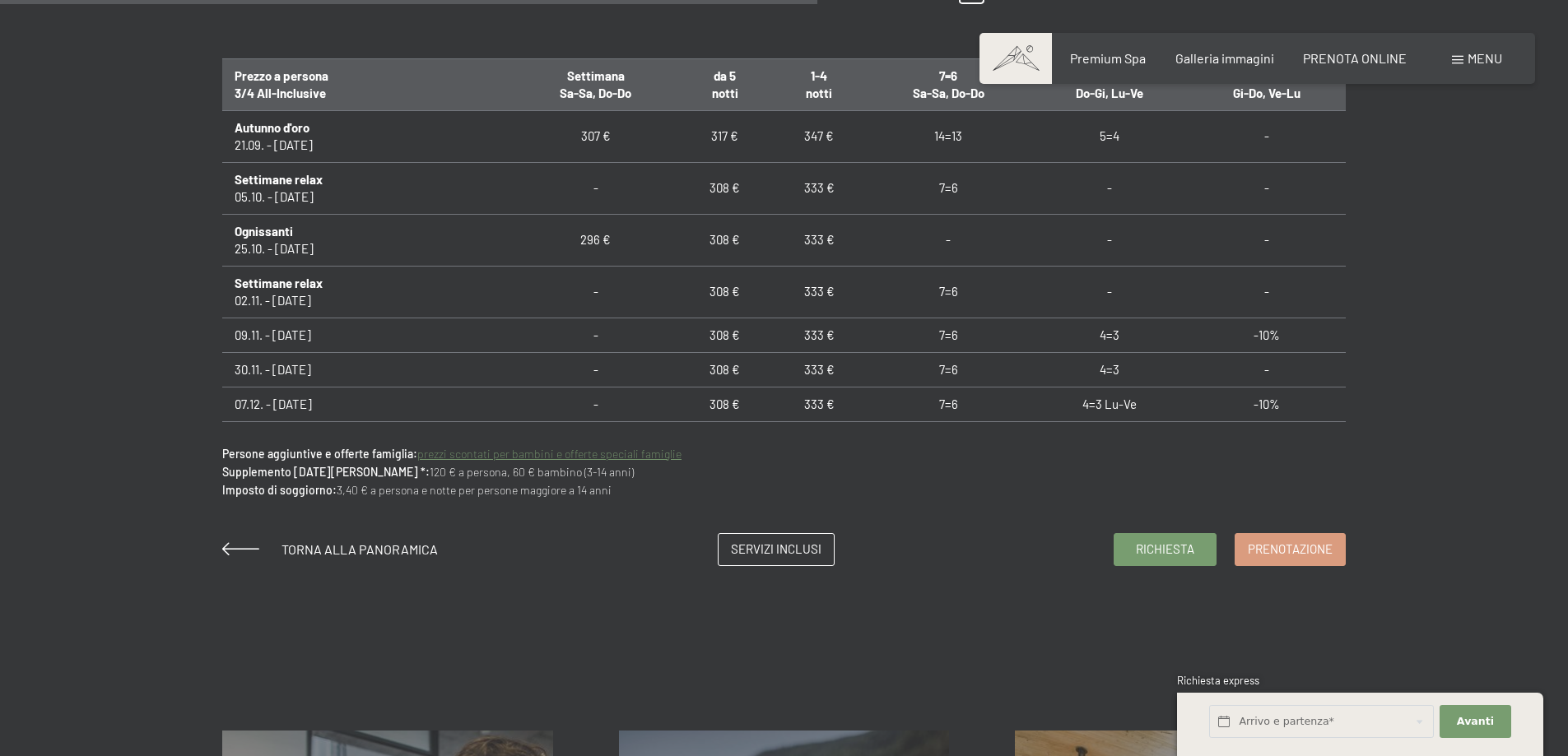
scroll to position [988, 0]
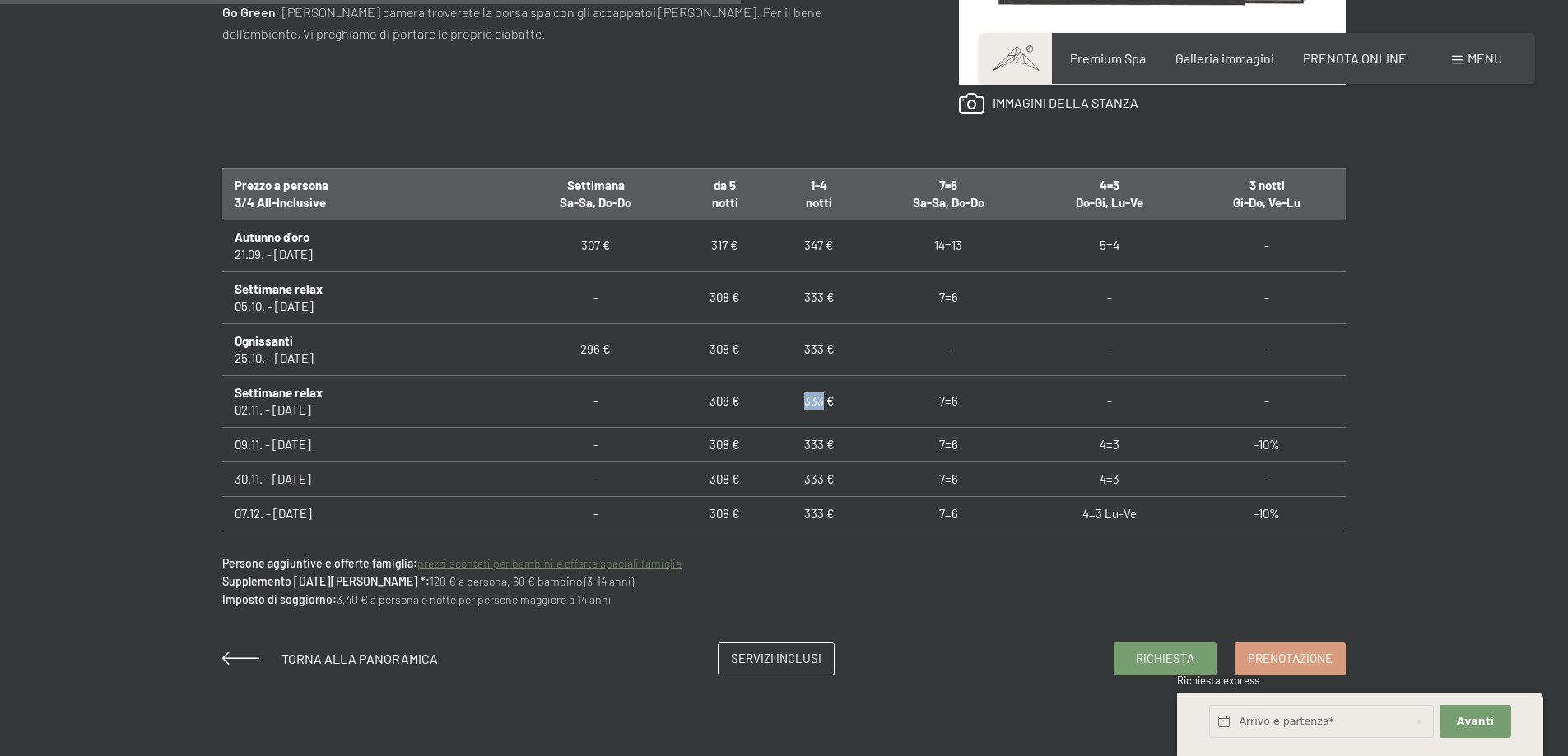
drag, startPoint x: 815, startPoint y: 404, endPoint x: 789, endPoint y: 411, distance: 26.9
click at [789, 411] on td "333 €" at bounding box center [818, 401] width 94 height 52
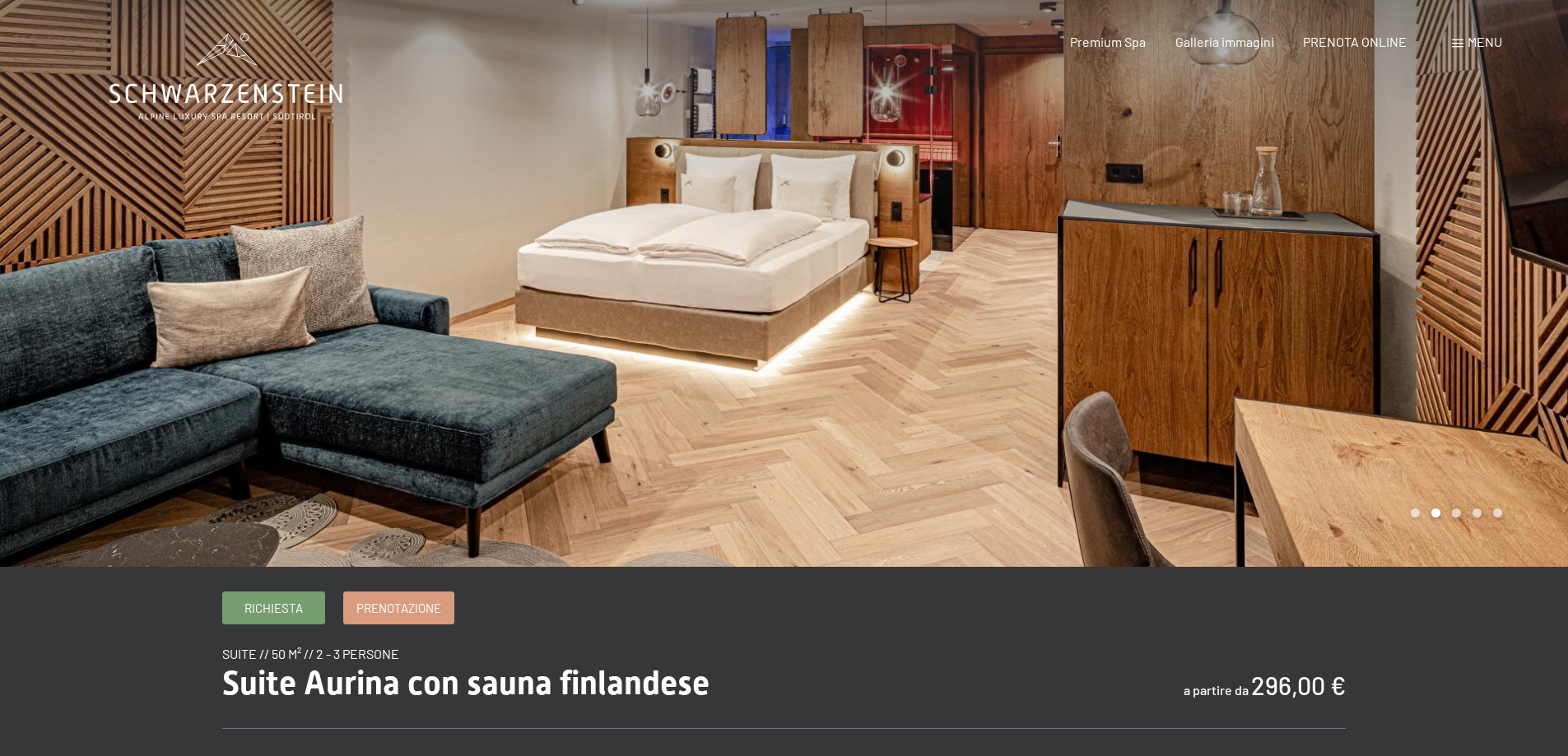
click at [261, 93] on icon at bounding box center [226, 94] width 233 height 20
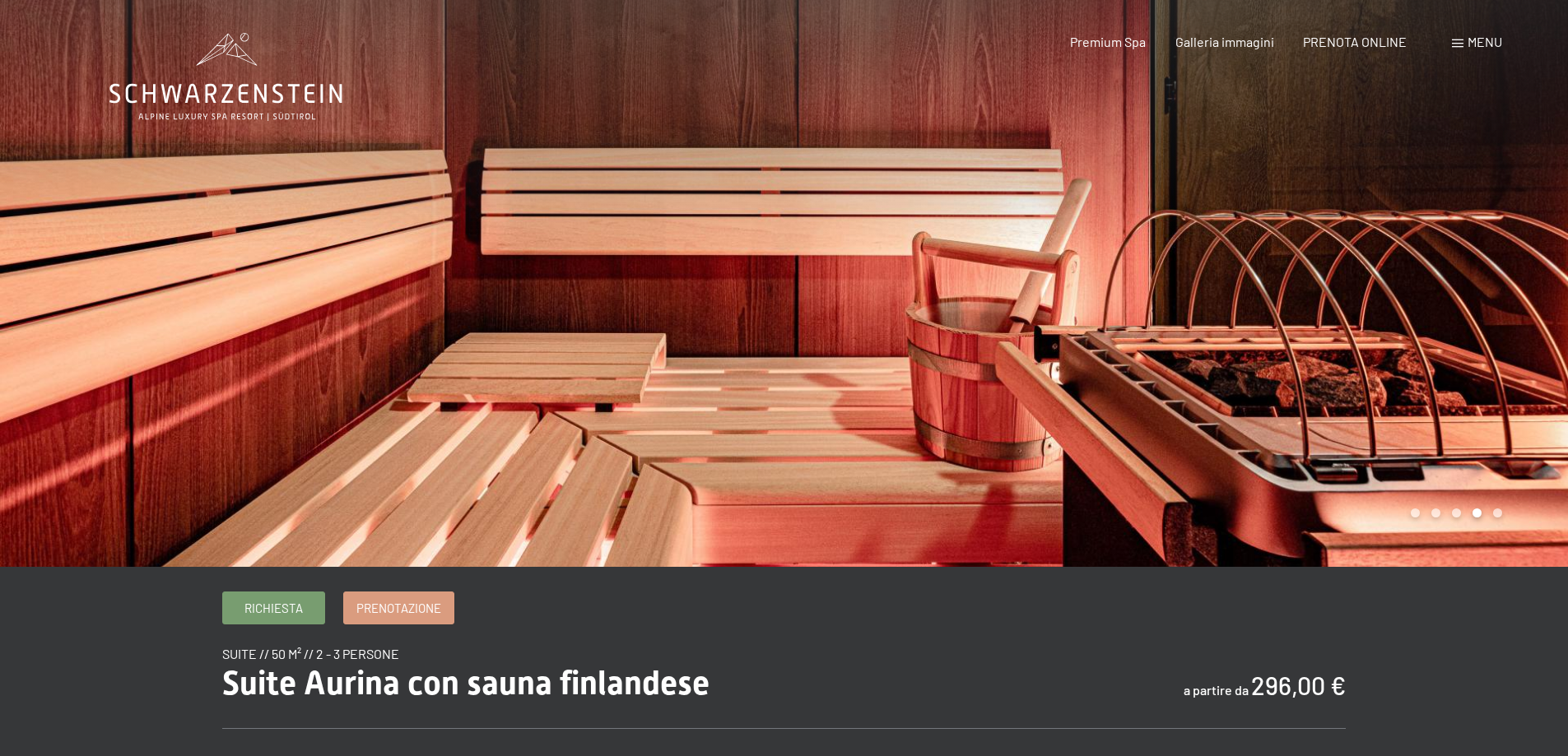
click at [1283, 290] on div at bounding box center [1177, 284] width 784 height 567
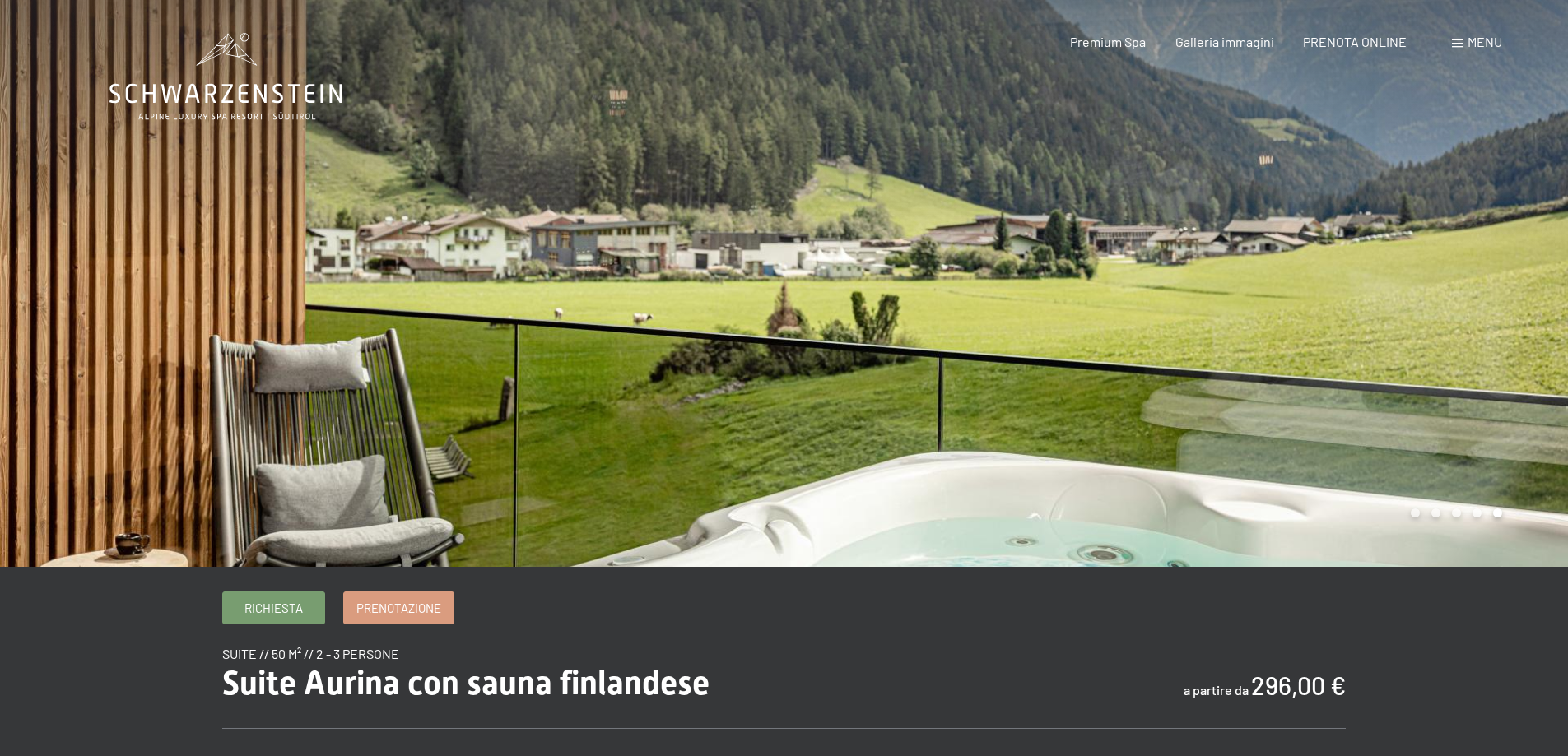
click at [1283, 290] on div at bounding box center [1177, 284] width 784 height 567
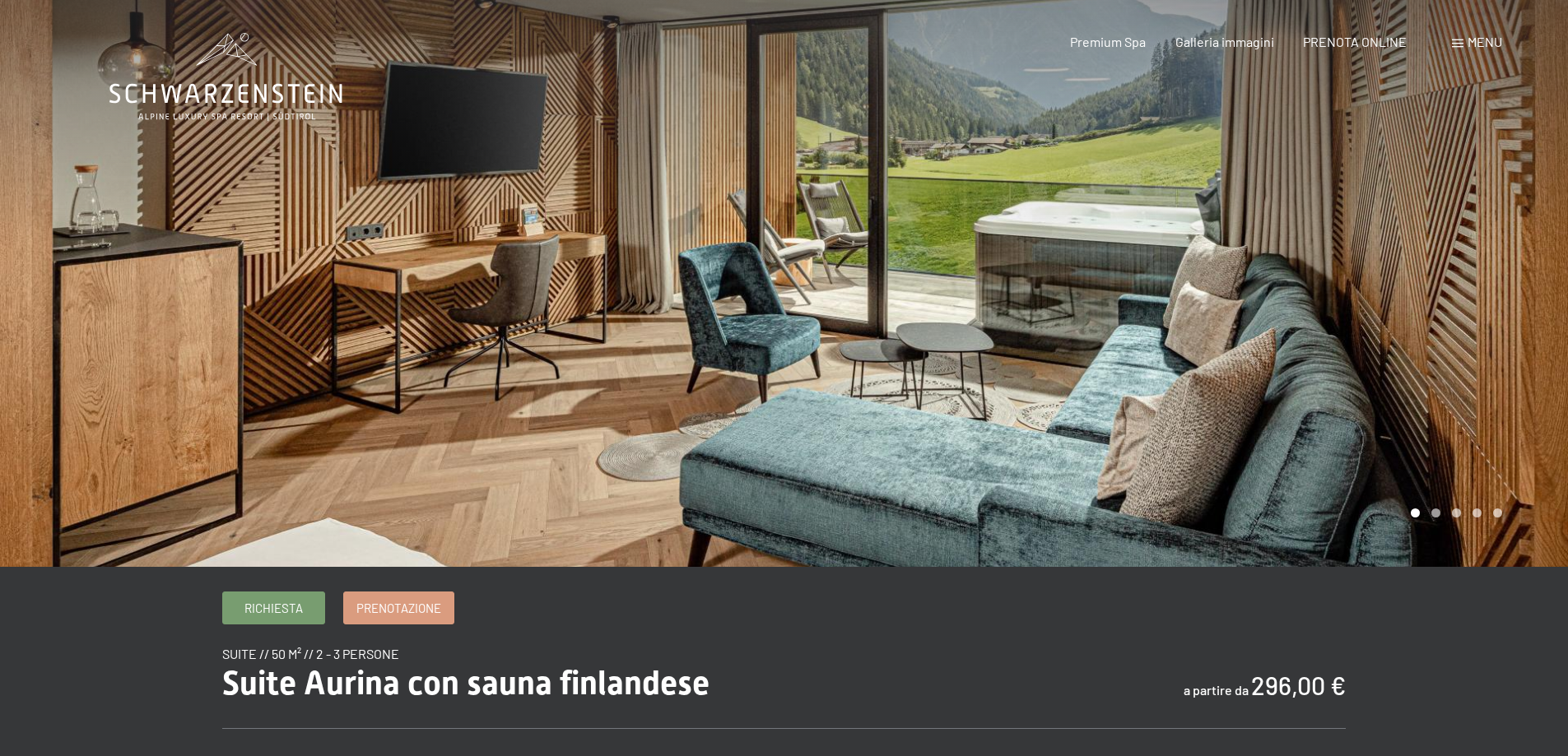
click at [1283, 290] on div at bounding box center [1177, 284] width 784 height 567
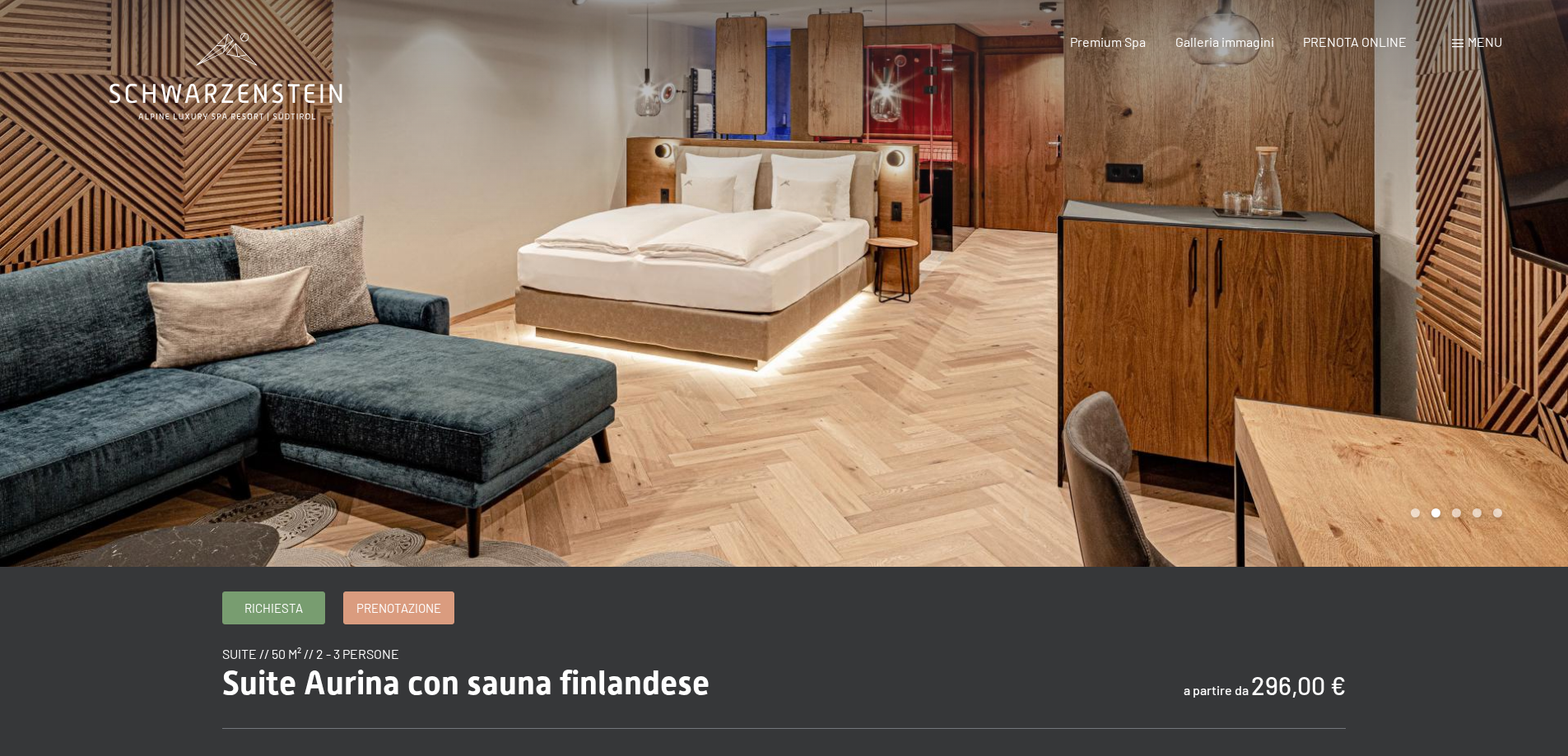
click at [1283, 290] on div at bounding box center [1177, 284] width 784 height 567
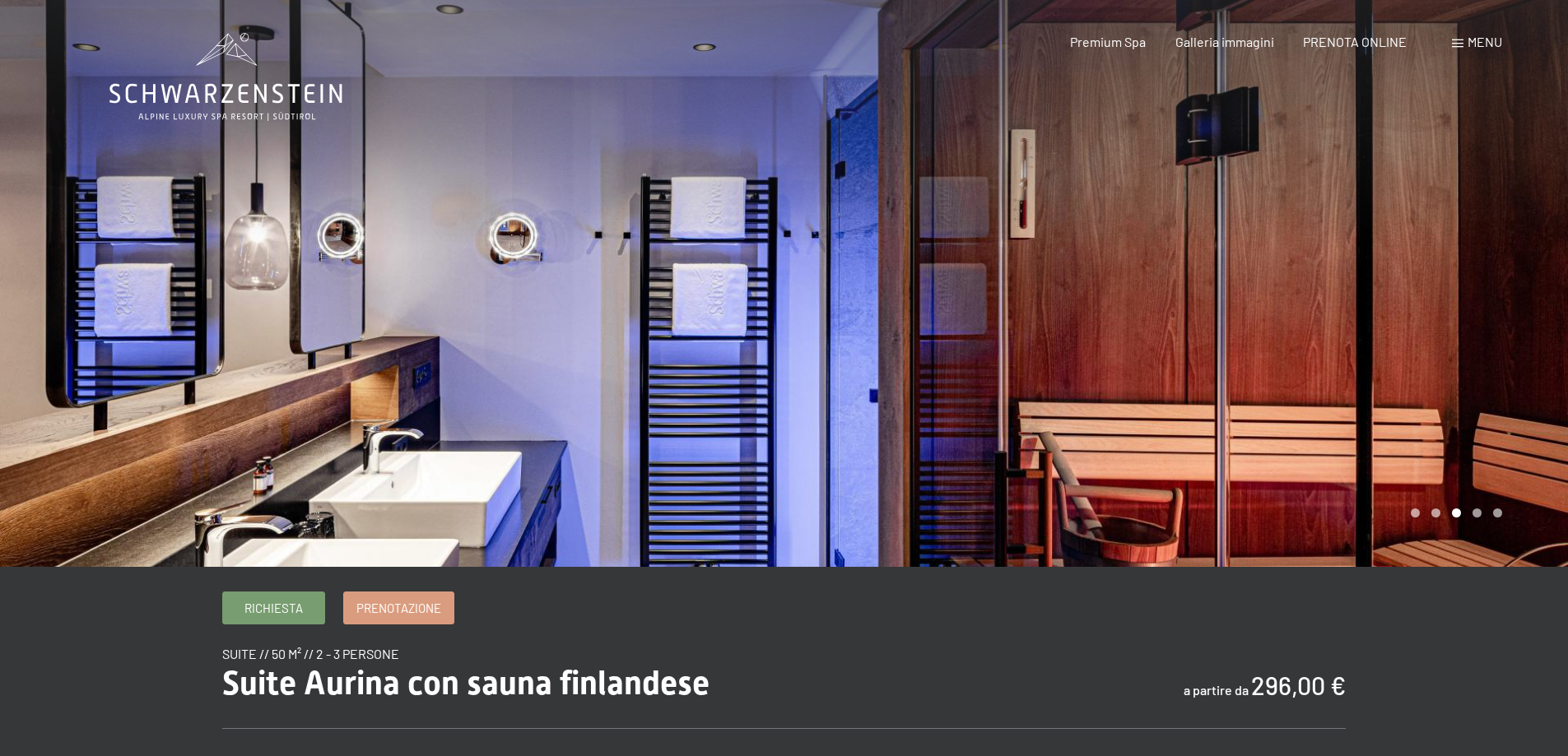
click at [1283, 290] on div at bounding box center [1177, 284] width 784 height 567
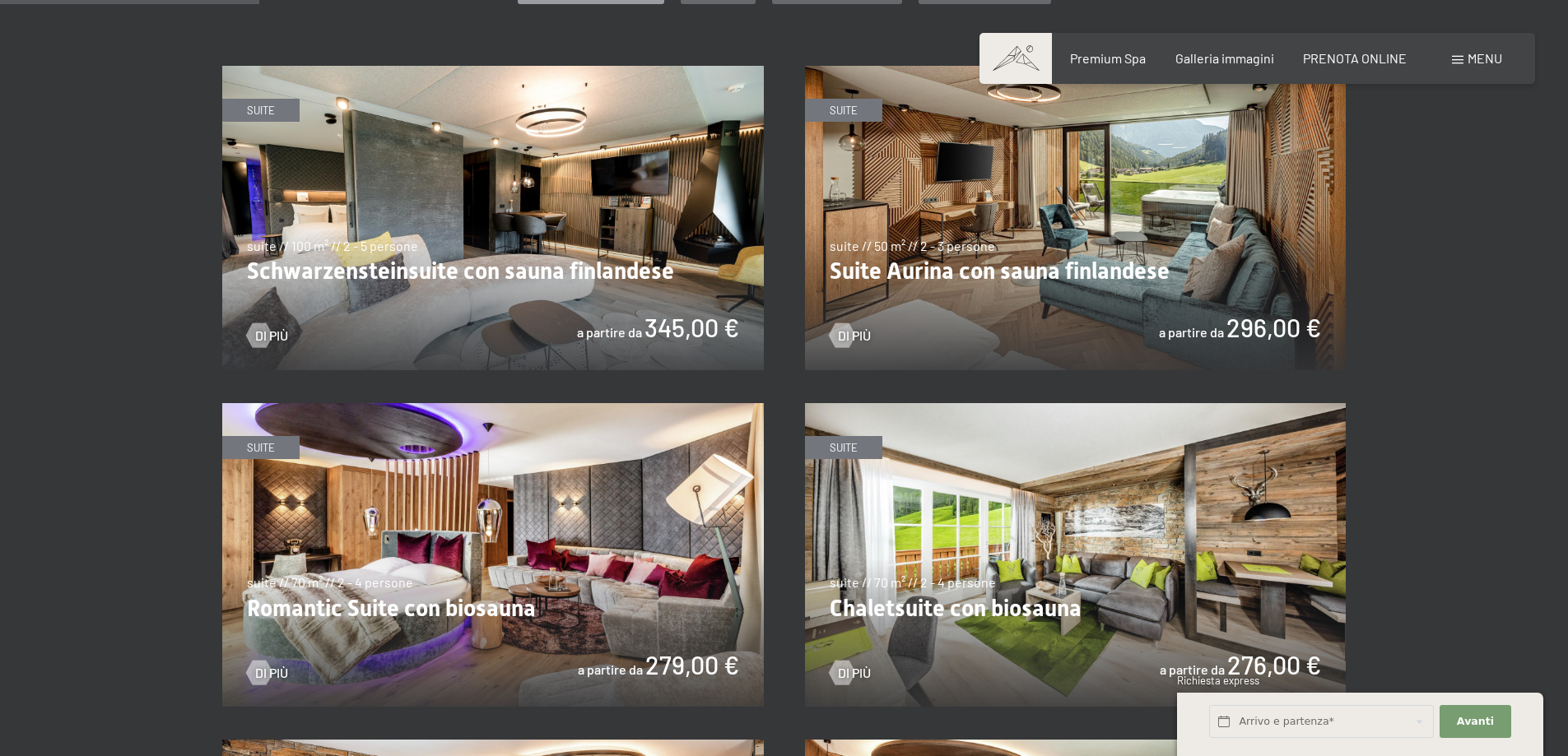
scroll to position [878, 0]
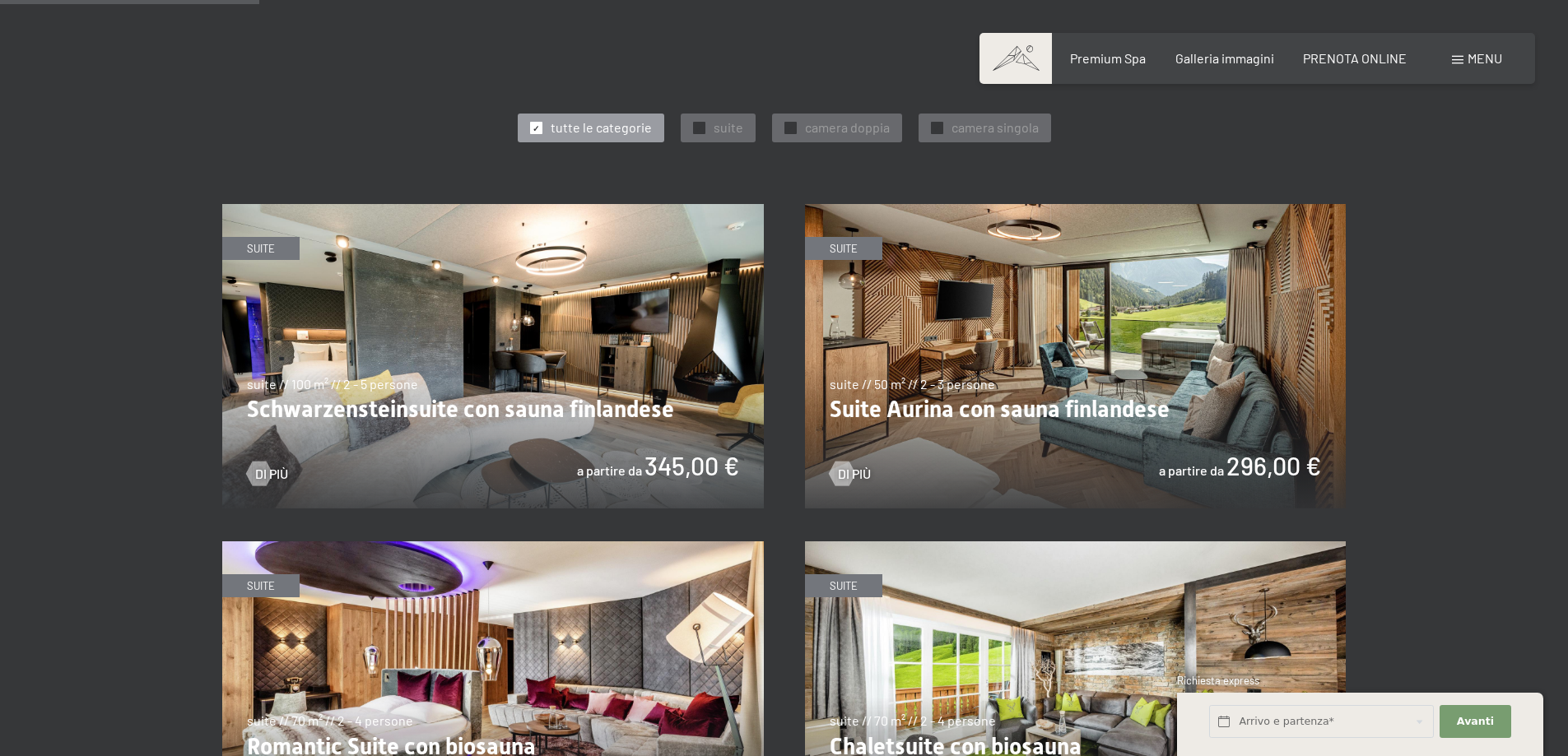
click at [614, 321] on img at bounding box center [492, 356] width 542 height 304
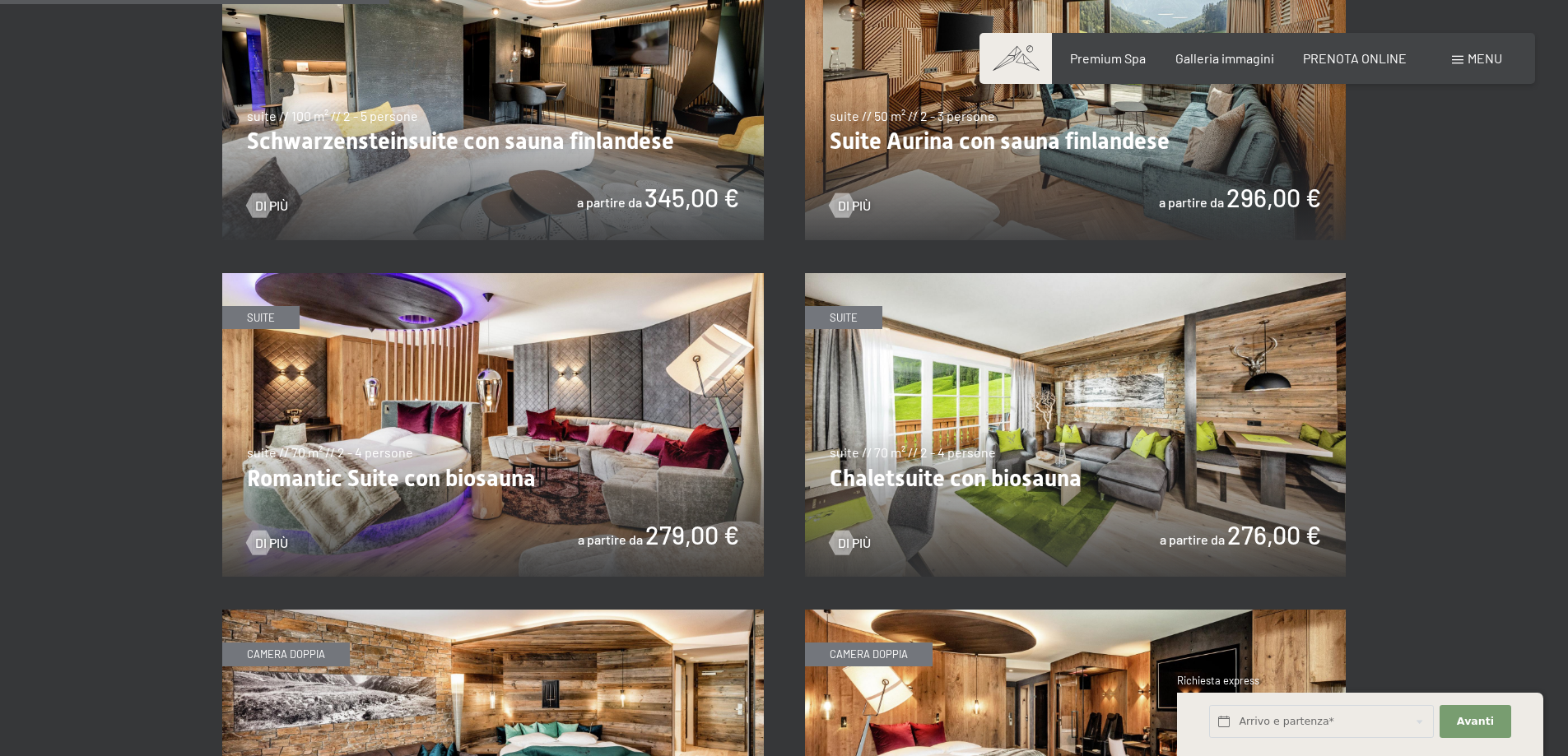
scroll to position [988, 0]
